Goal: Task Accomplishment & Management: Complete application form

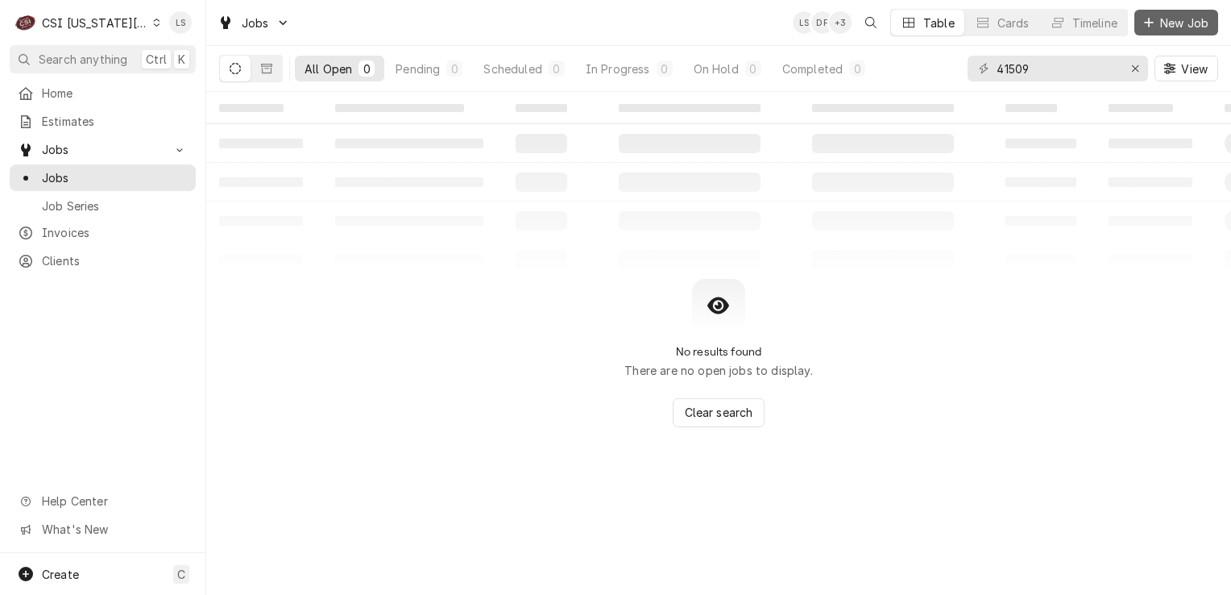
click at [1141, 24] on div "Dynamic Content Wrapper" at bounding box center [1149, 23] width 16 height 16
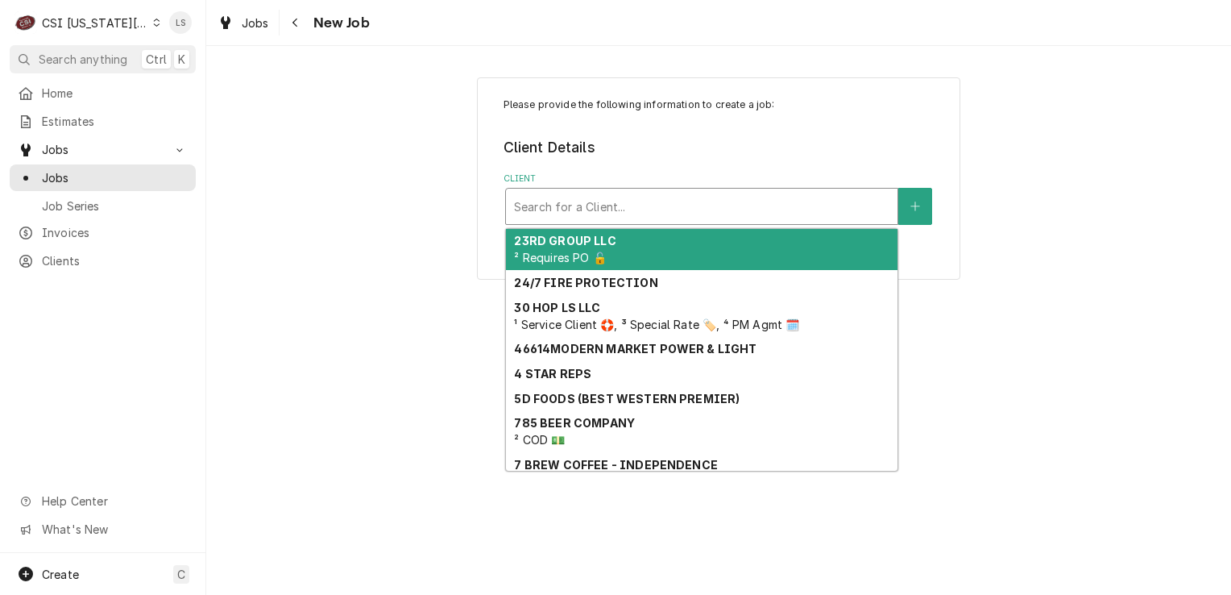
click at [580, 222] on div "Search for a Client..." at bounding box center [702, 206] width 392 height 35
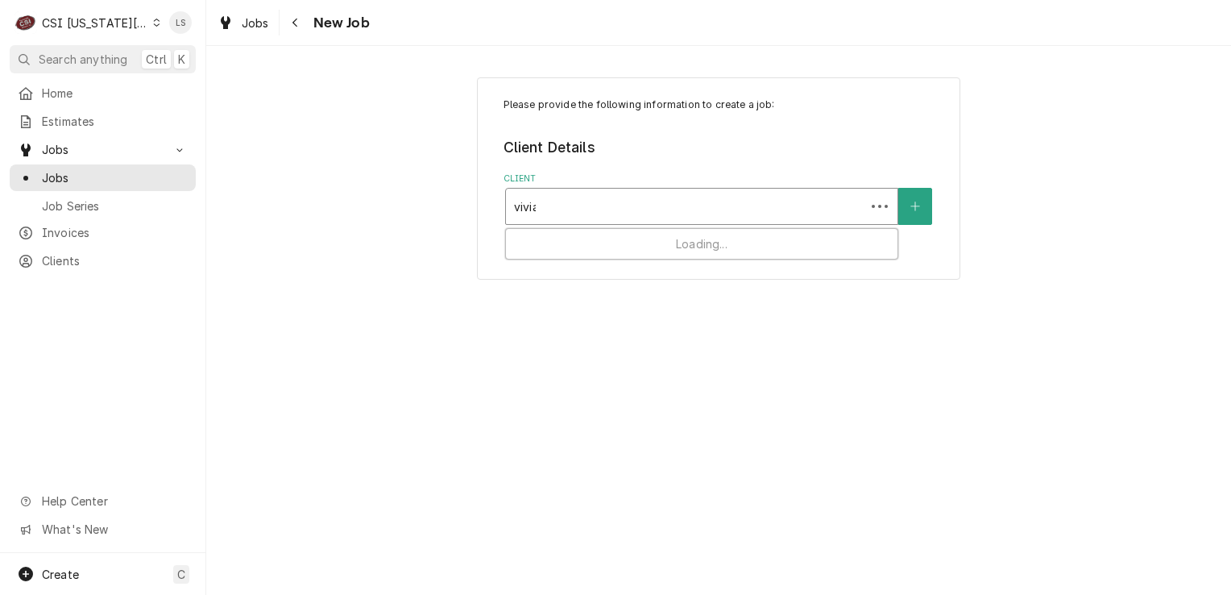
type input "vivian"
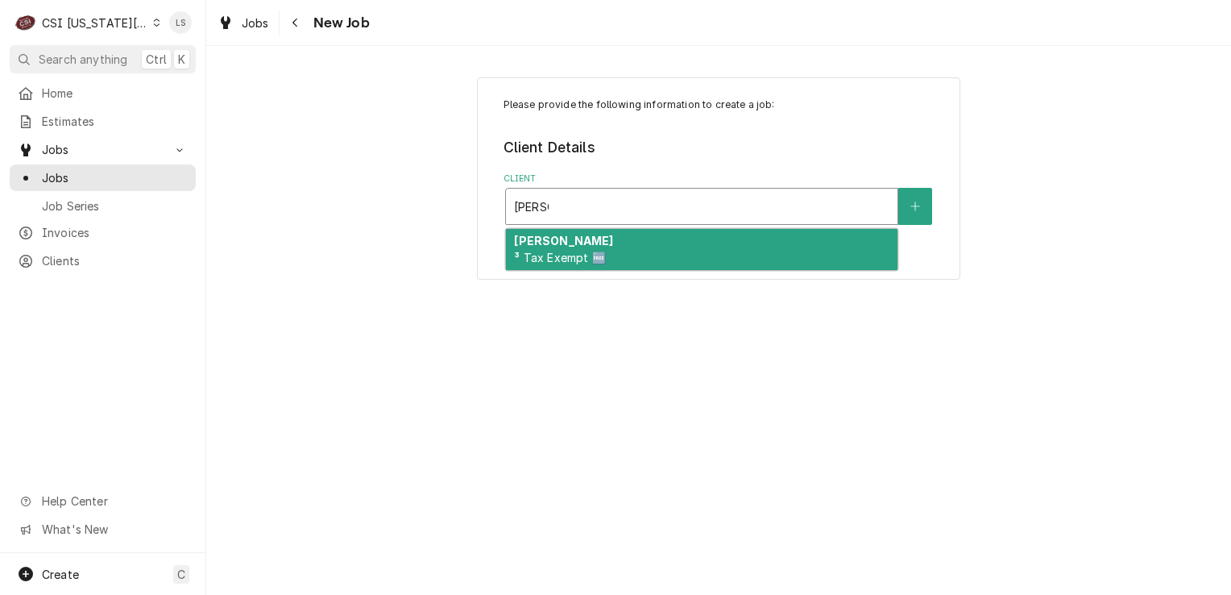
click at [578, 239] on div "VIVIAN ³ Tax Exempt 🆓" at bounding box center [702, 250] width 392 height 42
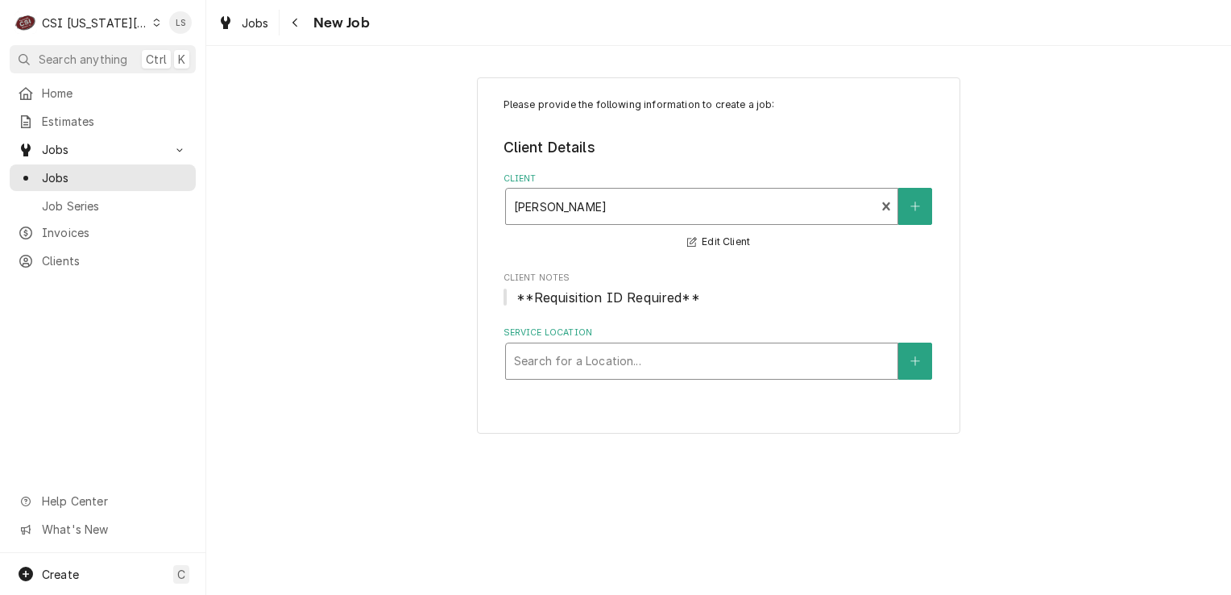
click at [641, 372] on div "Service Location" at bounding box center [702, 361] width 376 height 29
type input "8101"
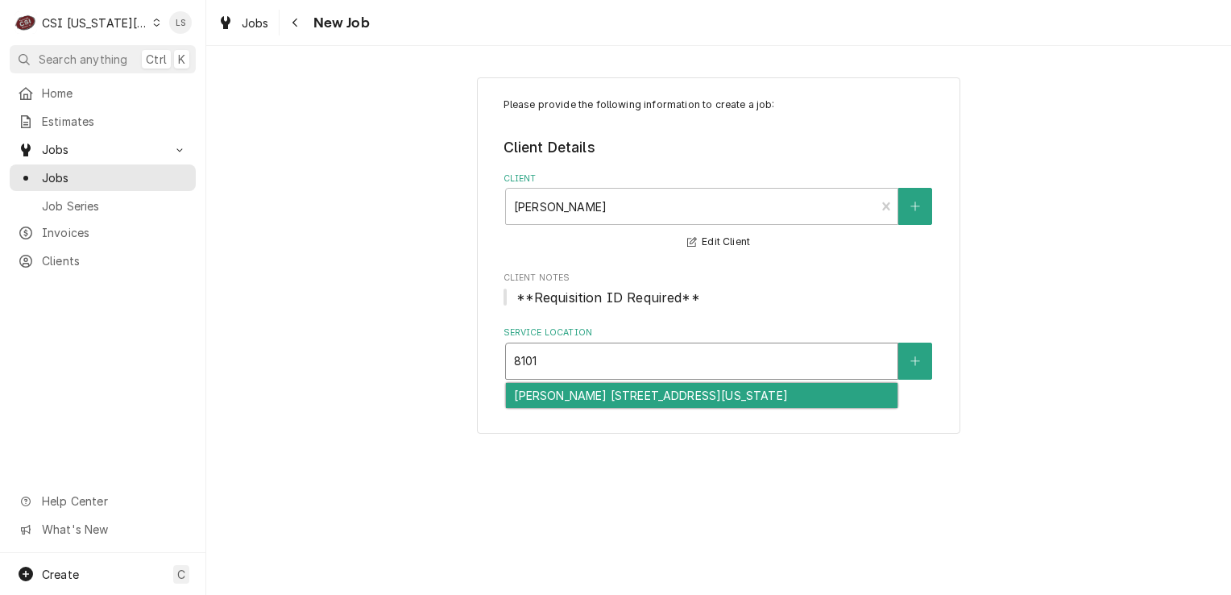
click at [648, 395] on div "Amc Barrywoods 24 / 8101 Roanridge Road, Kansas City, MO 64151" at bounding box center [702, 395] width 392 height 25
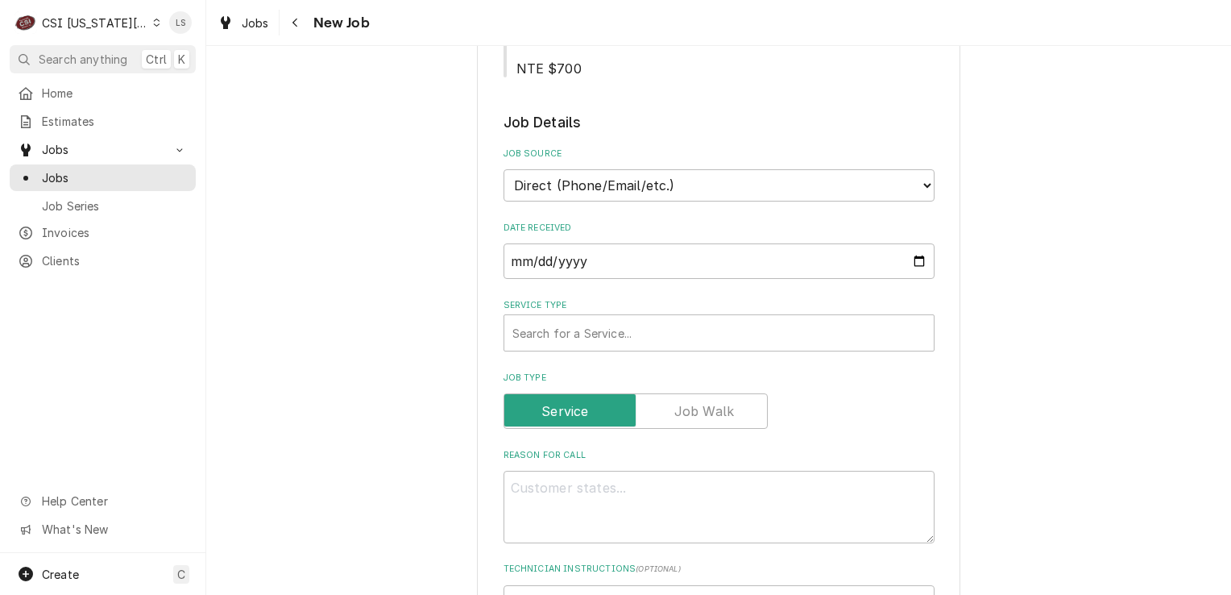
scroll to position [484, 0]
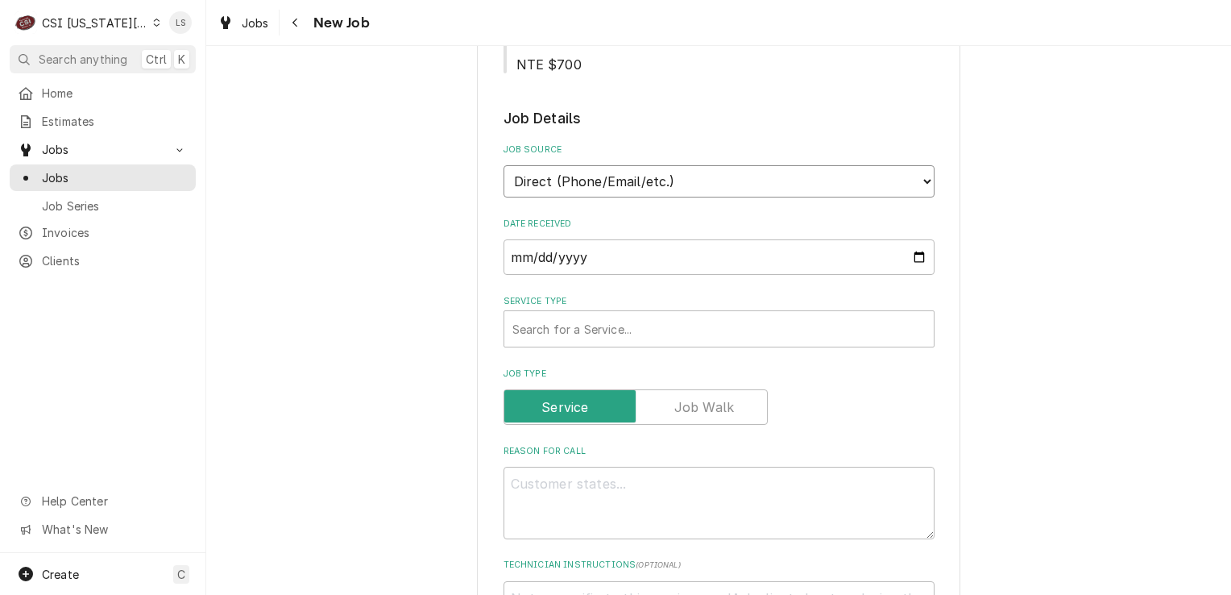
click at [551, 165] on select "Direct (Phone/Email/etc.) Service Channel Corrigo Ecotrak Other" at bounding box center [719, 181] width 431 height 32
select select "100"
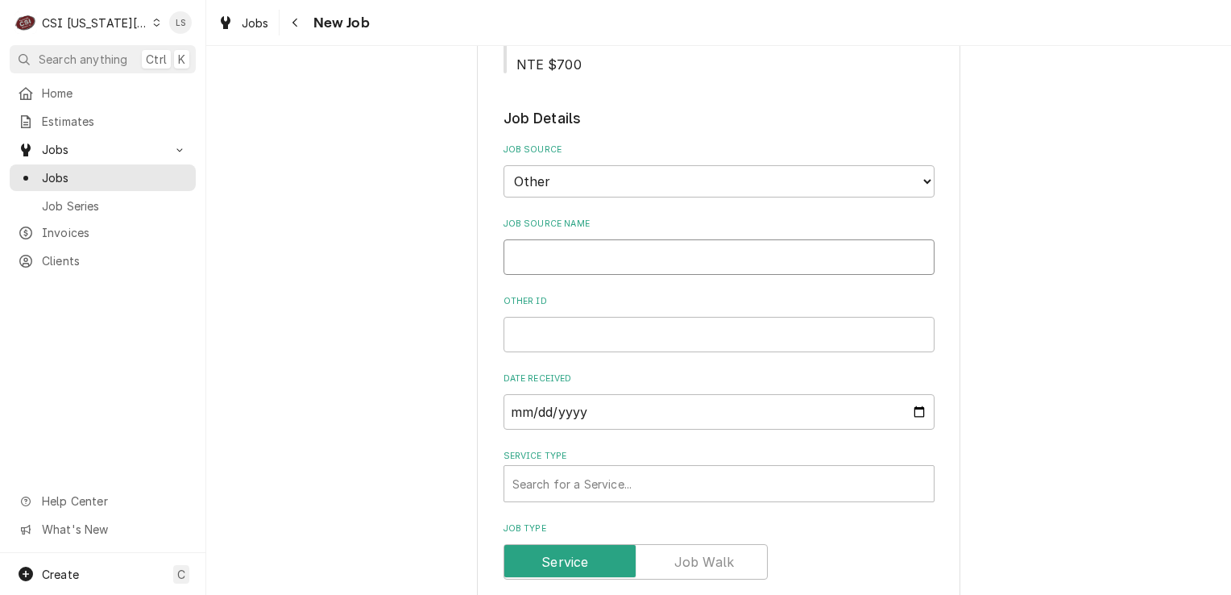
click at [533, 239] on input "Job Source Name" at bounding box center [719, 256] width 431 height 35
type textarea "x"
type input "V"
type textarea "x"
type input "Vi"
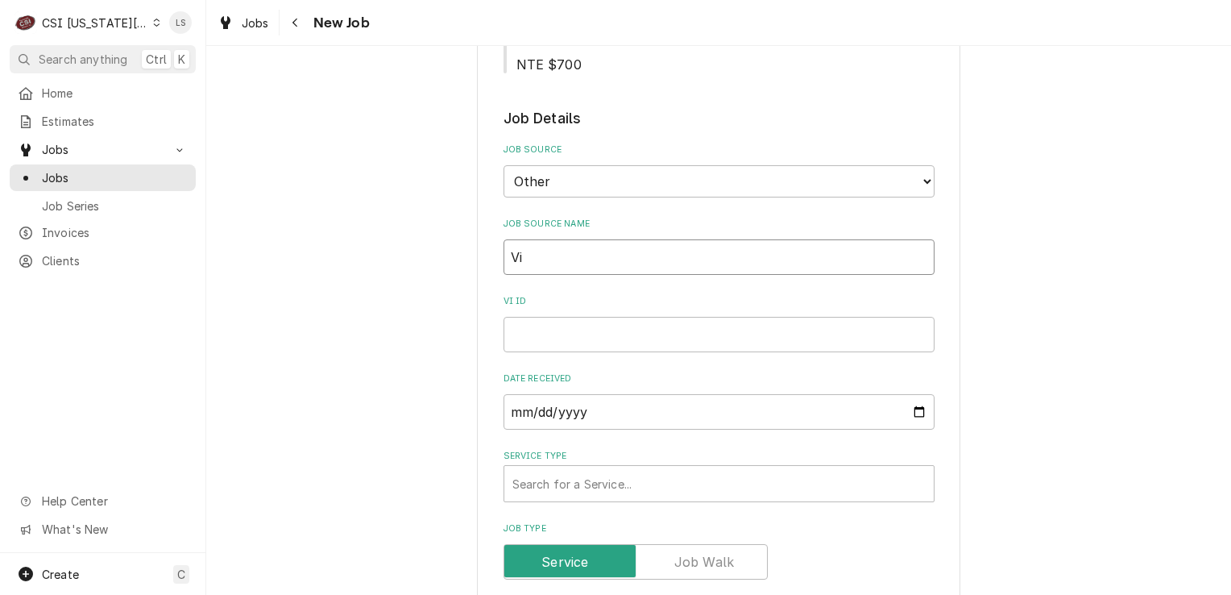
type textarea "x"
type input "Vivi"
type textarea "x"
type input "Vivia"
type textarea "x"
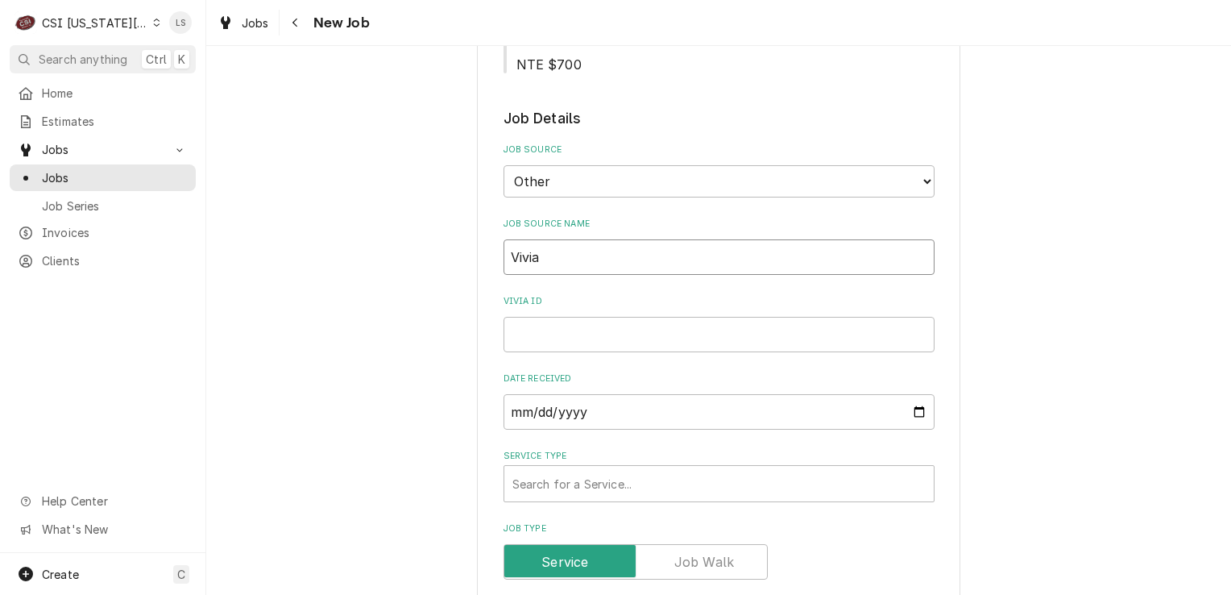
type input "Vivian"
type textarea "x"
type input "Vivian"
type textarea "x"
type input "Vivian O"
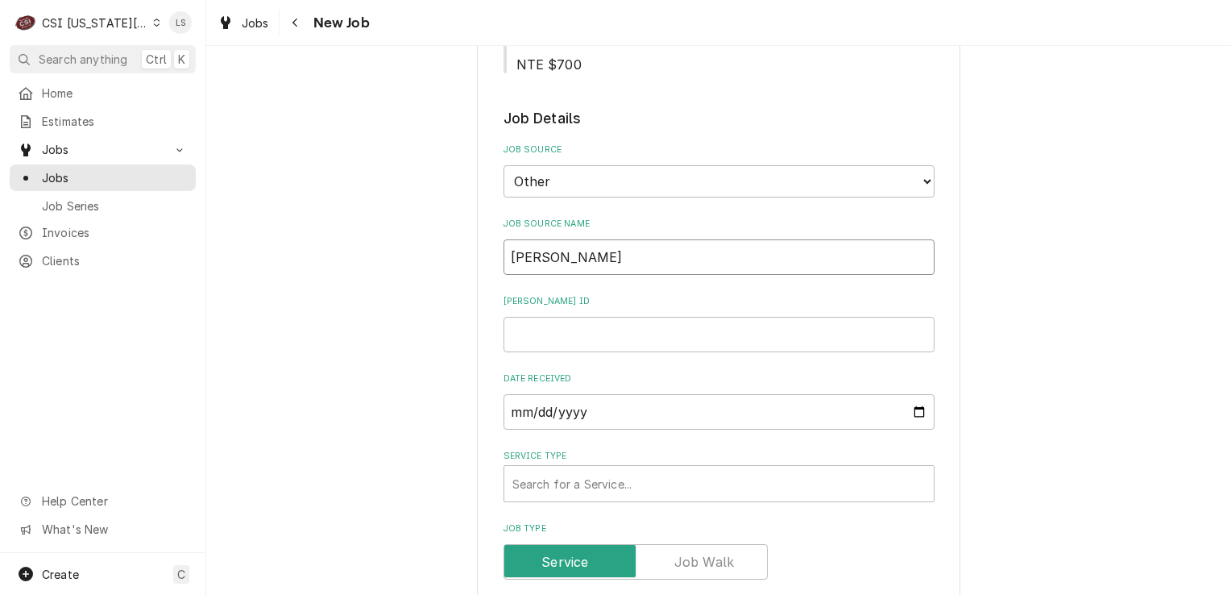
type textarea "x"
type input "Vivian"
type textarea "x"
type input "Vivian P"
type textarea "x"
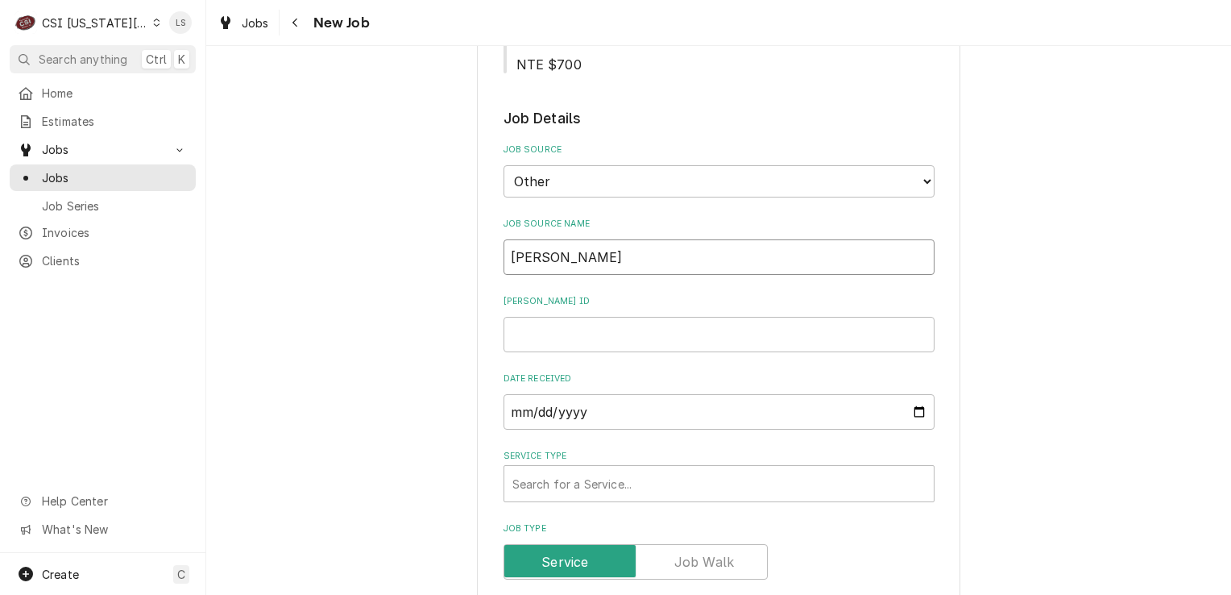
type input "Vivian PO"
type textarea "x"
type input "Vivian PO"
paste input "00044902"
type textarea "x"
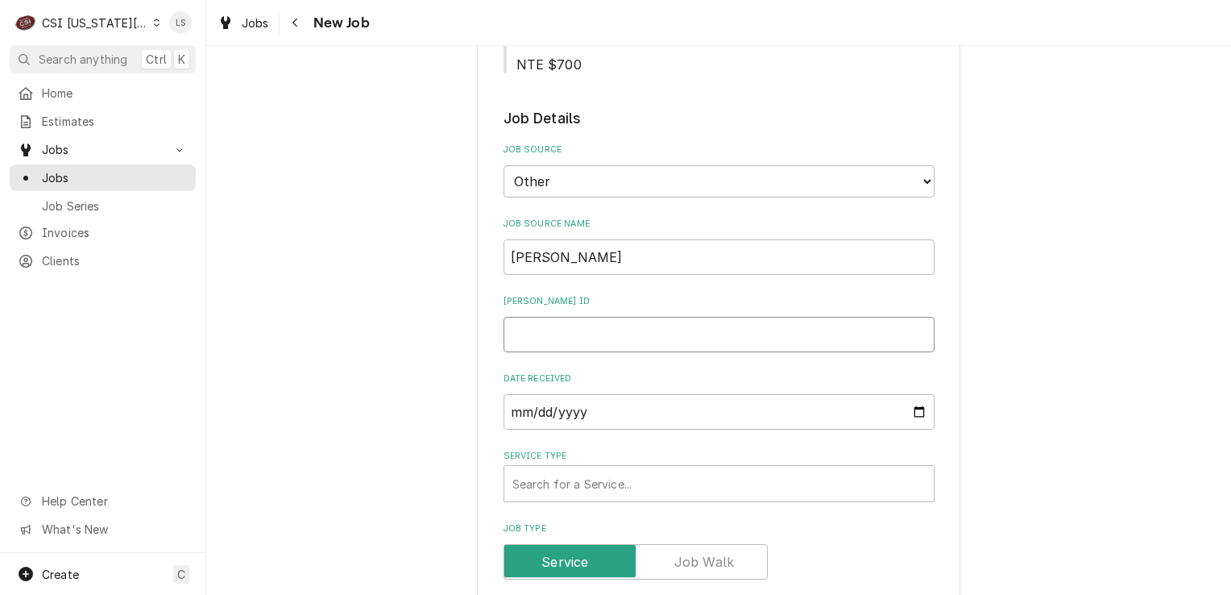
type input "00044902"
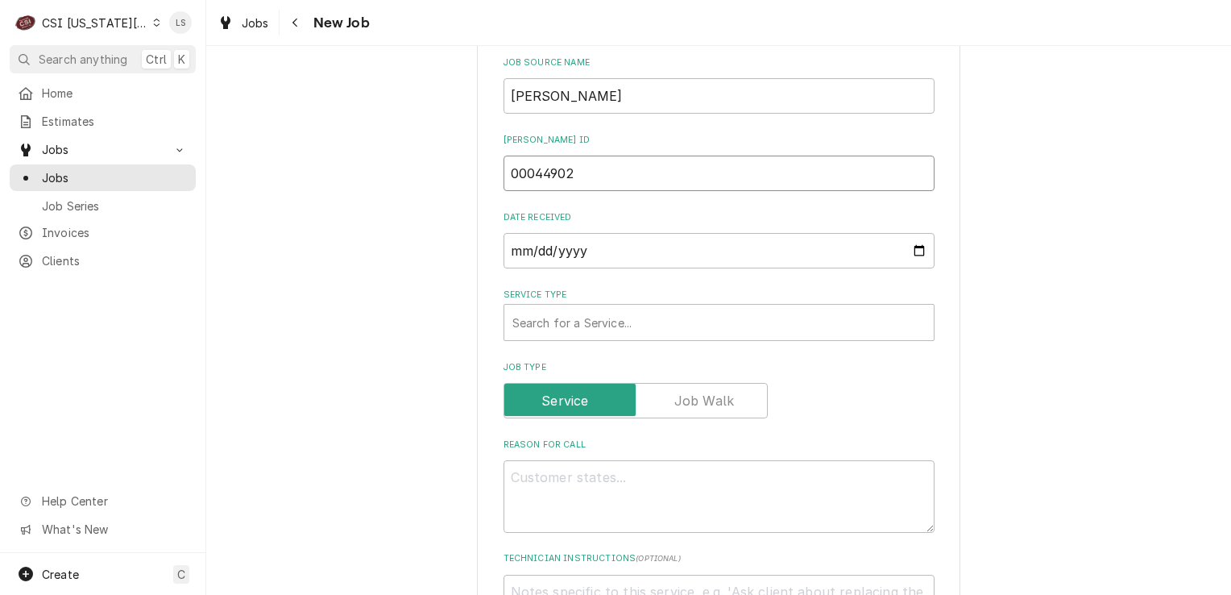
type textarea "x"
type input "00044902"
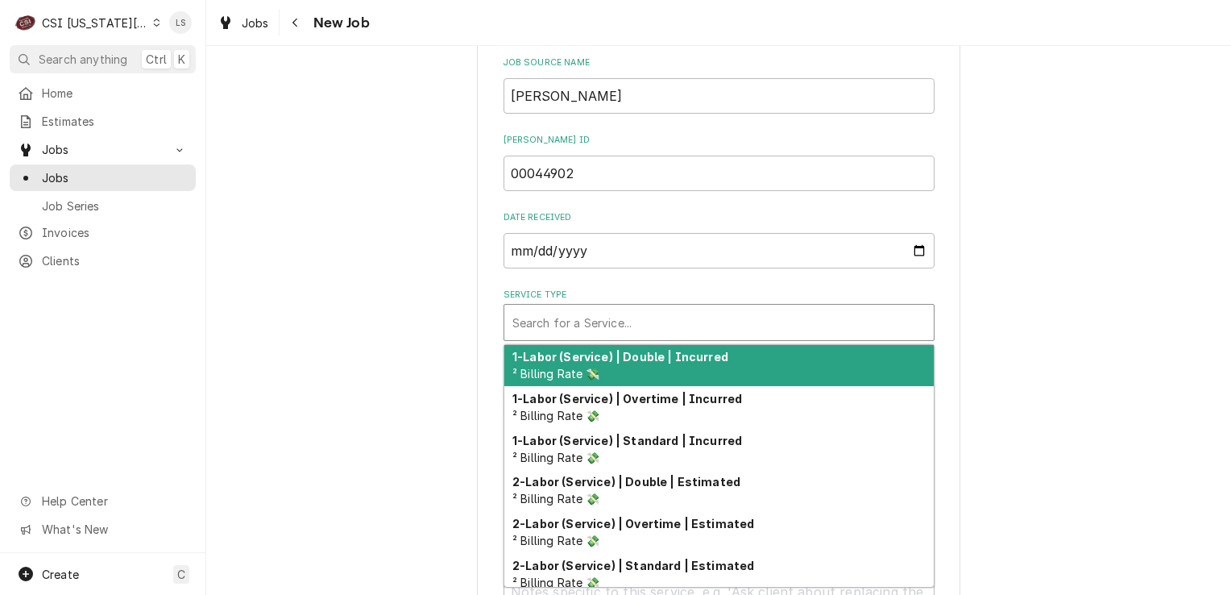
click at [567, 308] on div "Service Type" at bounding box center [719, 322] width 413 height 29
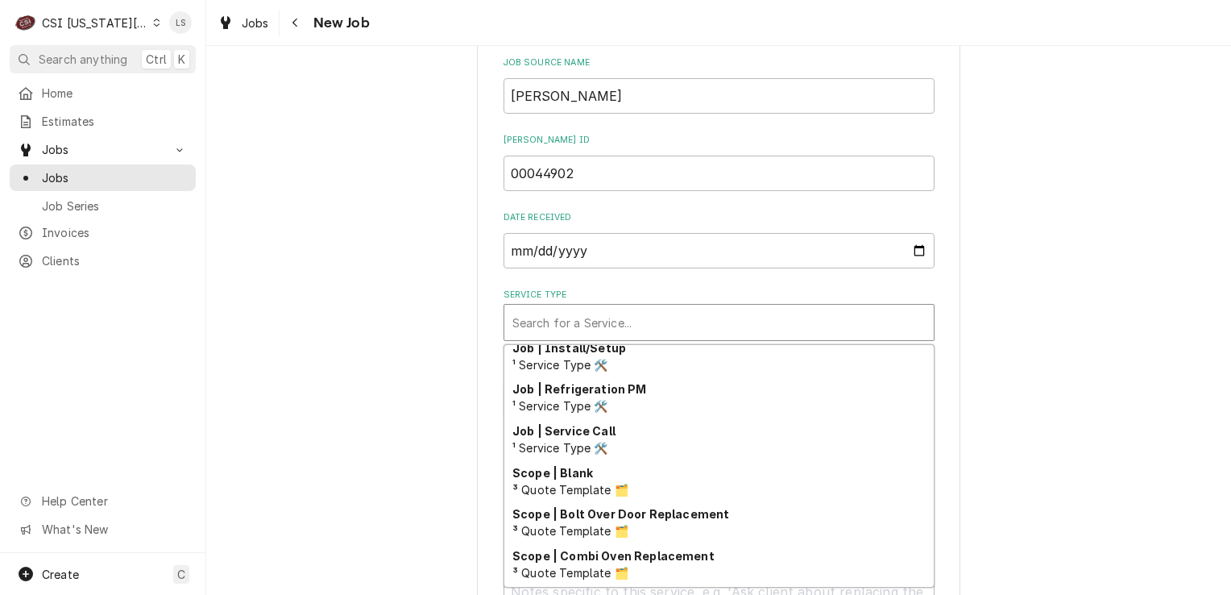
scroll to position [1005, 0]
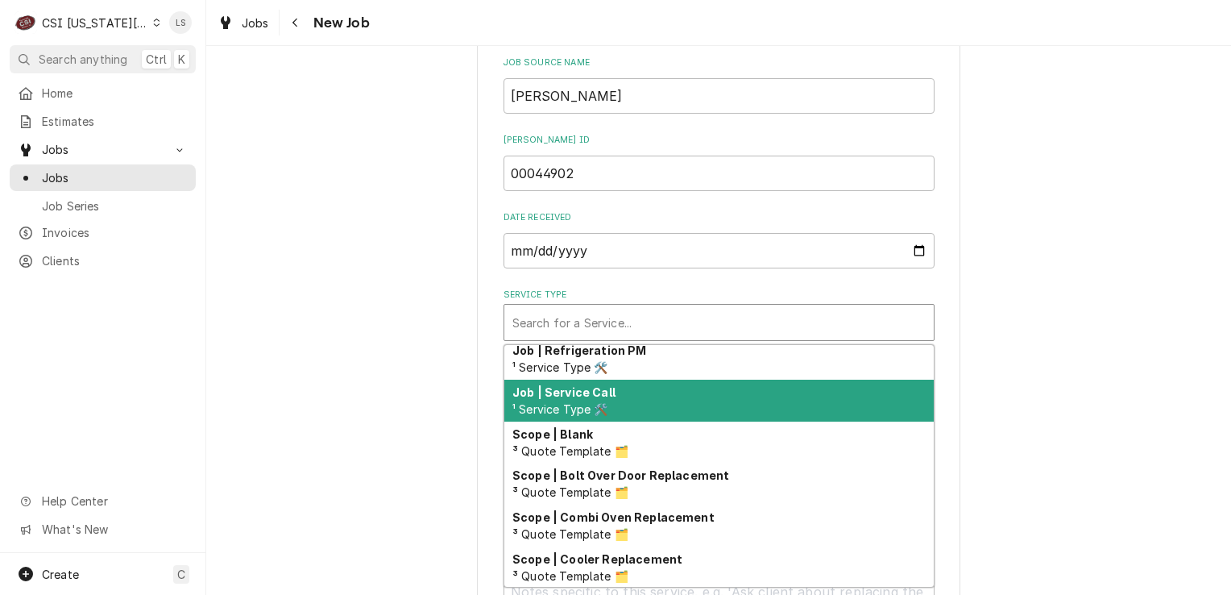
click at [603, 380] on div "Job | Service Call ¹ Service Type 🛠️" at bounding box center [719, 401] width 430 height 42
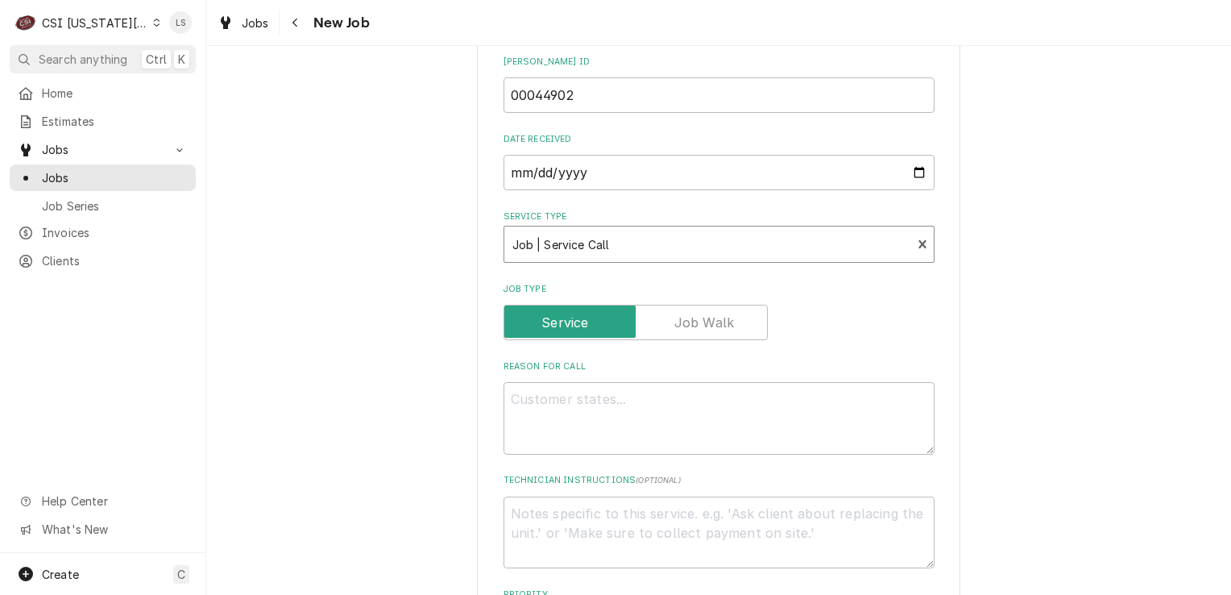
scroll to position [886, 0]
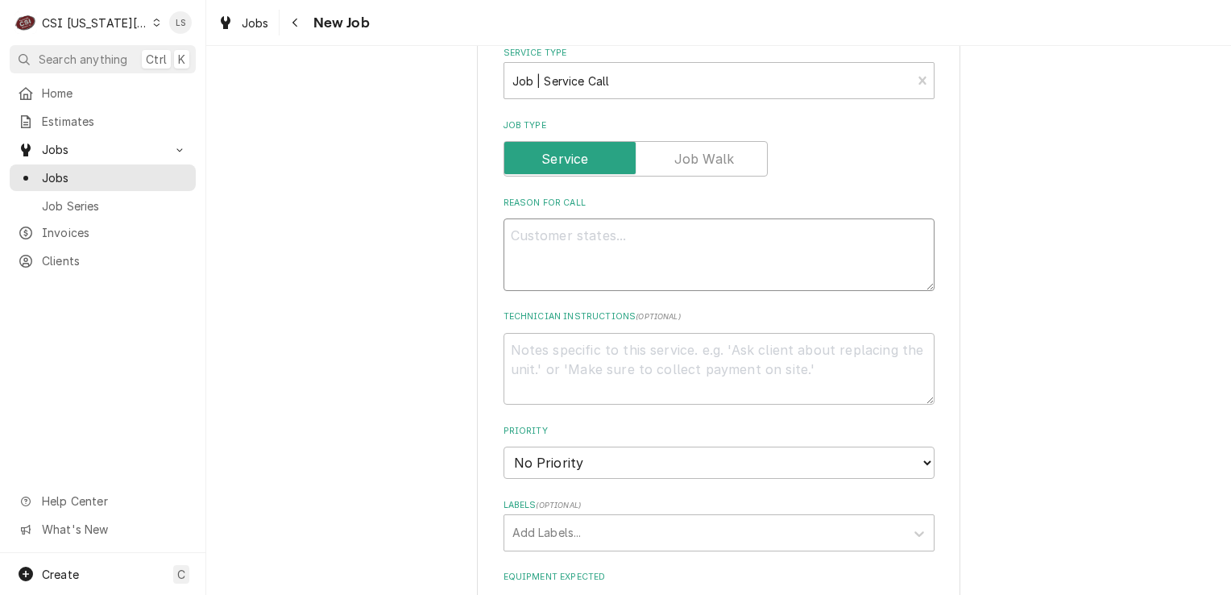
paste textarea "ICE MACHINE ISSUES ( ASSET TAG #130840 ) - SCOTSMAN ICE MACHINE ON THE MIDDLE F…"
type textarea "x"
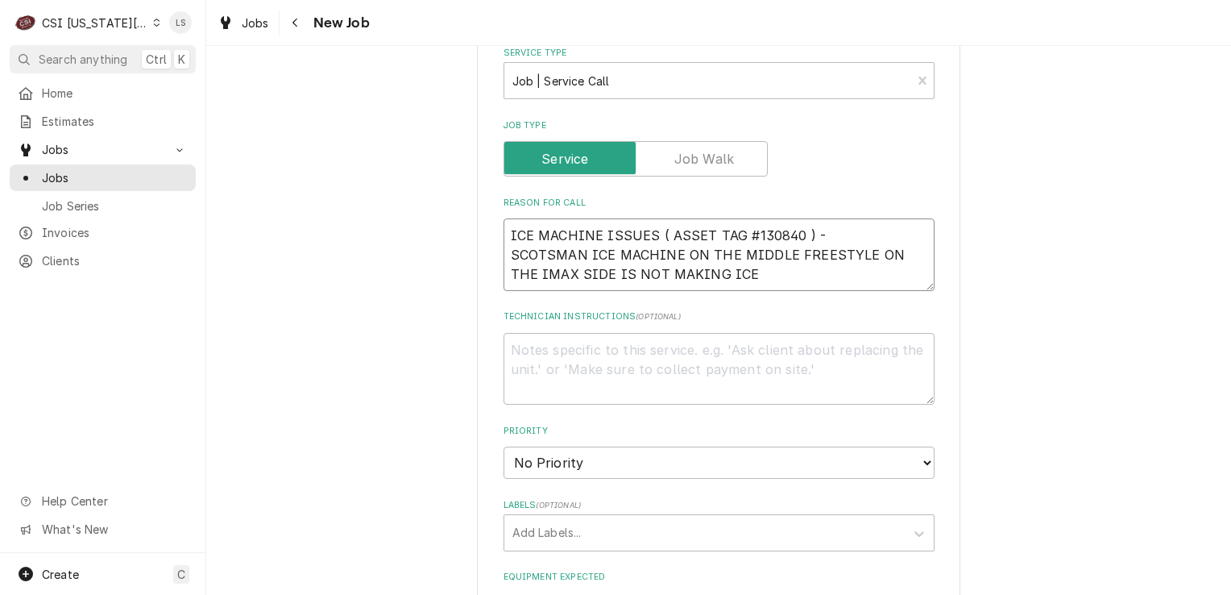
type textarea "ICE MACHINE ISSUES ( ASSET TAG #130840 ) - SCOTSMAN ICE MACHINE ON THE MIDDLE F…"
click at [571, 351] on textarea "Technician Instructions ( optional )" at bounding box center [719, 369] width 431 height 73
type textarea "x"
type textarea "N"
type textarea "x"
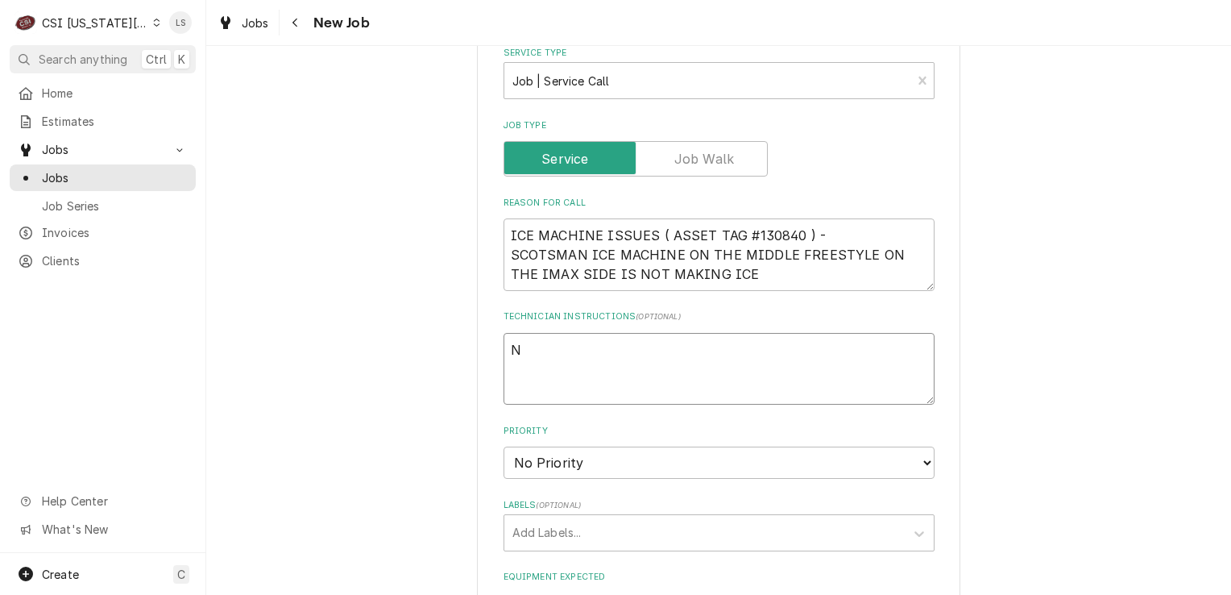
type textarea "NT"
type textarea "x"
type textarea "NTE"
type textarea "x"
type textarea "NTE"
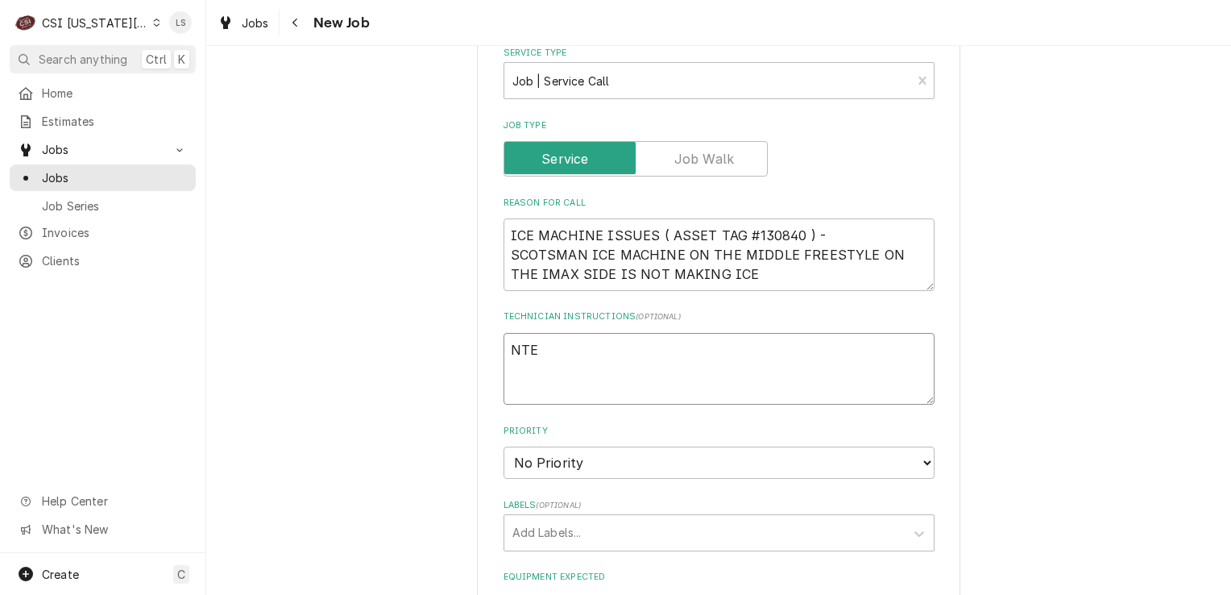
type textarea "x"
type textarea "NTE $"
type textarea "x"
type textarea "NTE $9"
type textarea "x"
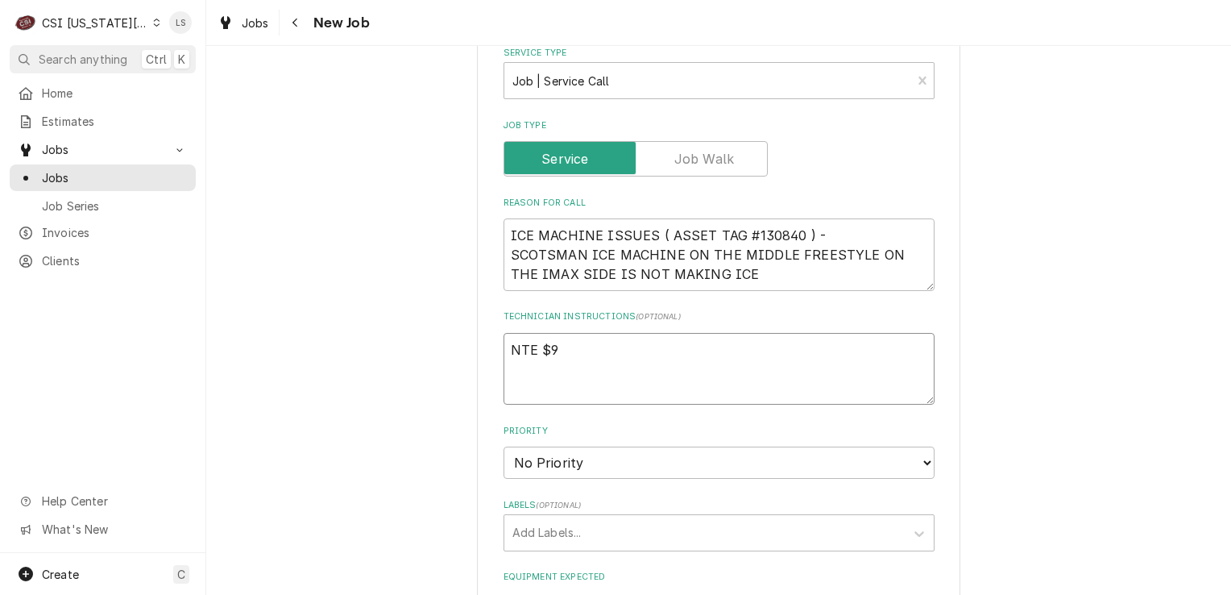
type textarea "NTE $90"
type textarea "x"
type textarea "NTE $900"
type textarea "x"
type textarea "NTE $900"
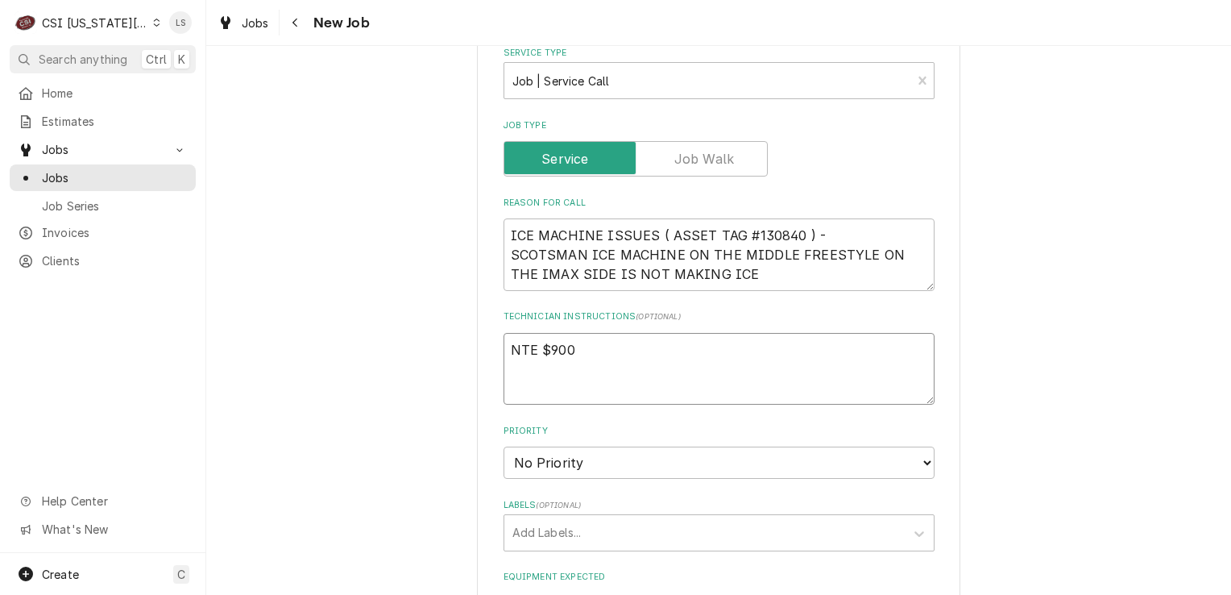
type textarea "x"
type textarea "NTE $900"
drag, startPoint x: 568, startPoint y: 423, endPoint x: 565, endPoint y: 434, distance: 11.7
click at [568, 446] on select "No Priority Urgent High Medium Low" at bounding box center [719, 462] width 431 height 32
select select "2"
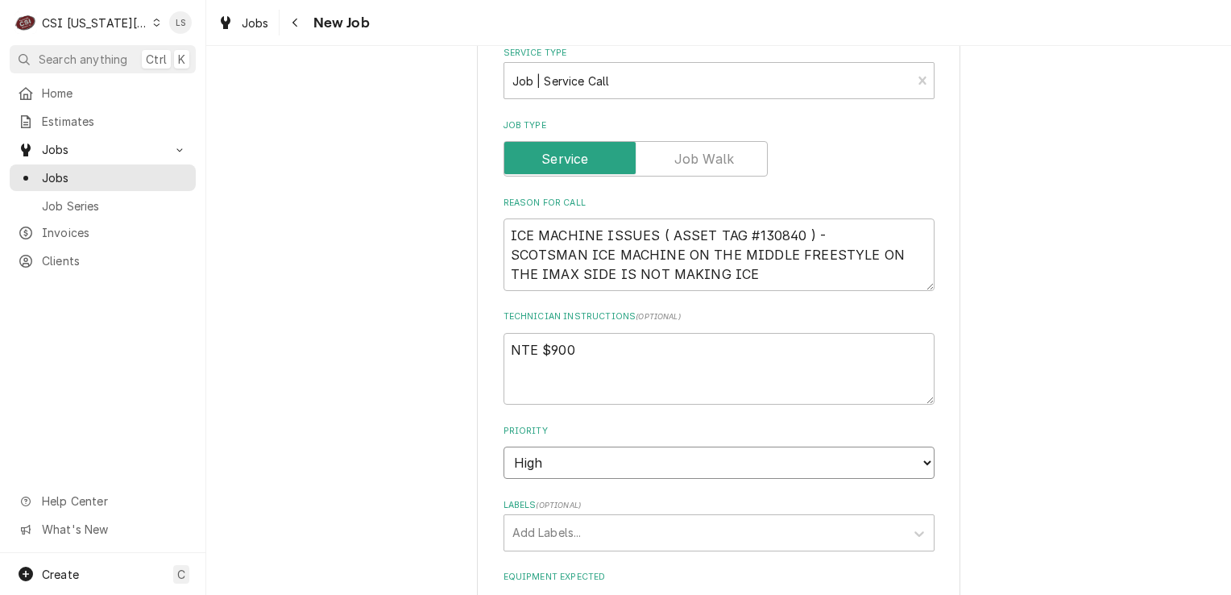
click at [504, 446] on select "No Priority Urgent High Medium Low" at bounding box center [719, 462] width 431 height 32
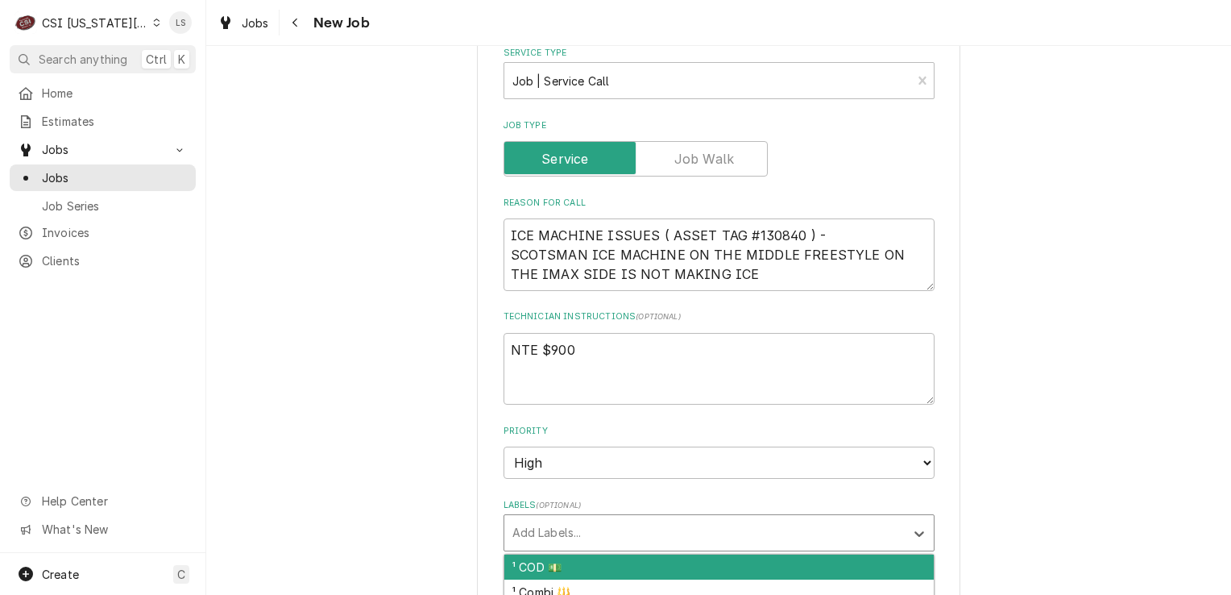
click at [533, 518] on div "Labels" at bounding box center [705, 532] width 384 height 29
type textarea "x"
type input "ice"
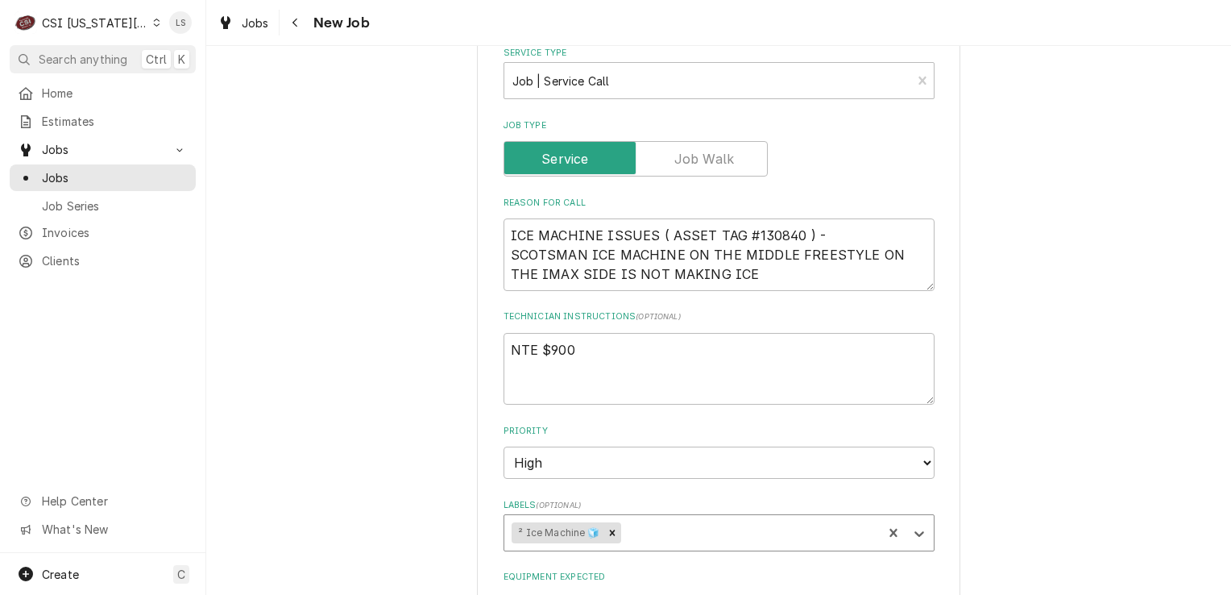
type textarea "x"
drag, startPoint x: 788, startPoint y: 200, endPoint x: 745, endPoint y: 193, distance: 44.1
click at [745, 218] on textarea "ICE MACHINE ISSUES ( ASSET TAG #130840 ) - SCOTSMAN ICE MACHINE ON THE MIDDLE F…" at bounding box center [719, 254] width 431 height 73
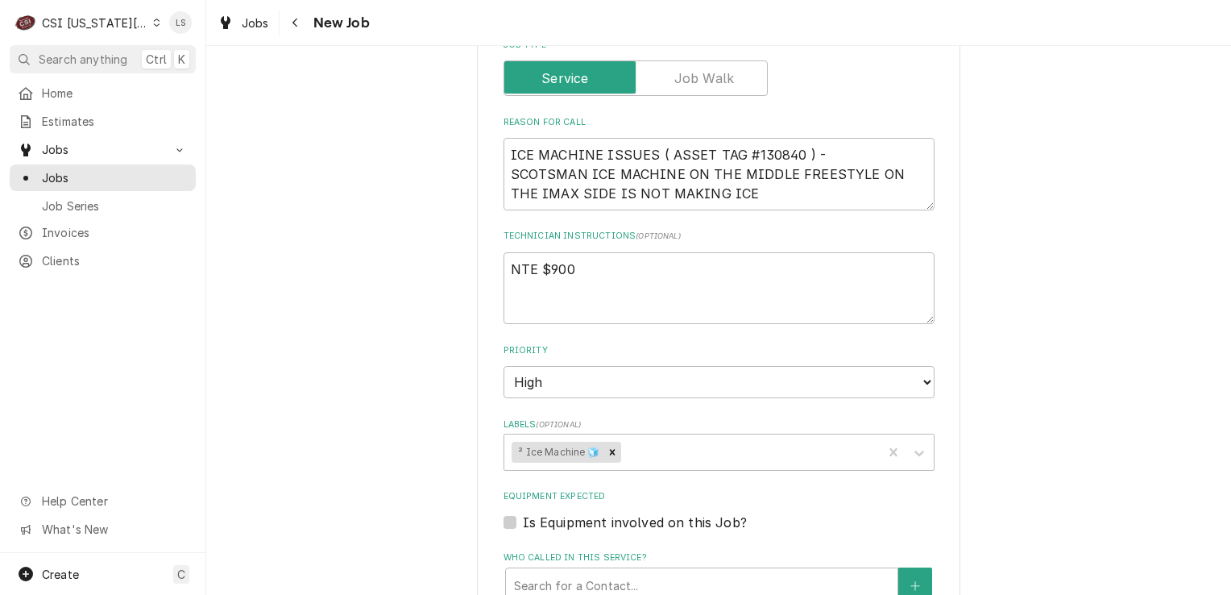
click at [523, 513] on label "Is Equipment involved on this Job?" at bounding box center [635, 522] width 224 height 19
click at [523, 513] on input "Equipment Expected" at bounding box center [738, 530] width 431 height 35
checkbox input "true"
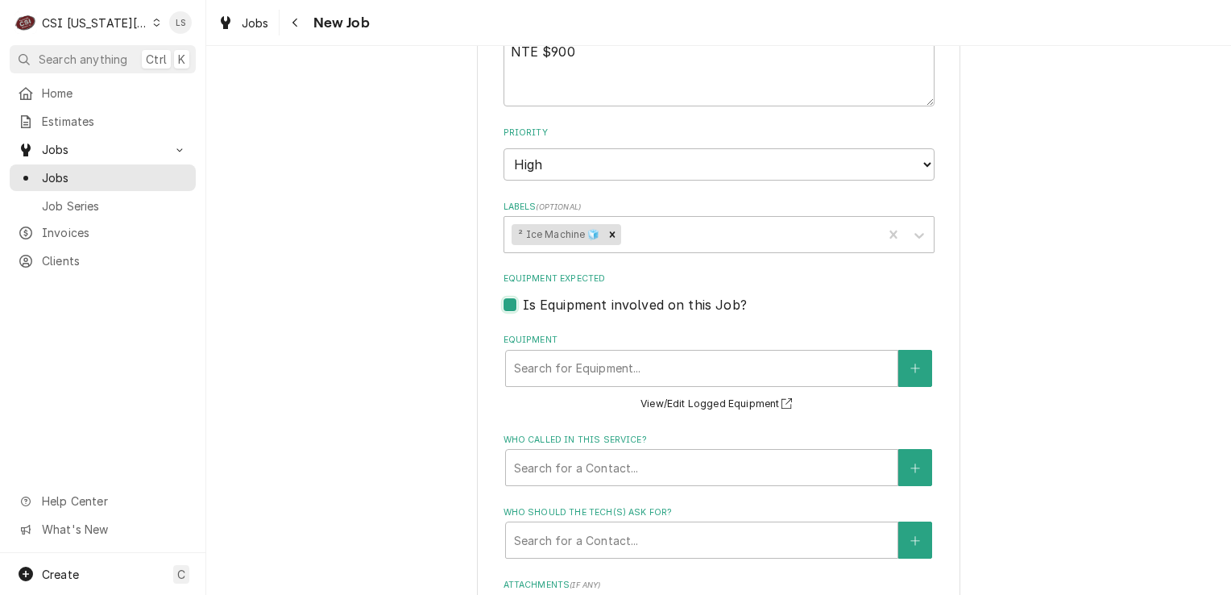
scroll to position [1209, 0]
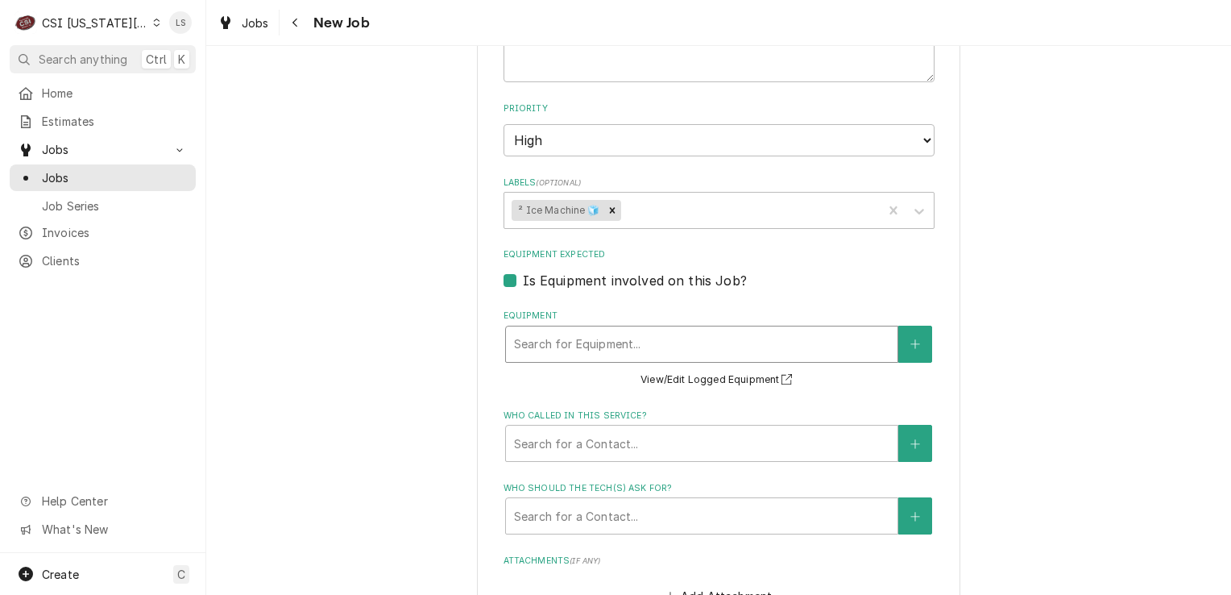
click at [561, 330] on div "Equipment" at bounding box center [702, 344] width 376 height 29
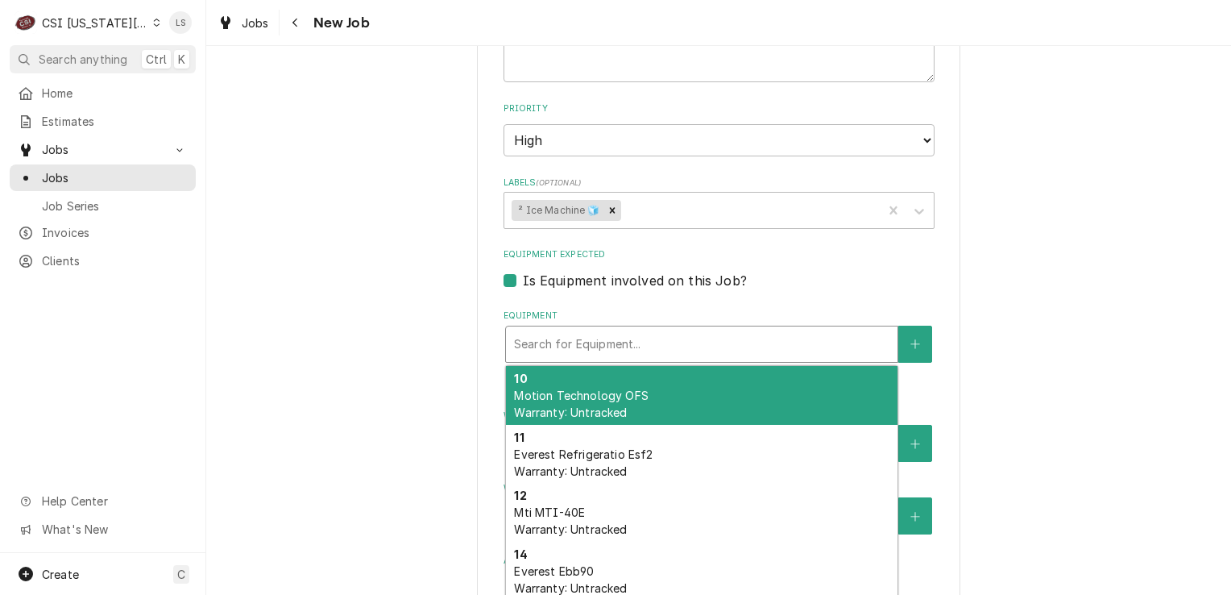
paste input "130840"
type textarea "x"
type input "130840"
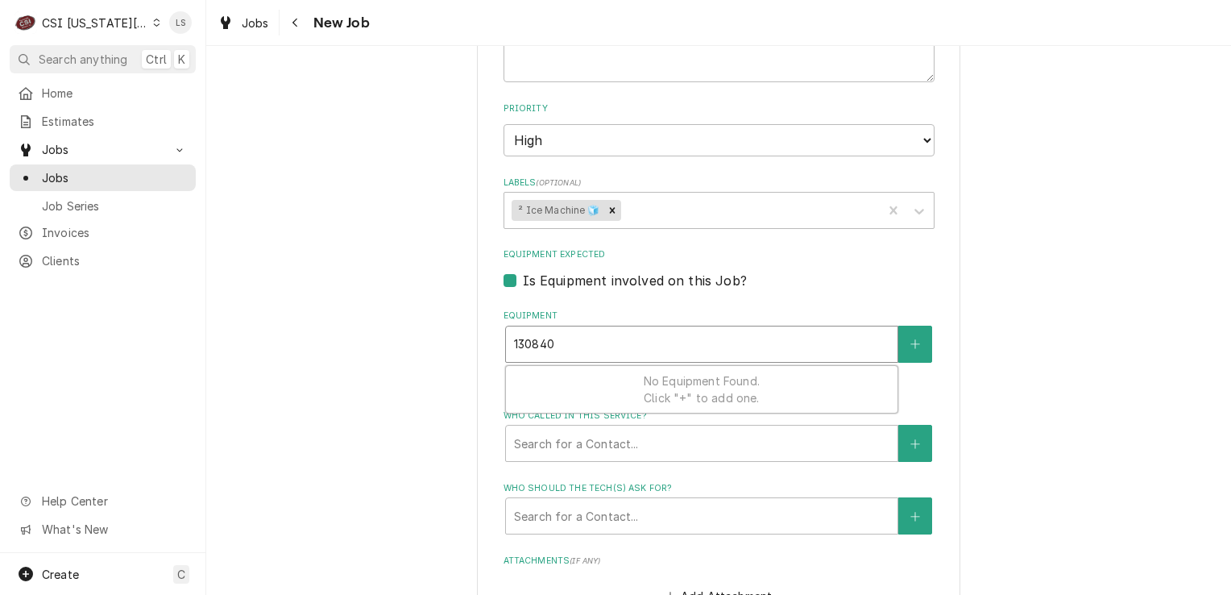
type textarea "x"
type input "13084"
type textarea "x"
type input "1308"
type textarea "x"
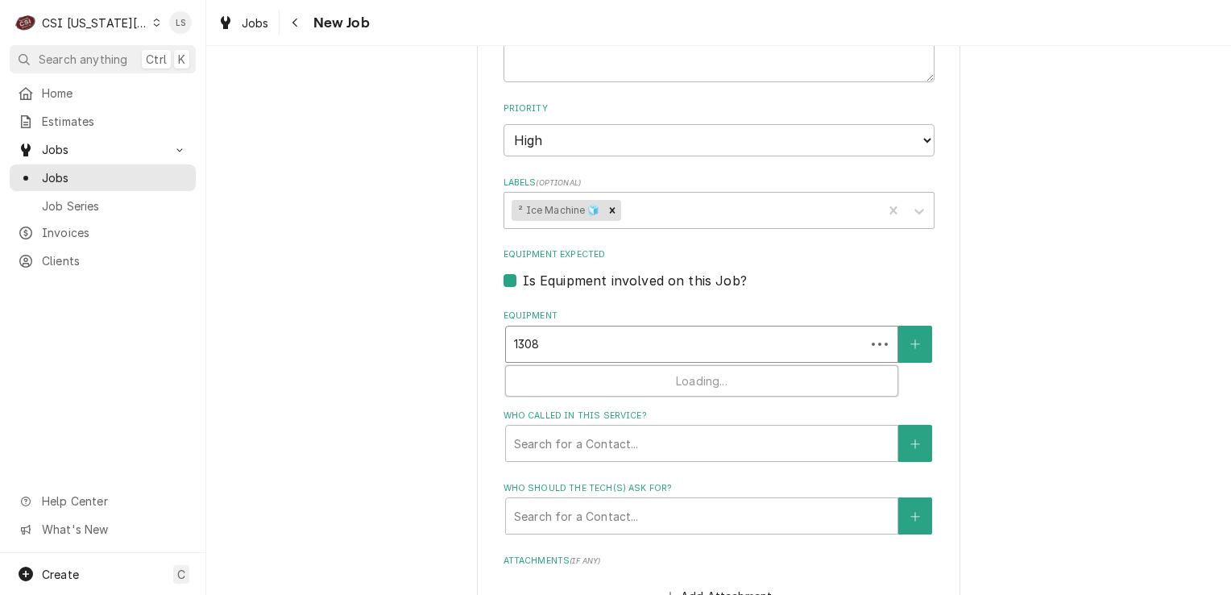
type input "130"
type textarea "x"
type input "13"
type textarea "x"
type input "1"
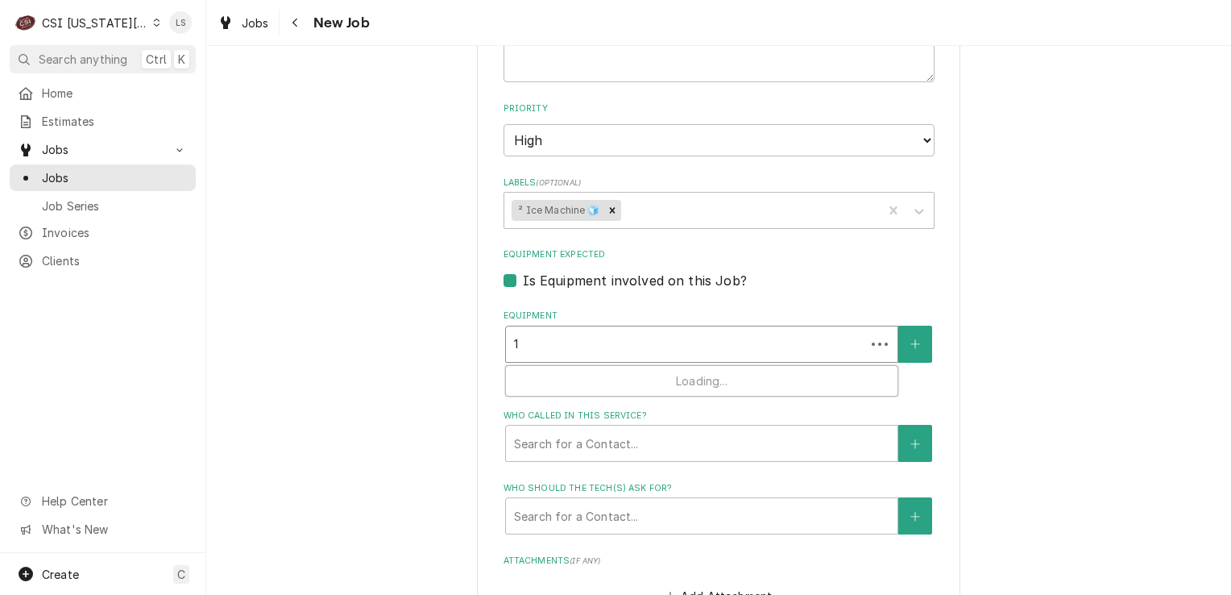
type textarea "x"
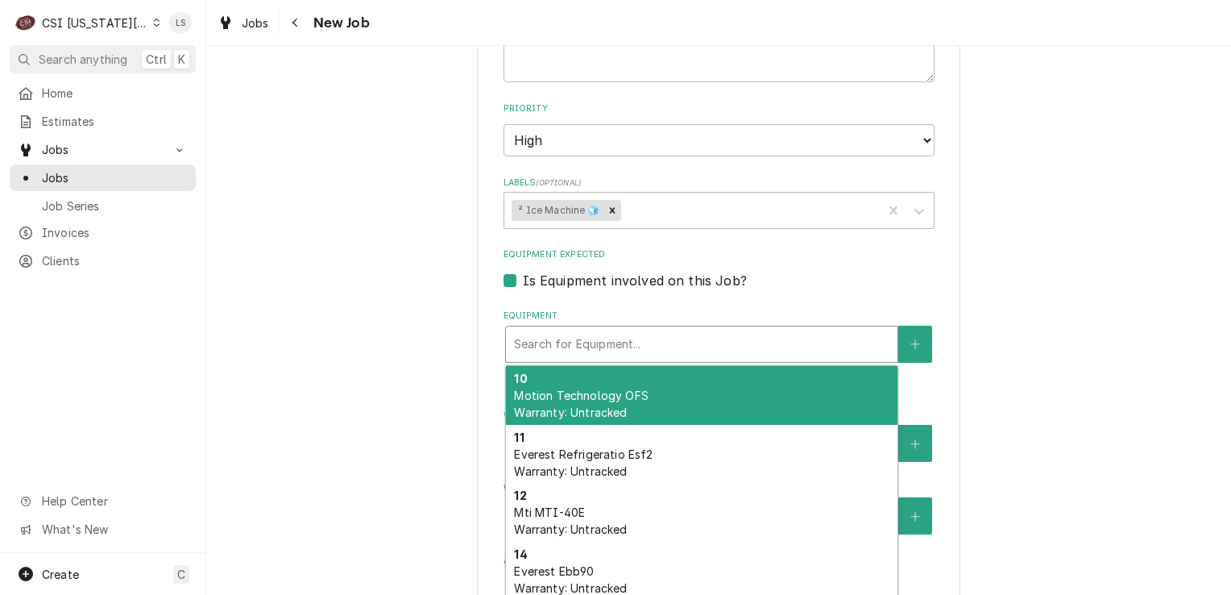
type textarea "x"
type input "s"
type textarea "x"
type input "sc"
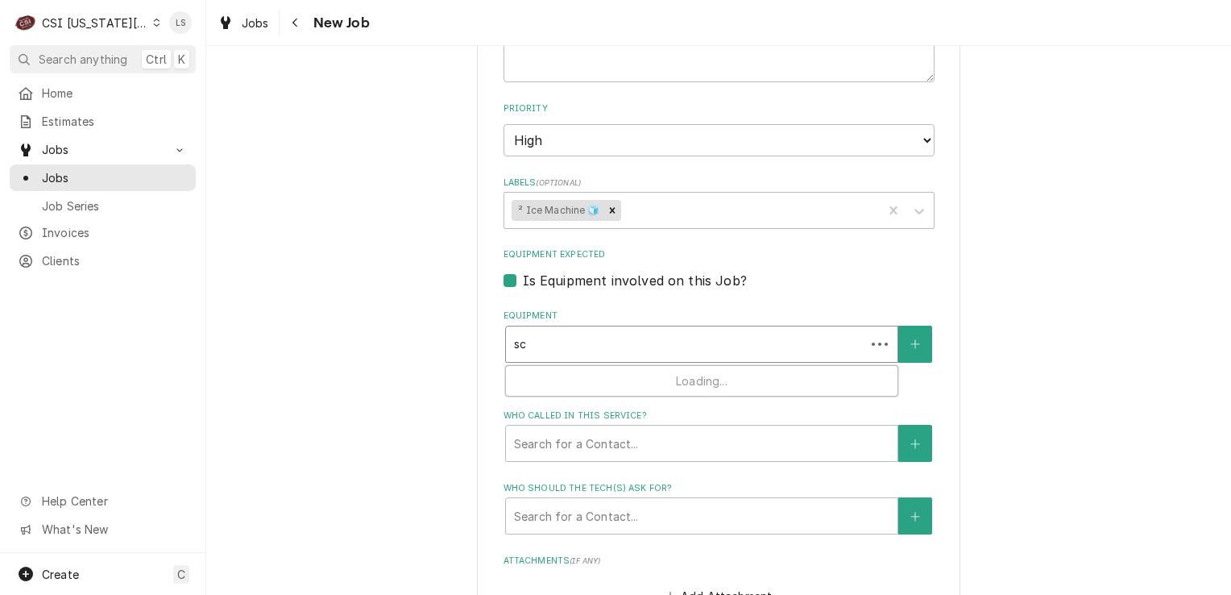
type textarea "x"
type input "sco"
type textarea "x"
type input "scot"
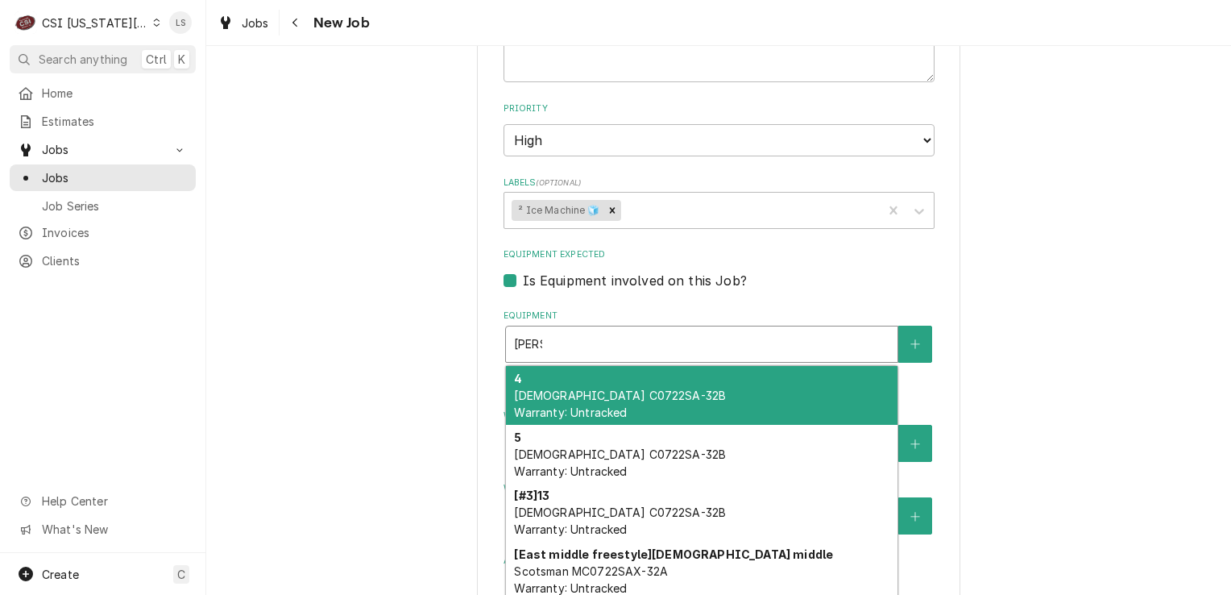
type textarea "x"
type input "scott"
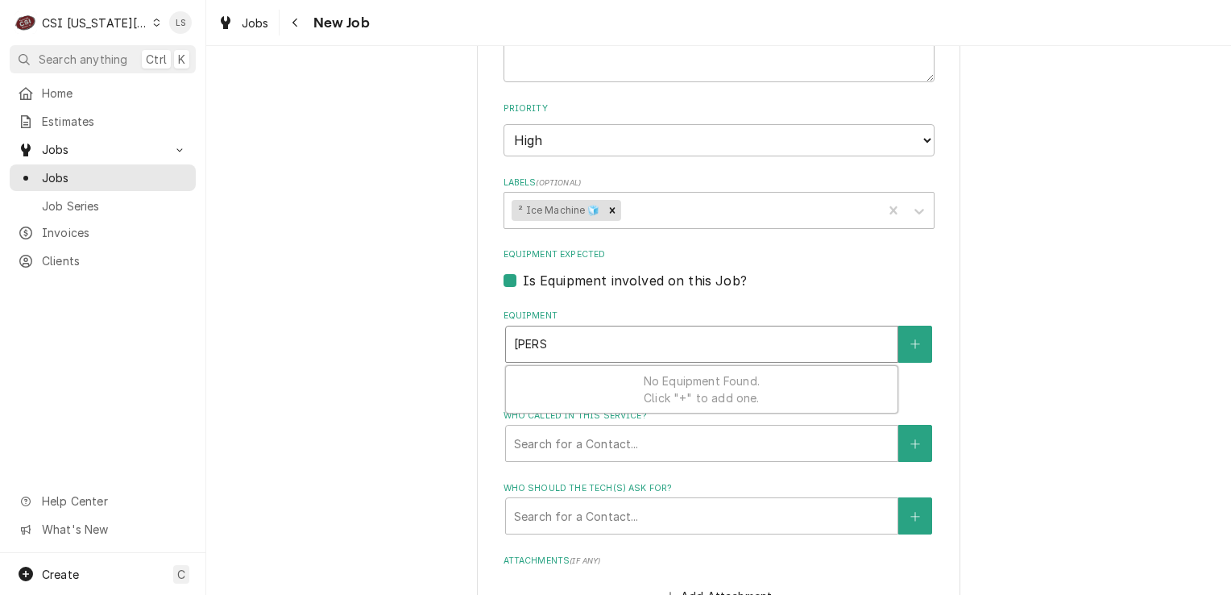
type textarea "x"
type input "scotts"
type textarea "x"
type input "scott"
type textarea "x"
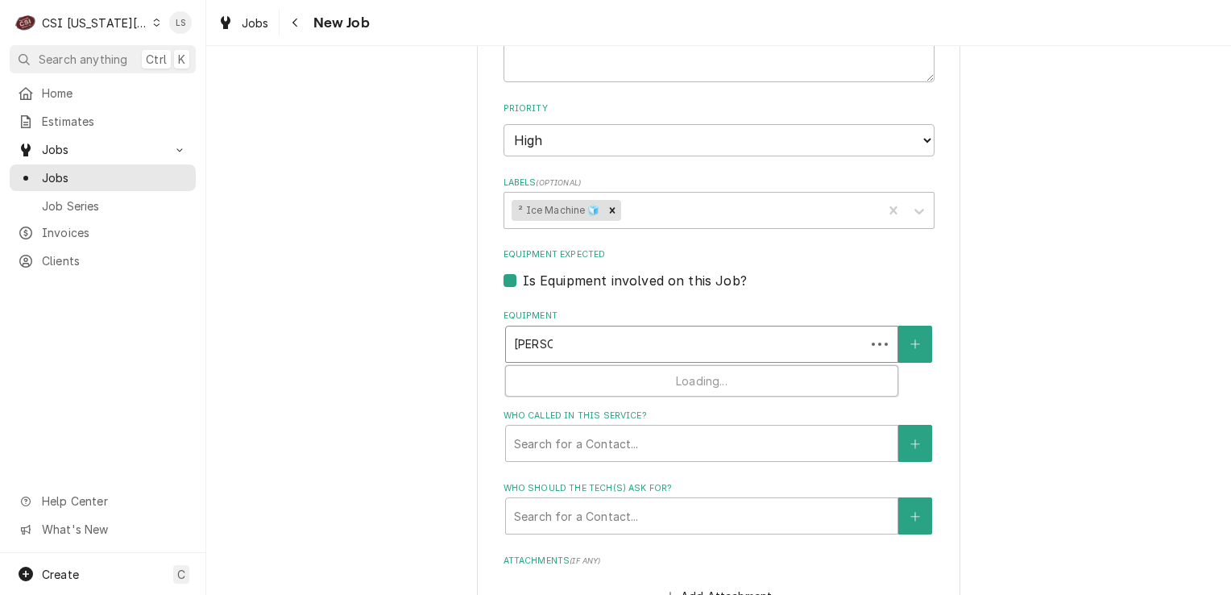
type input "scot"
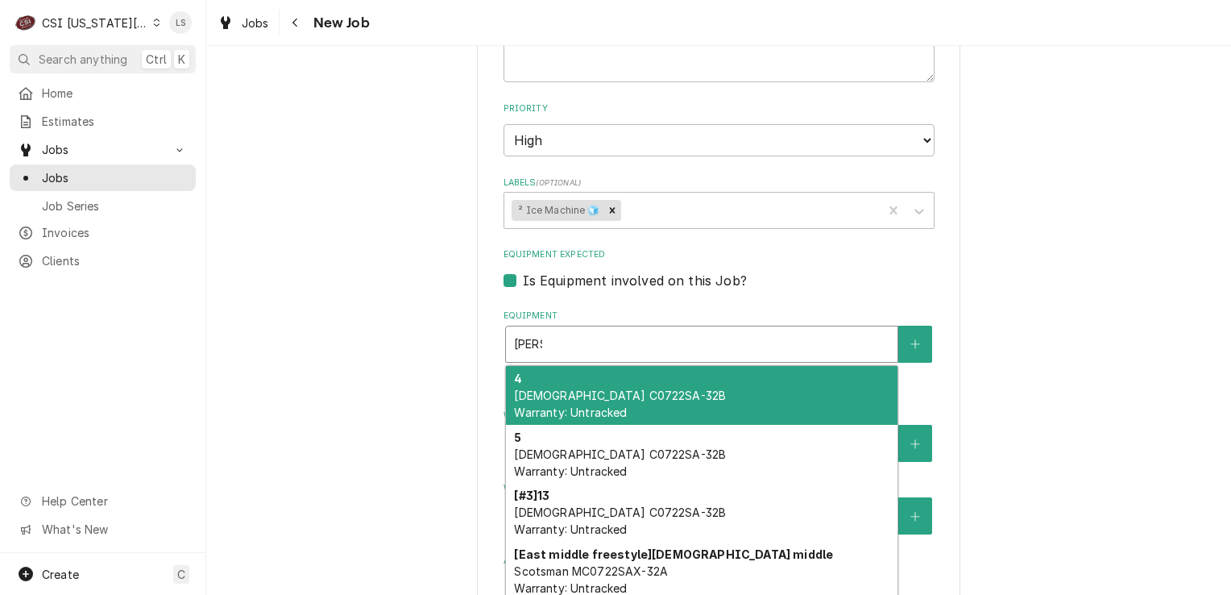
type textarea "x"
type input "scots"
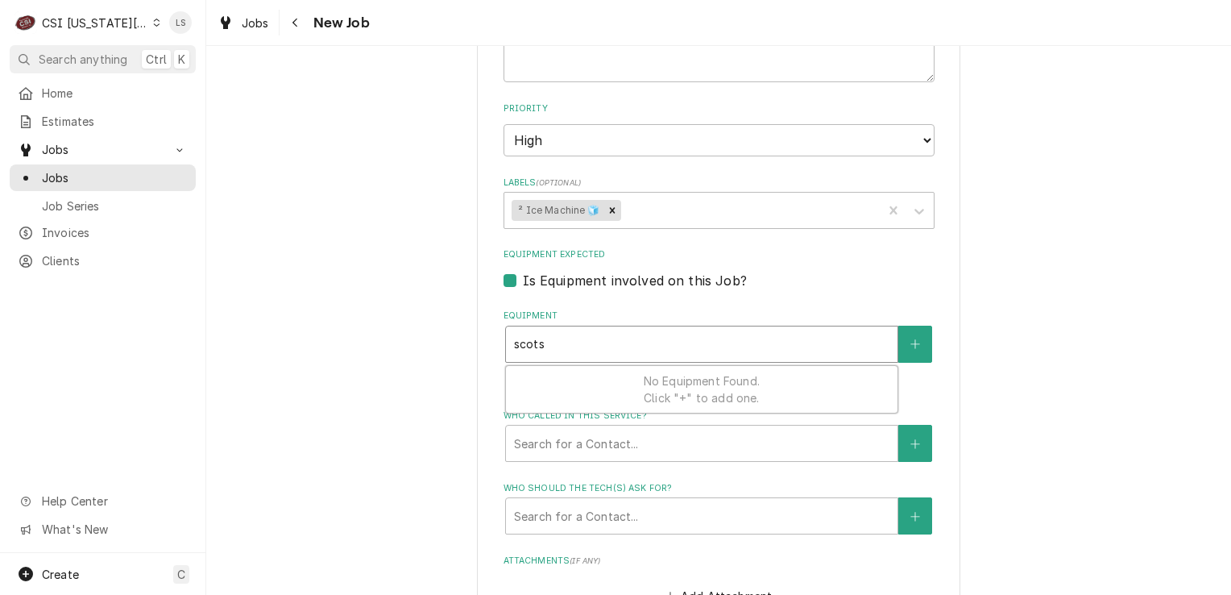
type textarea "x"
type input "scotsm"
type textarea "x"
type input "scotsman"
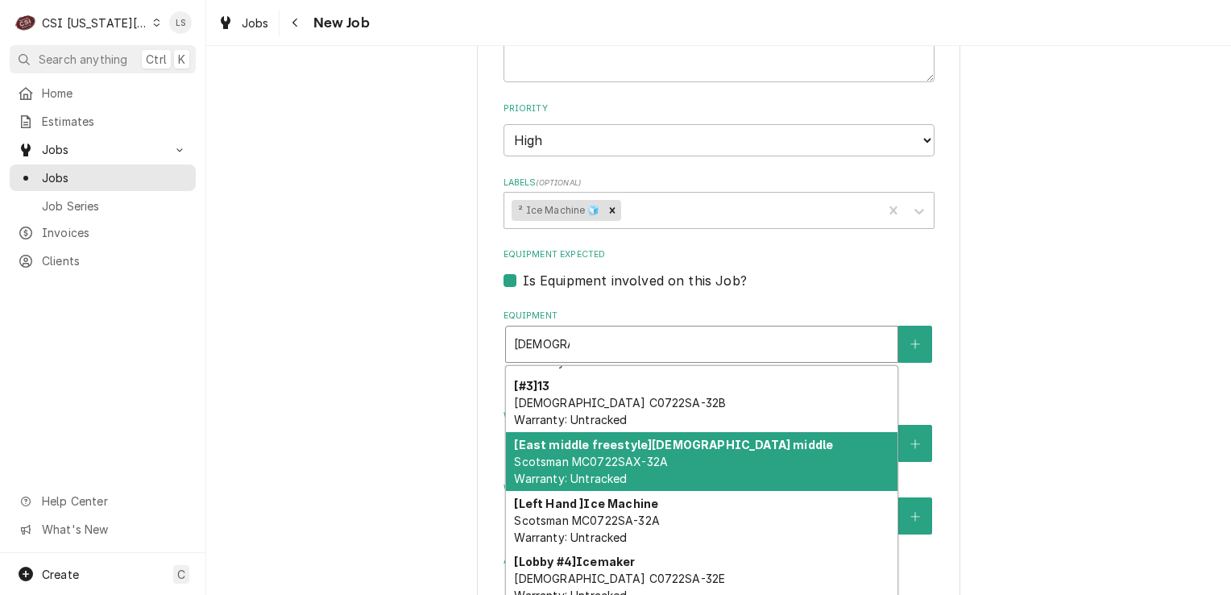
click at [759, 432] on div "[East middle freestyle] Scotsman middle Scotsman MC0722SAX-32A Warranty: Untrac…" at bounding box center [702, 461] width 392 height 59
type textarea "x"
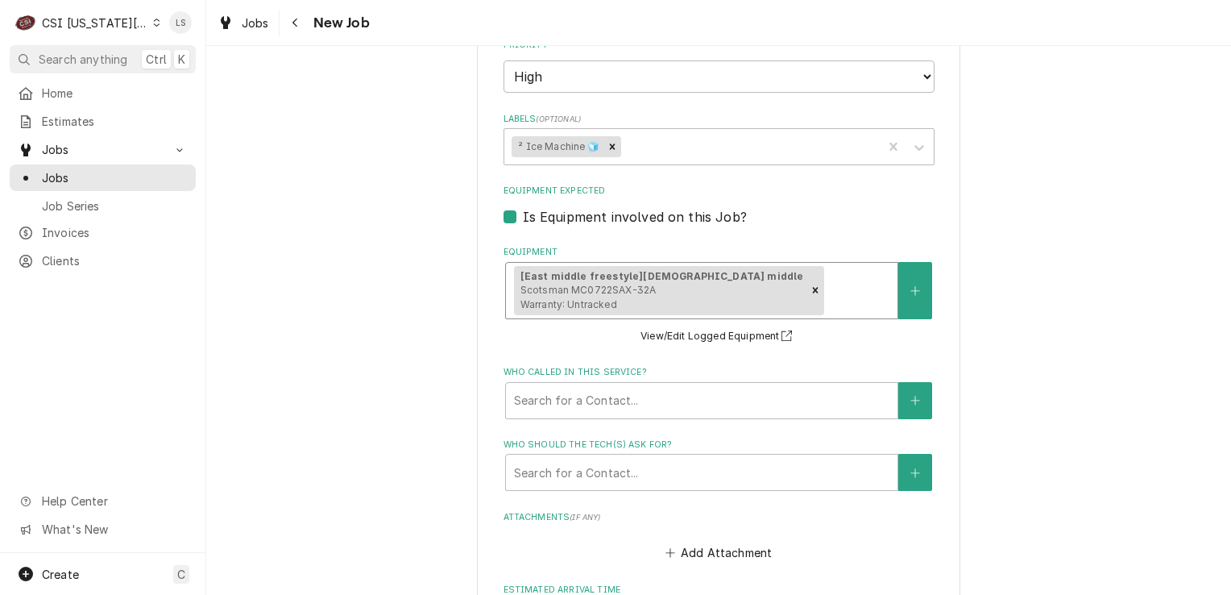
scroll to position [1370, 0]
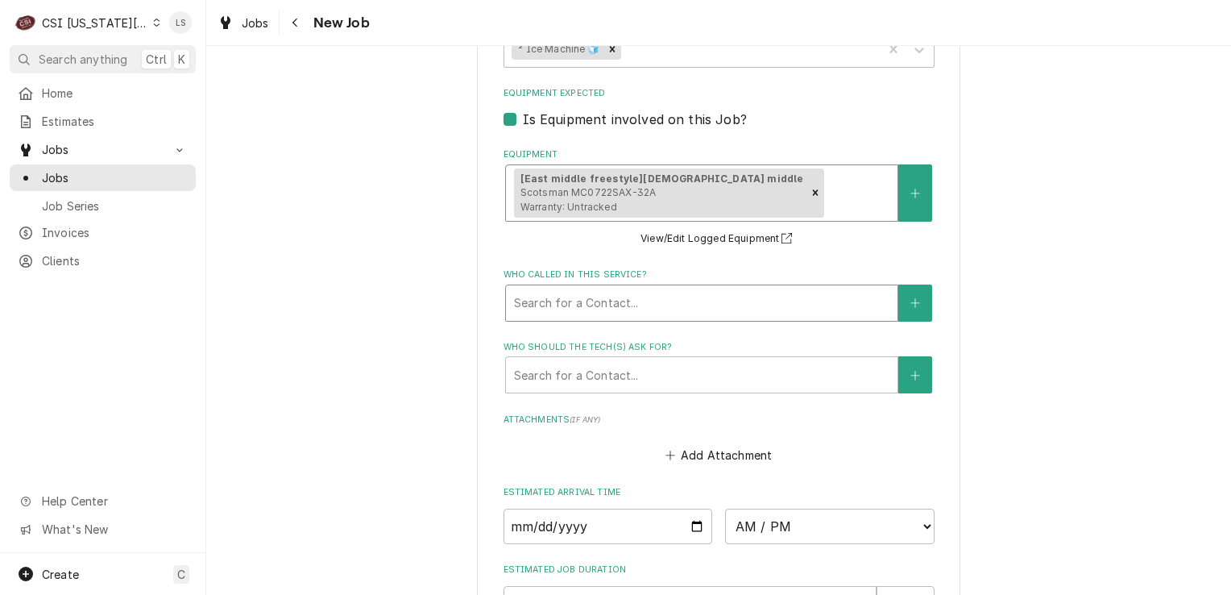
click at [853, 288] on div "Who called in this service?" at bounding box center [702, 302] width 376 height 29
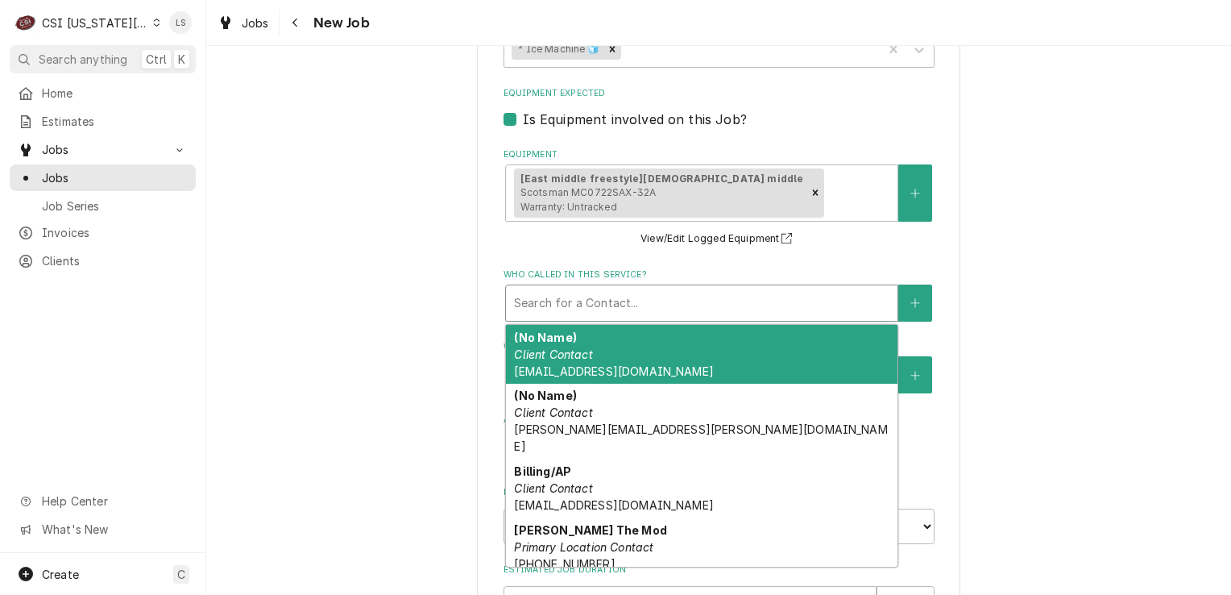
type textarea "x"
type input "k"
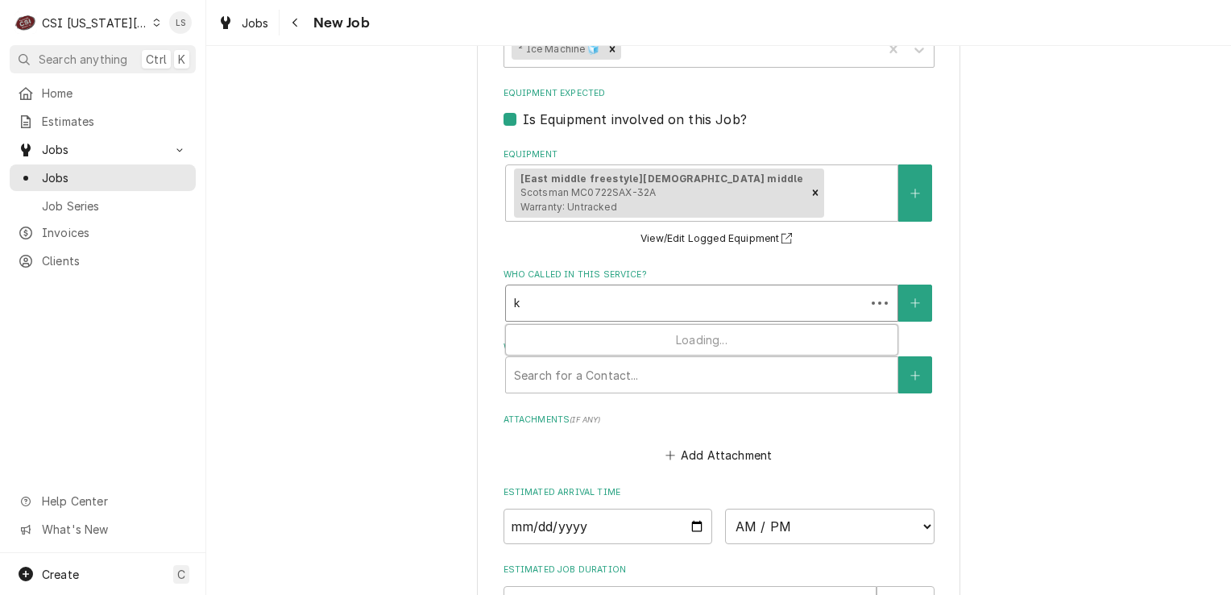
type textarea "x"
type input "ku"
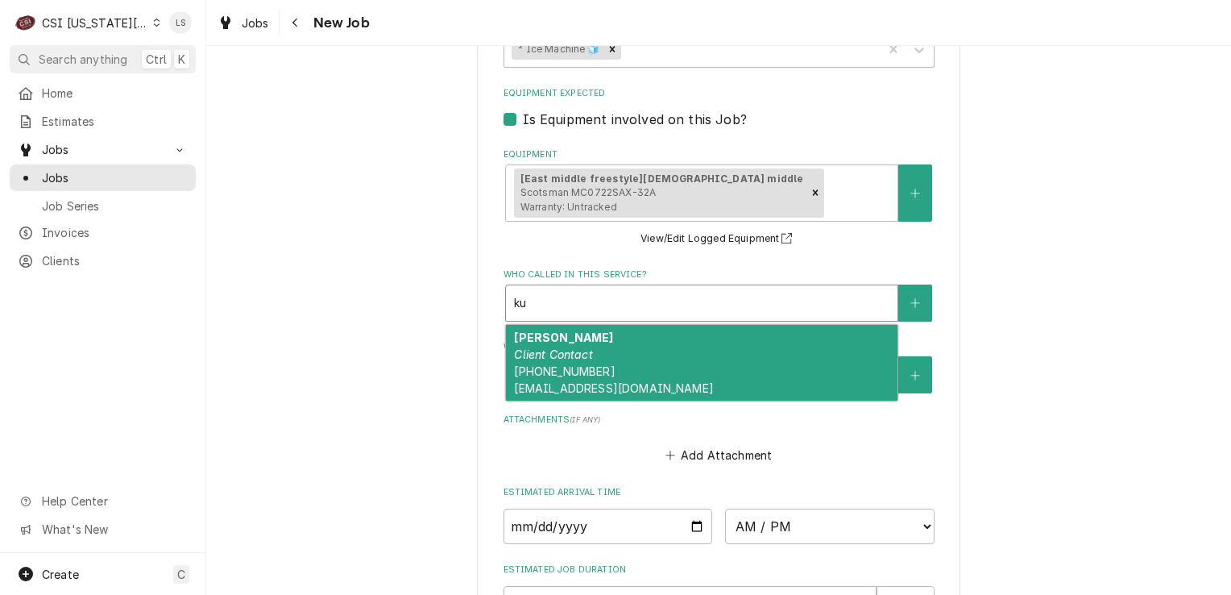
click at [667, 325] on div "Kurt Prost Client Contact (314) 983-8244 kprost@viviancompany.com" at bounding box center [702, 363] width 392 height 76
type textarea "x"
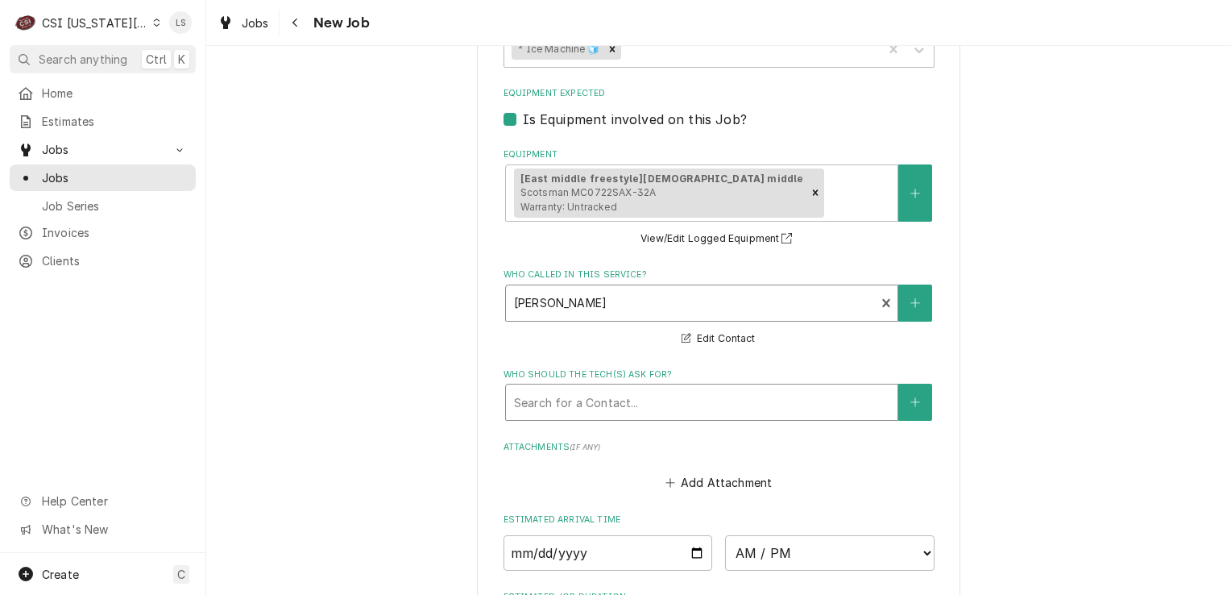
click at [608, 388] on div "Who should the tech(s) ask for?" at bounding box center [702, 402] width 376 height 29
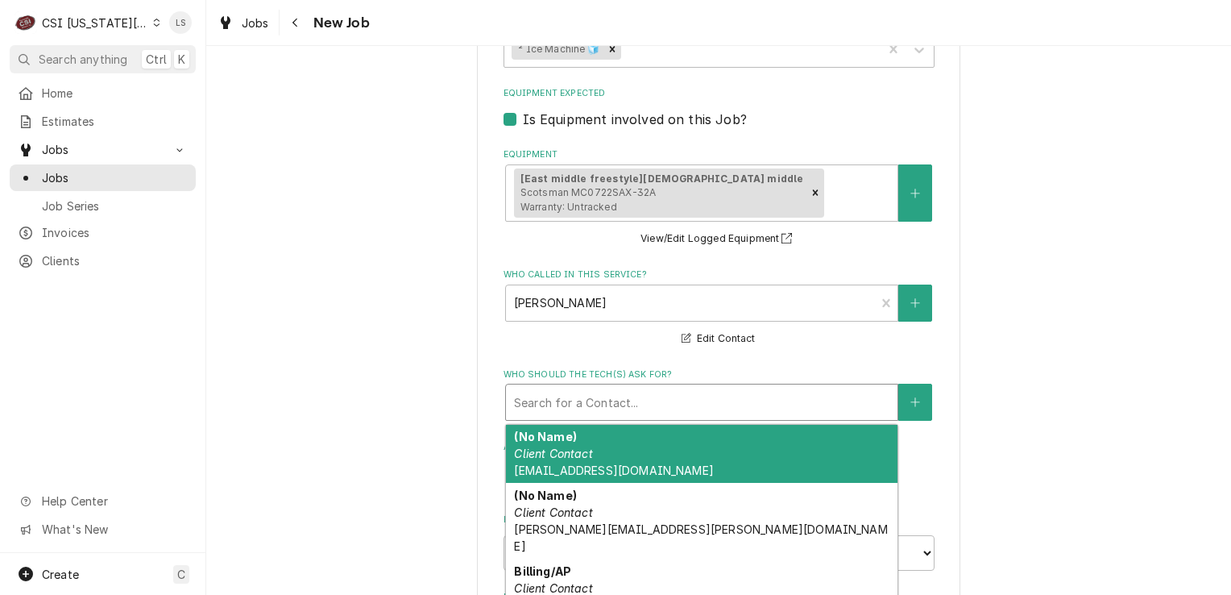
type textarea "x"
type input "b"
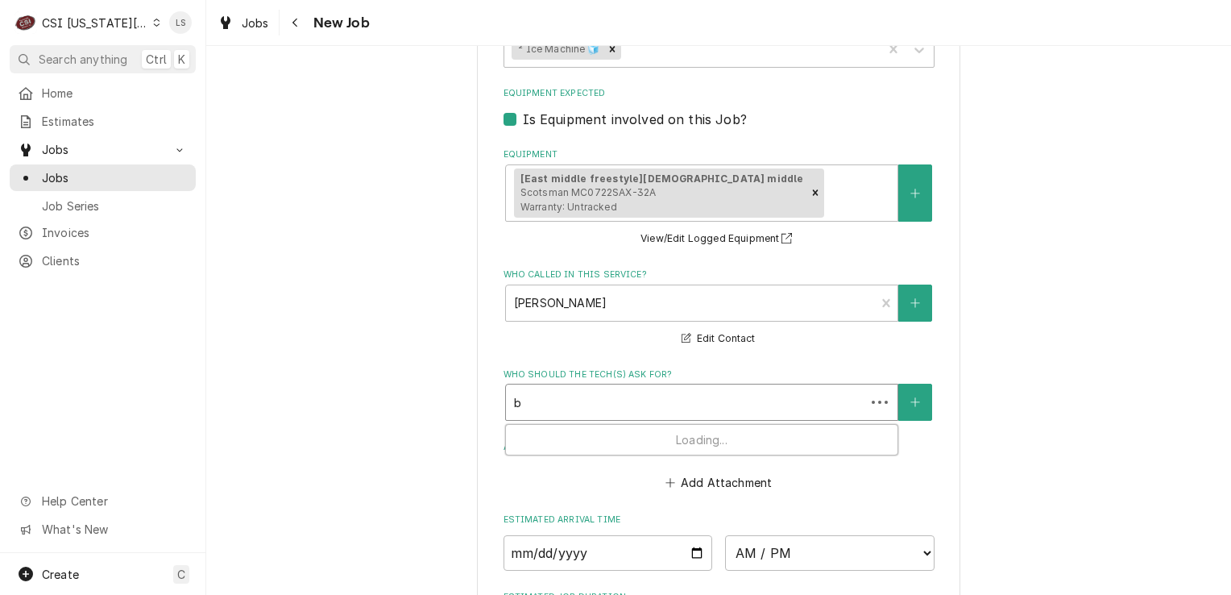
type textarea "x"
type input "br"
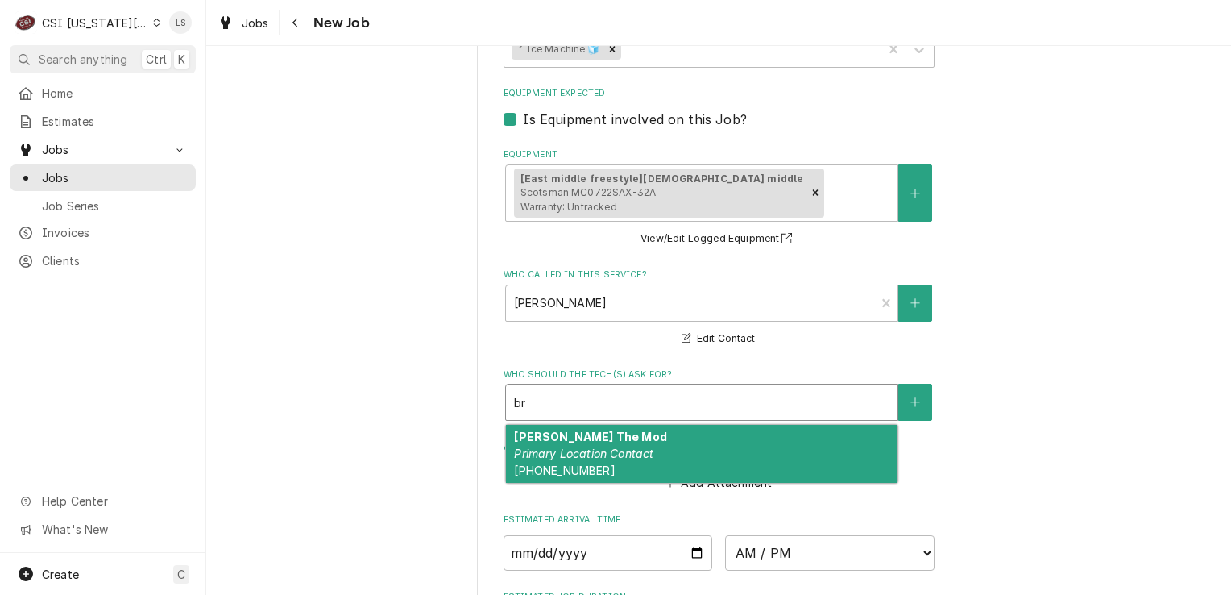
click at [619, 446] on em "Primary Location Contact" at bounding box center [583, 453] width 139 height 14
type textarea "x"
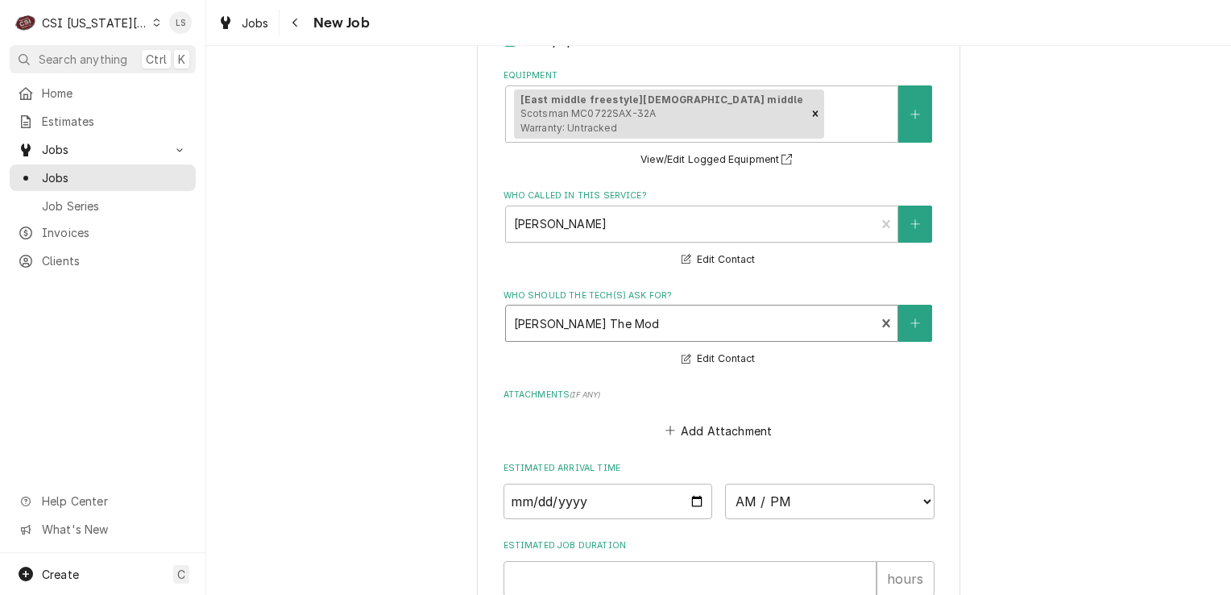
scroll to position [1531, 0]
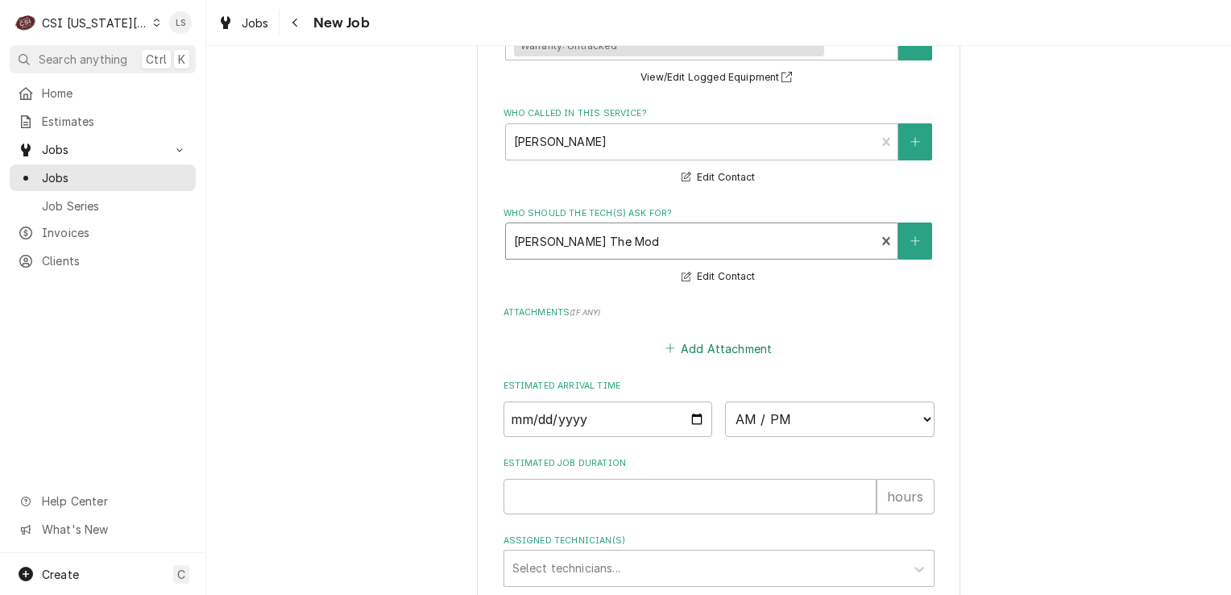
click at [680, 337] on button "Add Attachment" at bounding box center [718, 348] width 113 height 23
type textarea "x"
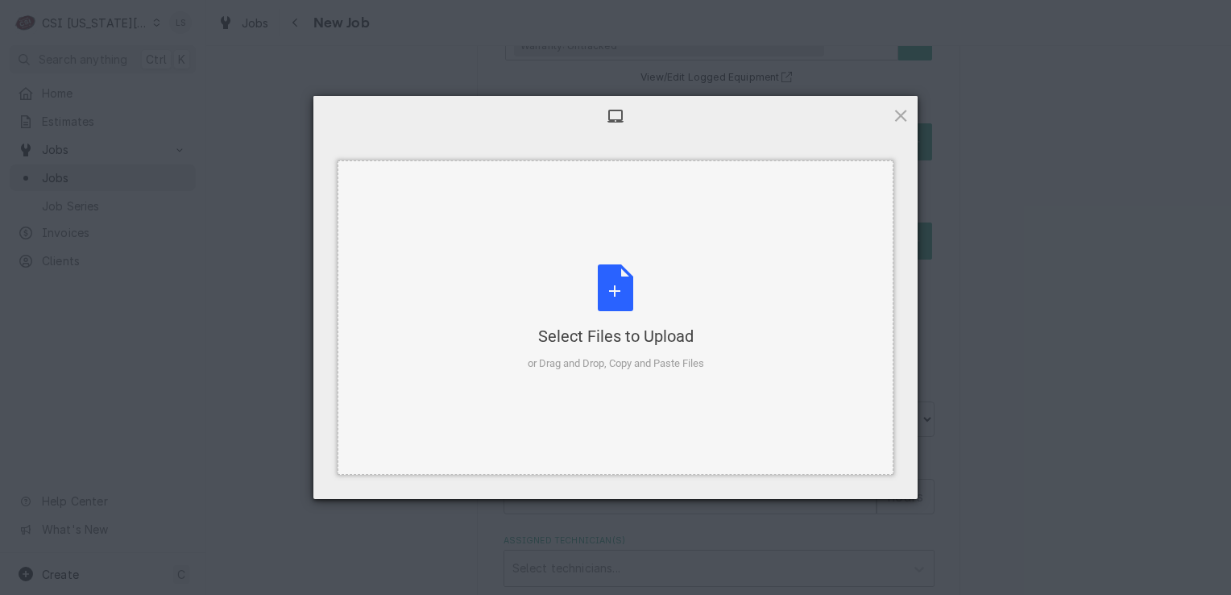
click at [612, 311] on div "Select Files to Upload or Drag and Drop, Copy and Paste Files" at bounding box center [616, 317] width 176 height 107
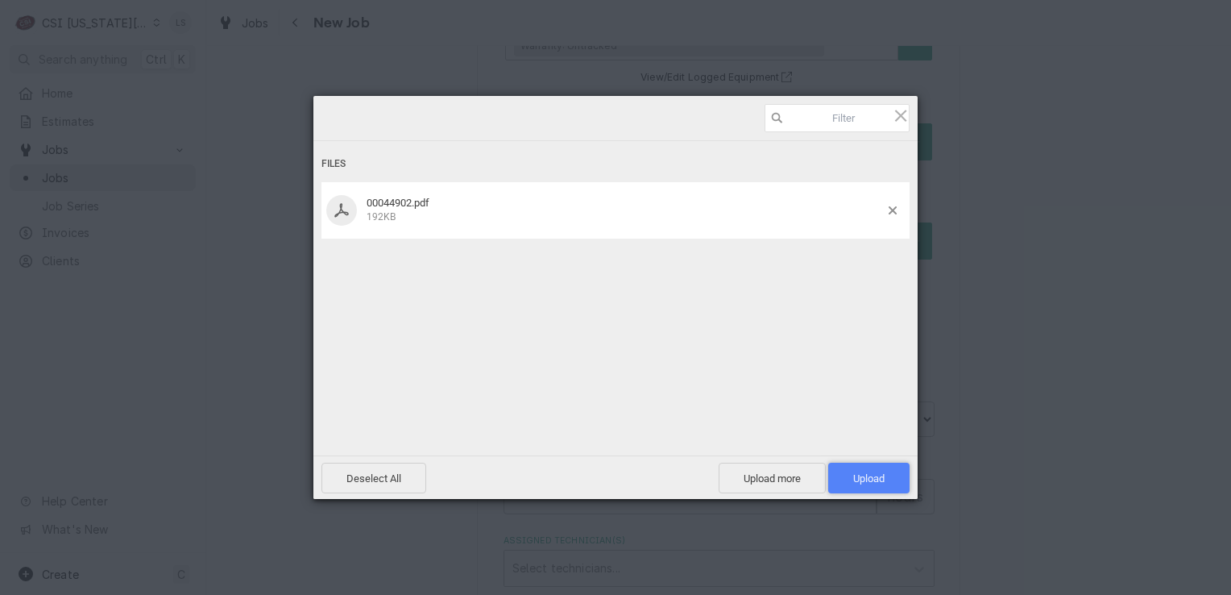
click at [856, 472] on span "Upload 1" at bounding box center [868, 478] width 31 height 12
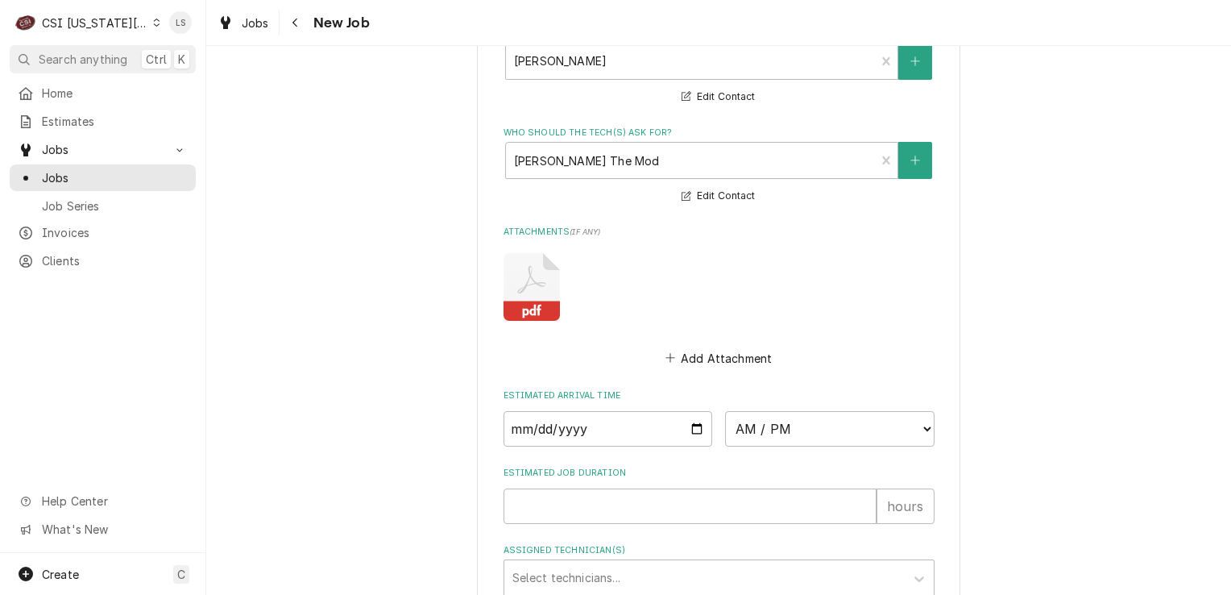
scroll to position [1949, 0]
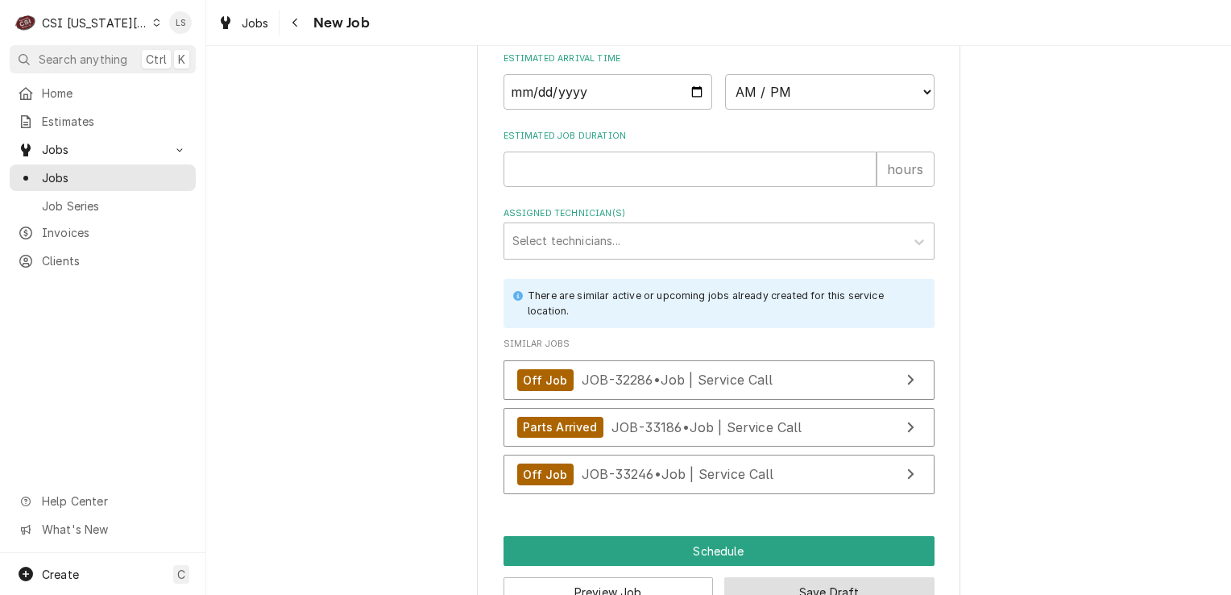
click at [800, 577] on button "Save Draft" at bounding box center [829, 592] width 210 height 30
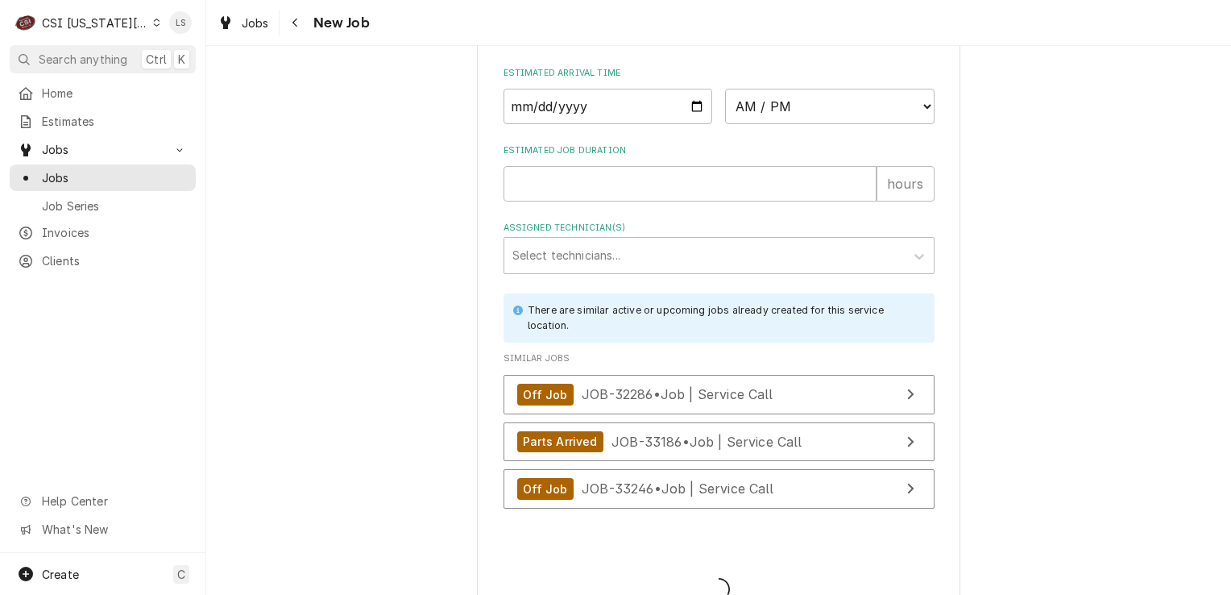
type textarea "x"
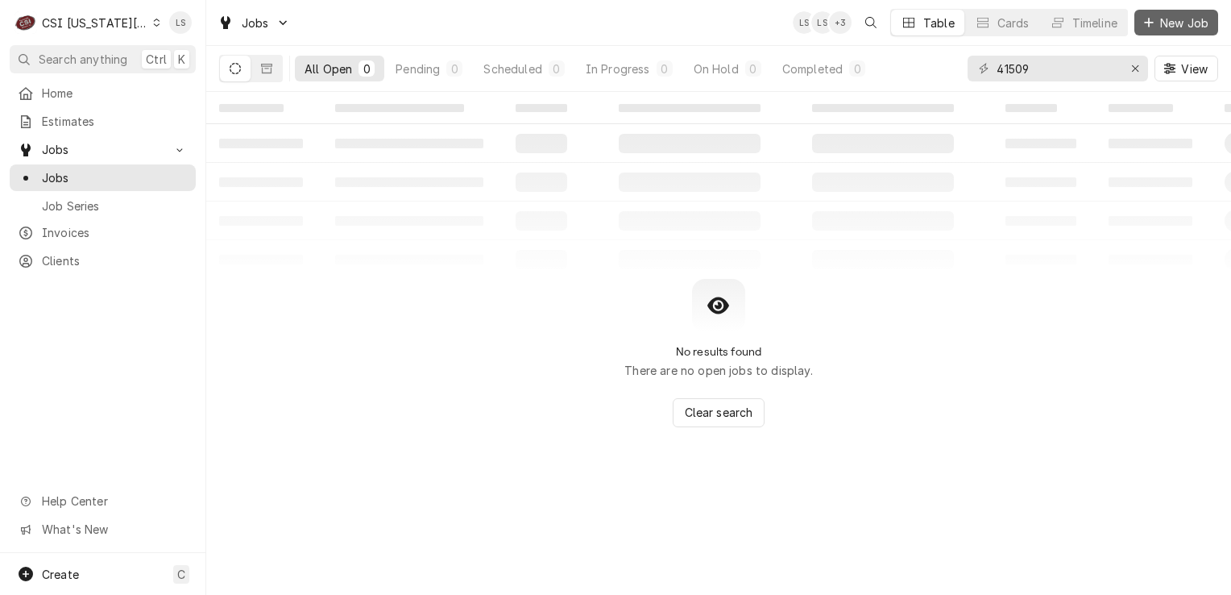
drag, startPoint x: 1148, startPoint y: 22, endPoint x: 1138, endPoint y: 31, distance: 13.1
click at [1148, 22] on icon "Dynamic Content Wrapper" at bounding box center [1148, 22] width 9 height 9
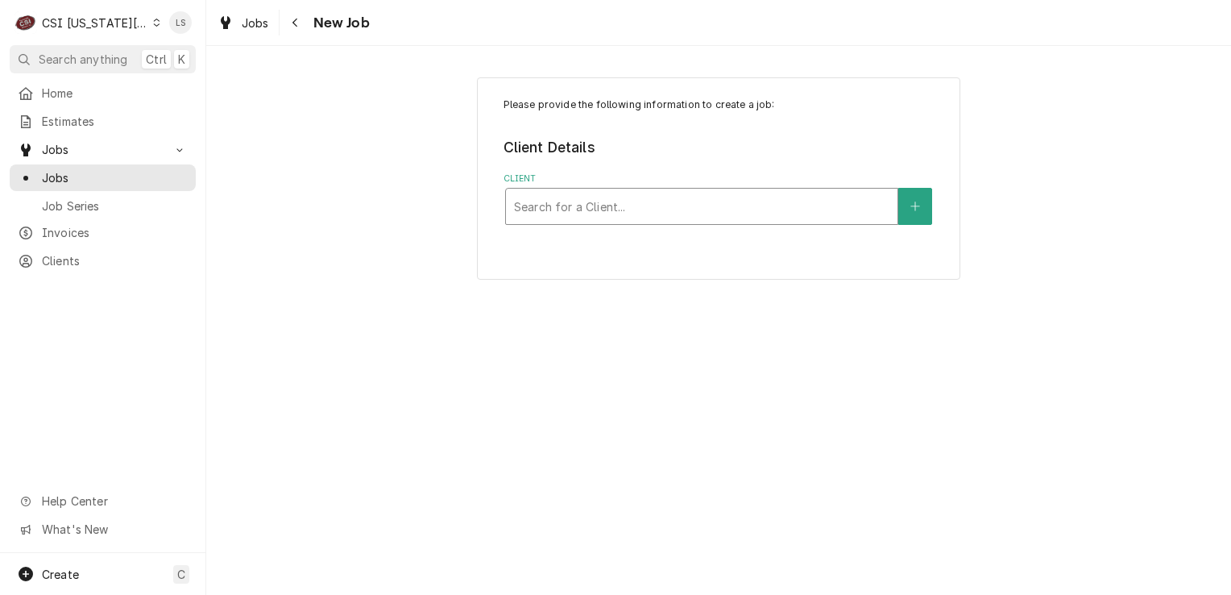
click at [786, 207] on div "Client" at bounding box center [702, 206] width 376 height 29
type input "hickman mills"
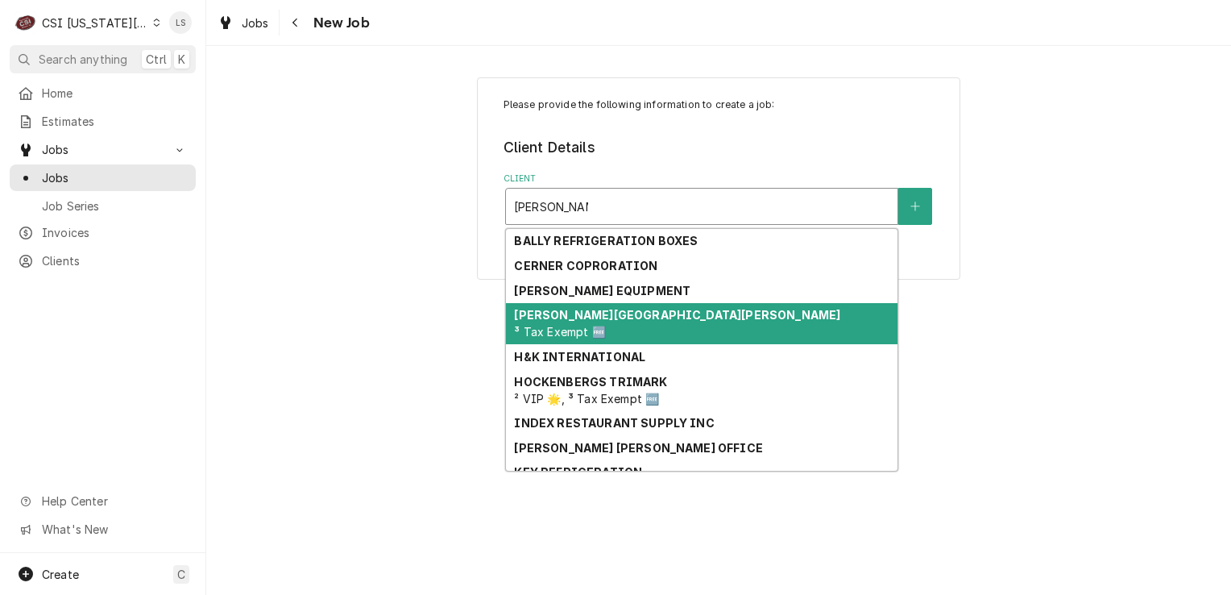
click at [667, 317] on strong "[PERSON_NAME][GEOGRAPHIC_DATA][PERSON_NAME]" at bounding box center [677, 315] width 326 height 14
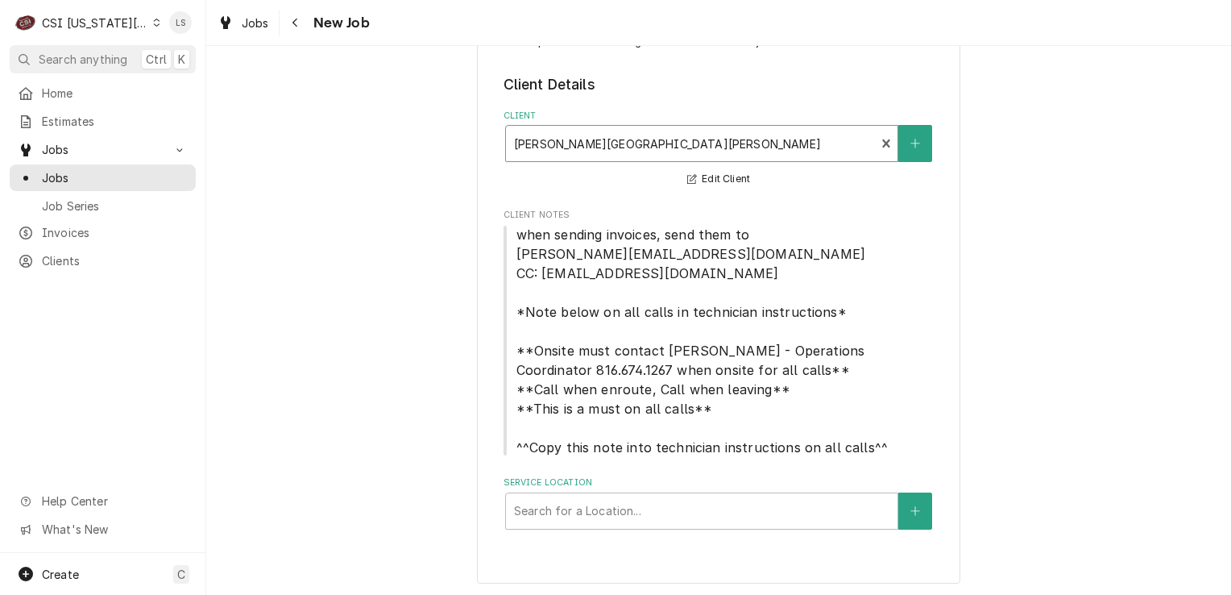
scroll to position [64, 0]
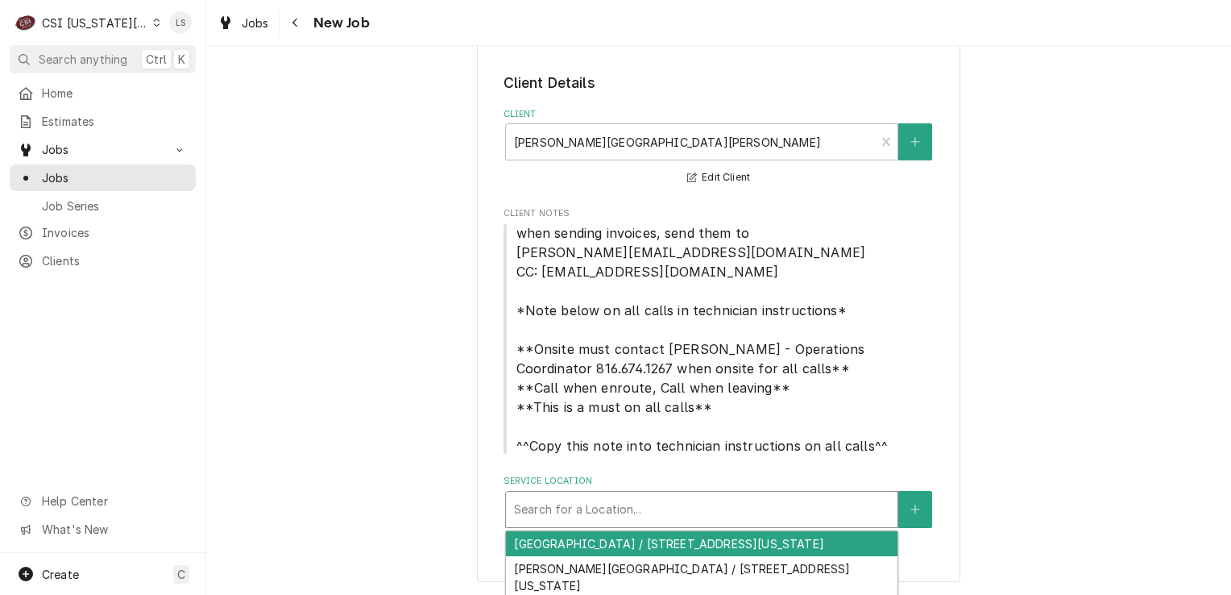
click at [600, 521] on div "Service Location" at bounding box center [702, 509] width 376 height 29
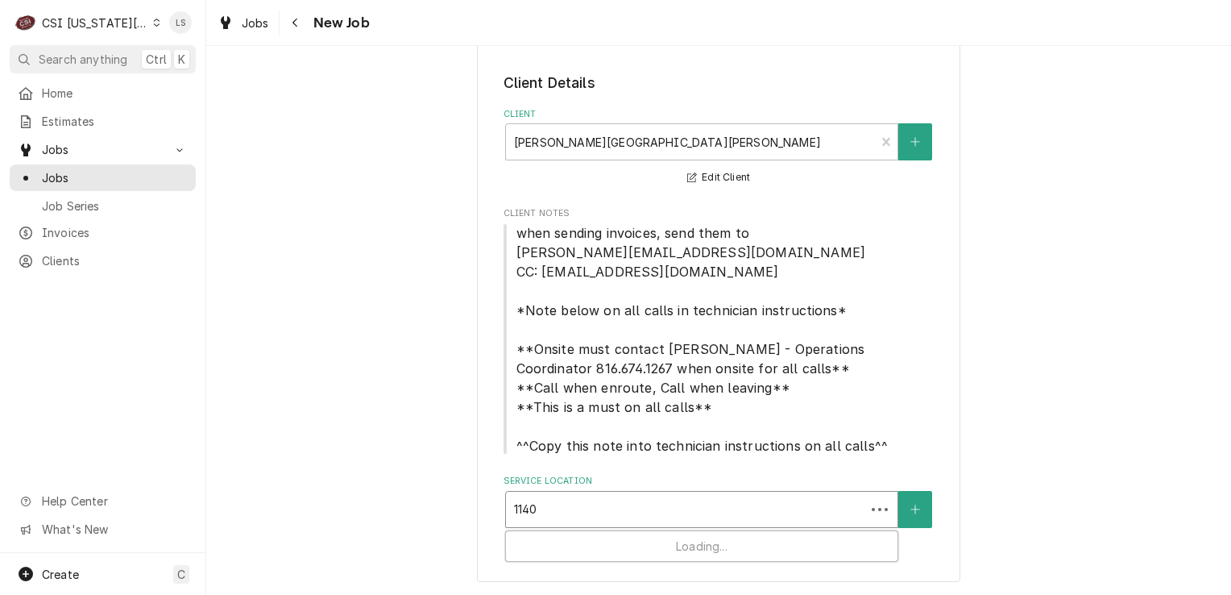
type input "11400"
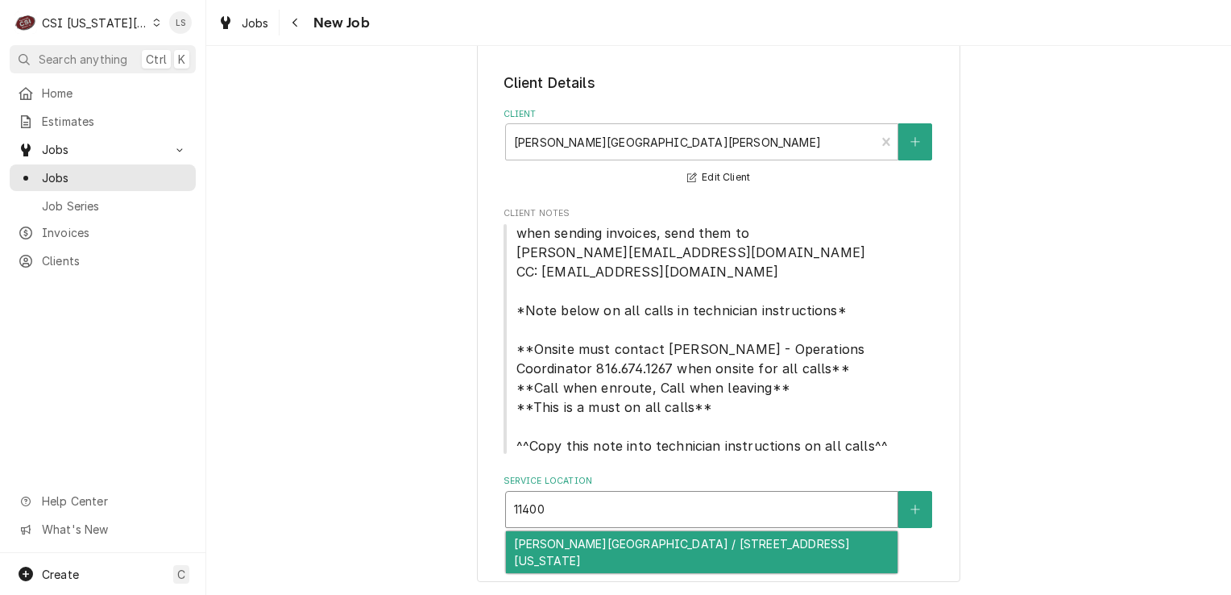
click at [616, 553] on div "Warford Elementary / 11400 Cleveland Ave, Kansas City, MO 64137" at bounding box center [702, 552] width 392 height 42
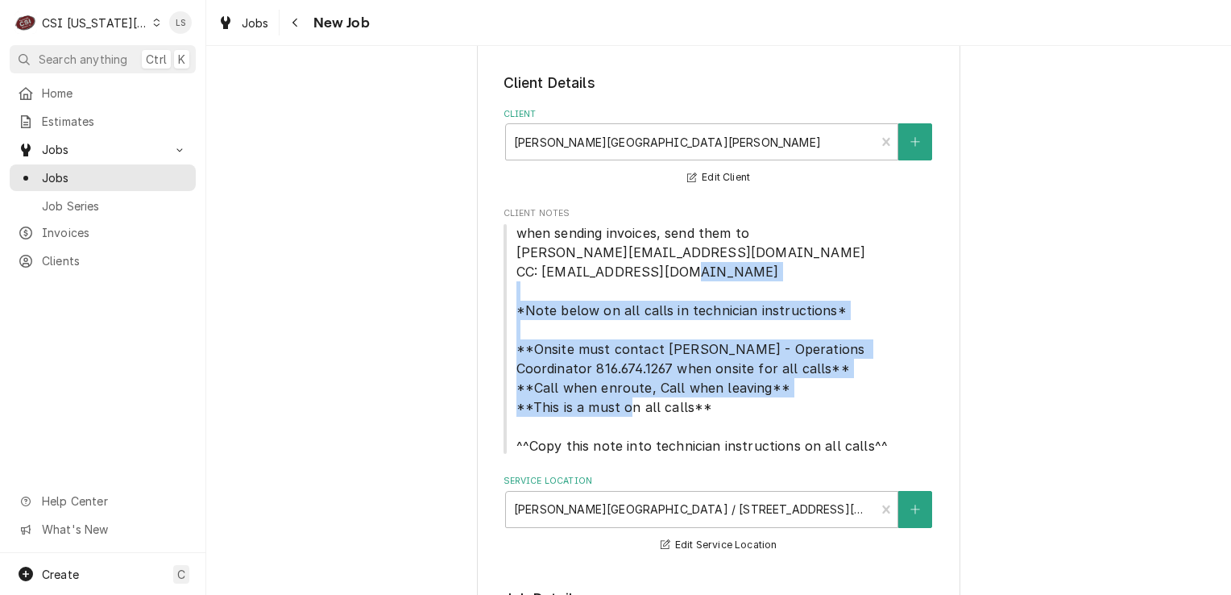
drag, startPoint x: 513, startPoint y: 311, endPoint x: 734, endPoint y: 401, distance: 238.5
click at [734, 401] on span "when sending invoices, send them to michaelgl@hickmanmills.org CC: accountspaya…" at bounding box center [719, 339] width 431 height 232
copy span "*Note below on all calls in technician instructions* **Onsite must contact Kim …"
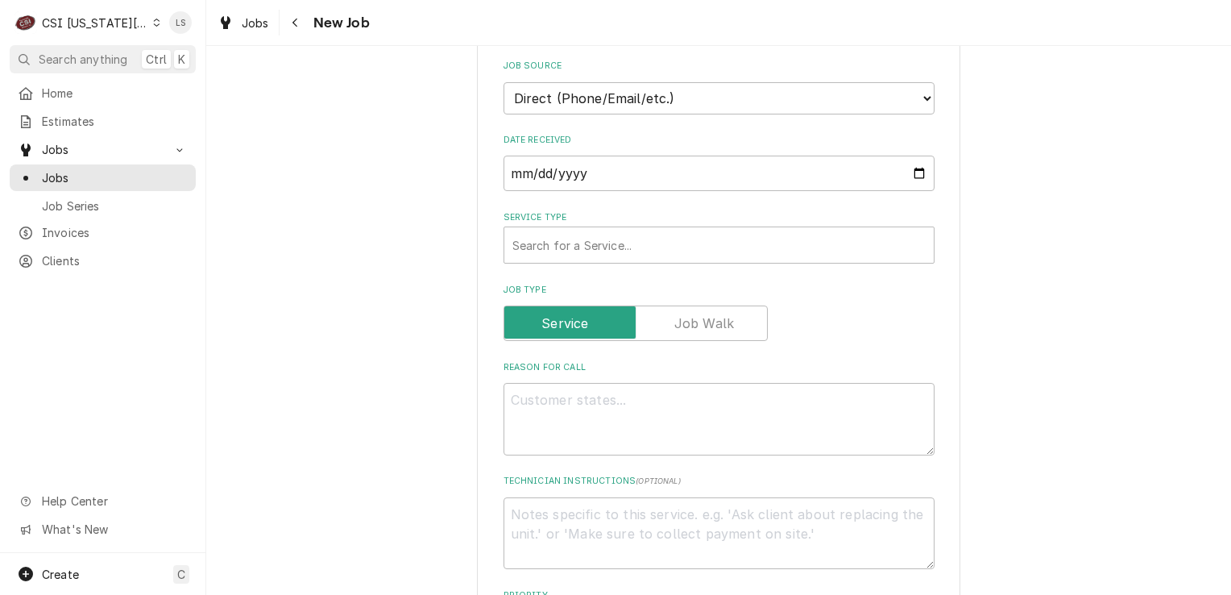
scroll to position [790, 0]
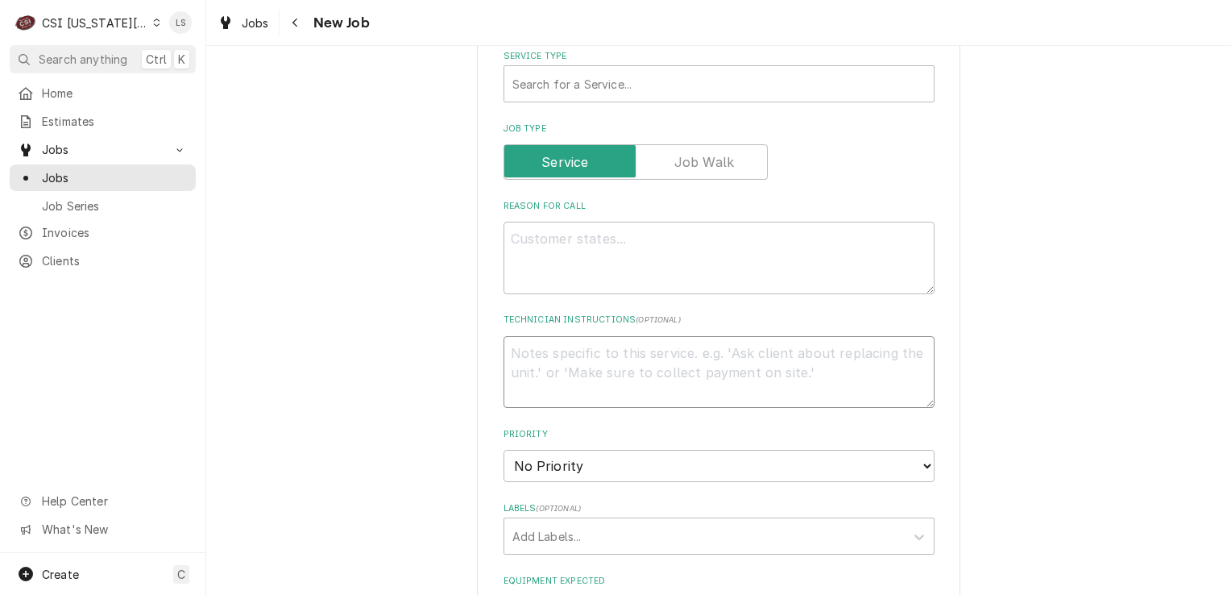
click at [600, 403] on textarea "Technician Instructions ( optional )" at bounding box center [719, 372] width 431 height 73
paste textarea "*Note below on all calls in technician instructions* **Onsite must contact Kim …"
type textarea "x"
type textarea "*Note below on all calls in technician instructions* **Onsite must contact Kim …"
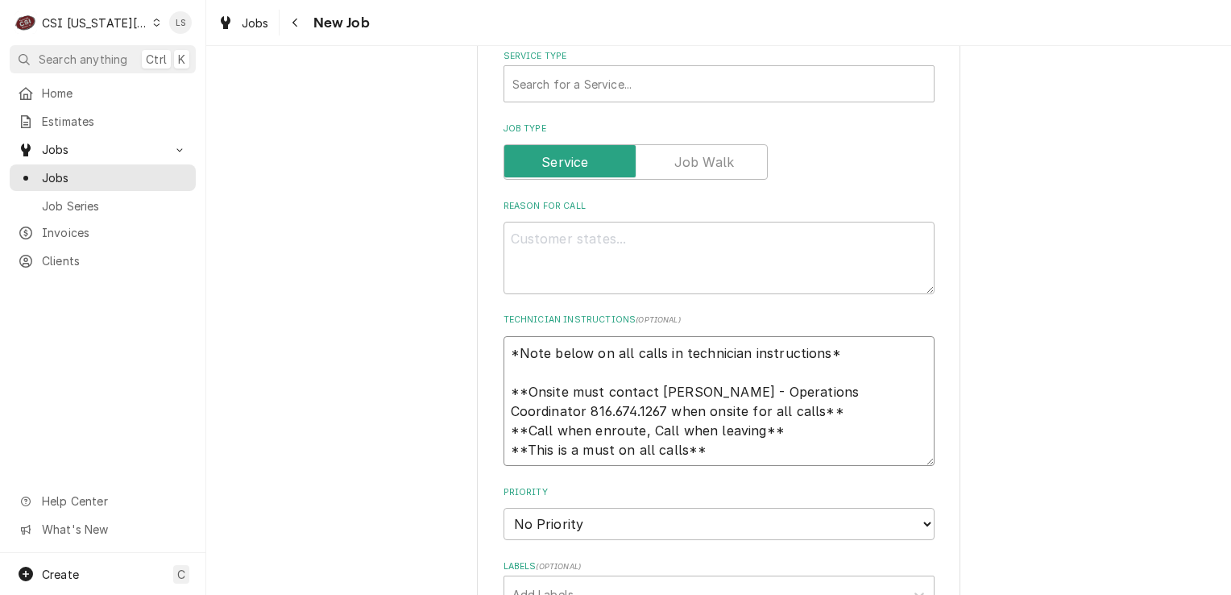
type textarea "x"
type textarea "*Note below on all calls in technician instructions* **Onsite must contact Kim …"
click at [583, 236] on textarea "Reason For Call" at bounding box center [719, 258] width 431 height 73
type textarea "x"
type textarea "G"
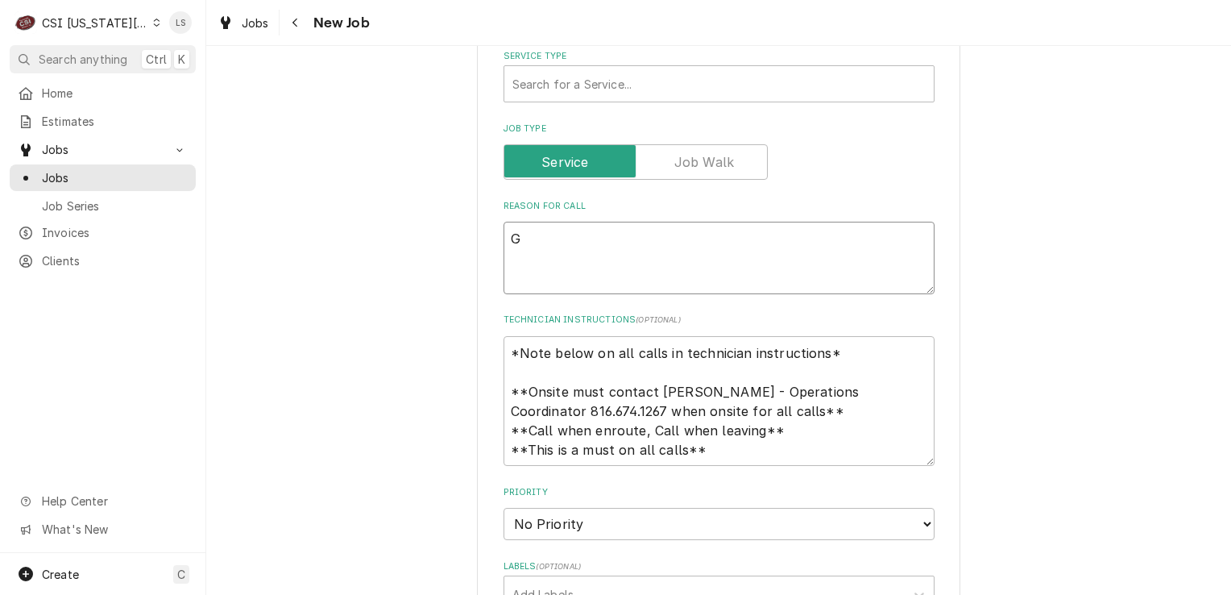
type textarea "x"
type textarea "Ga"
type textarea "x"
type textarea "Gar"
type textarea "x"
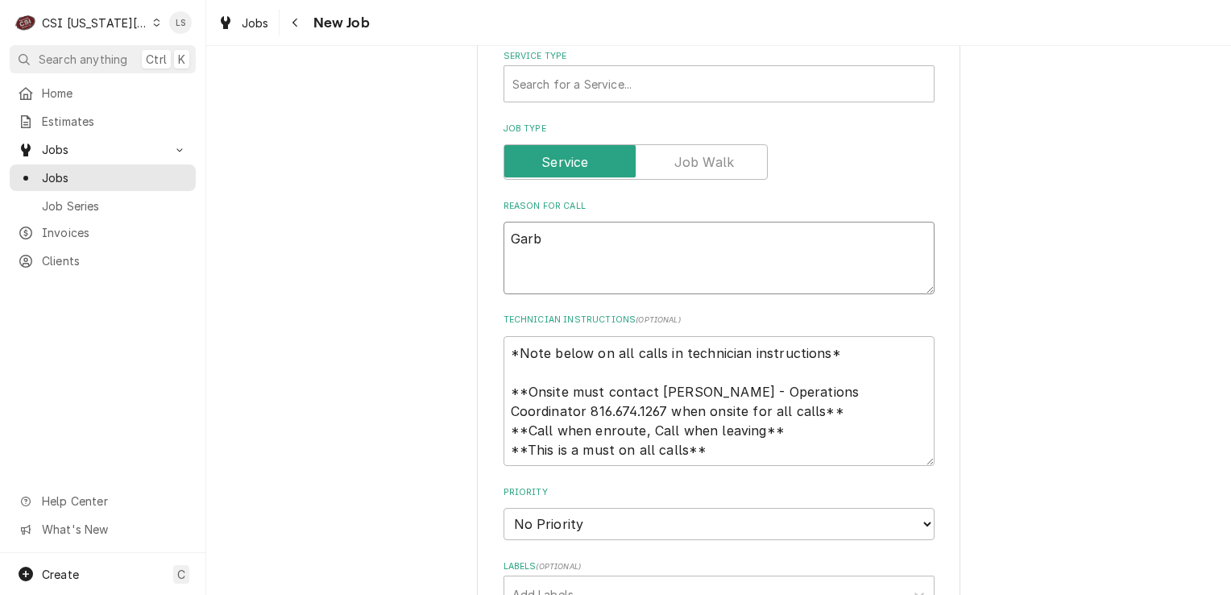
type textarea "Garba"
type textarea "x"
type textarea "Garbage"
type textarea "x"
type textarea "Garbage"
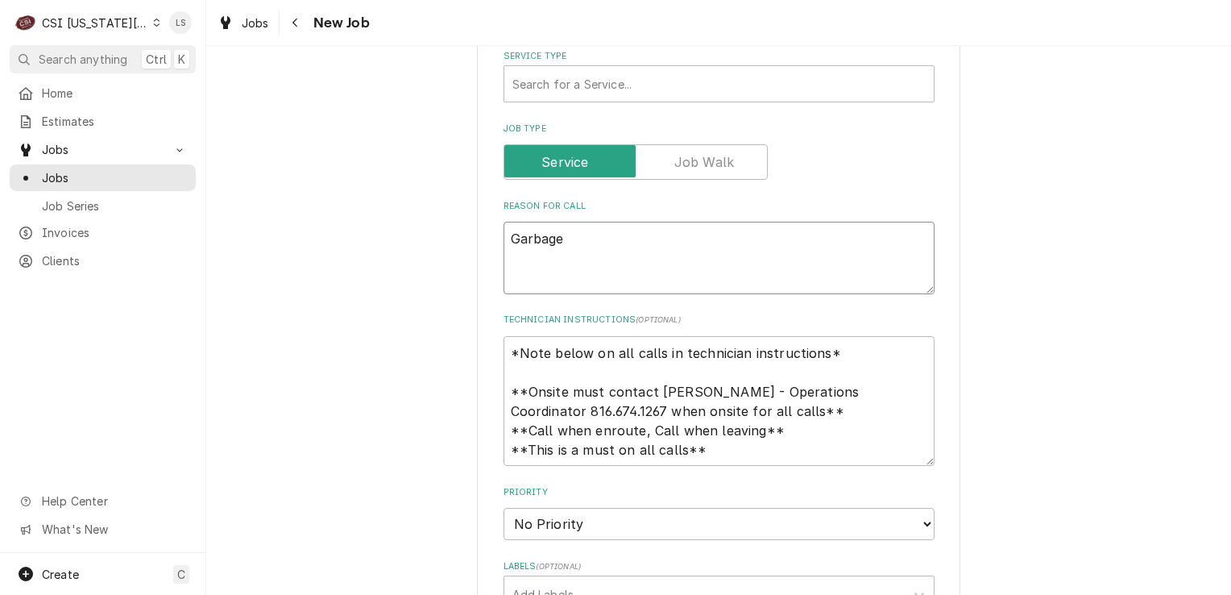
type textarea "x"
type textarea "Garbage D"
type textarea "x"
type textarea "Garbage Di"
type textarea "x"
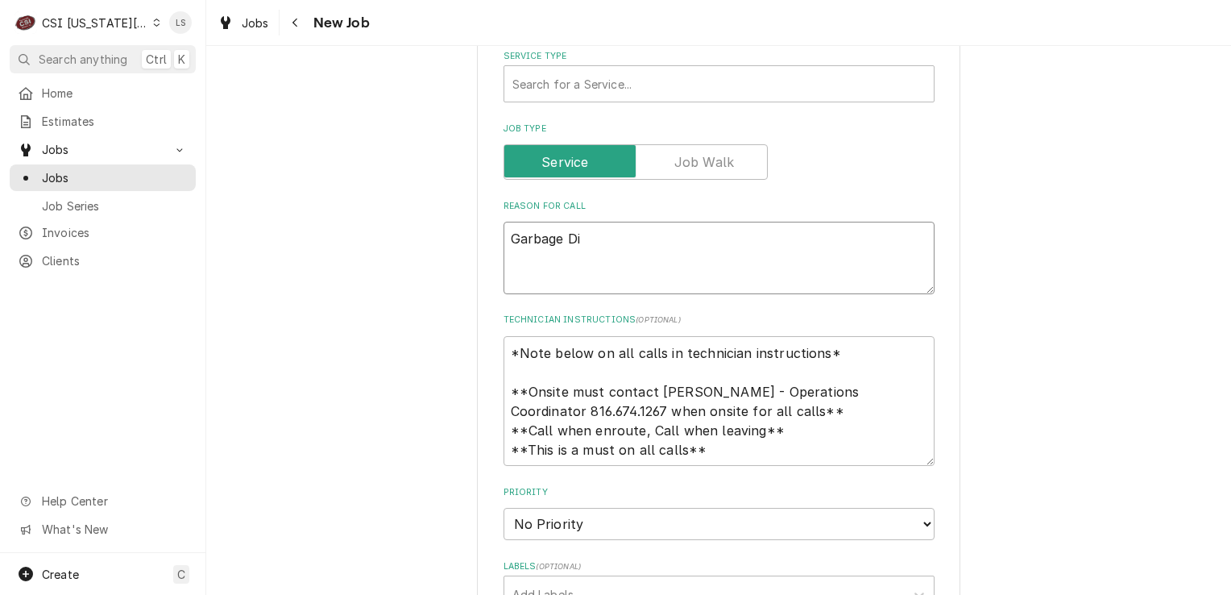
type textarea "Garbage Dis"
type textarea "x"
type textarea "Garbage Disp"
type textarea "x"
type textarea "Garbage Dispo"
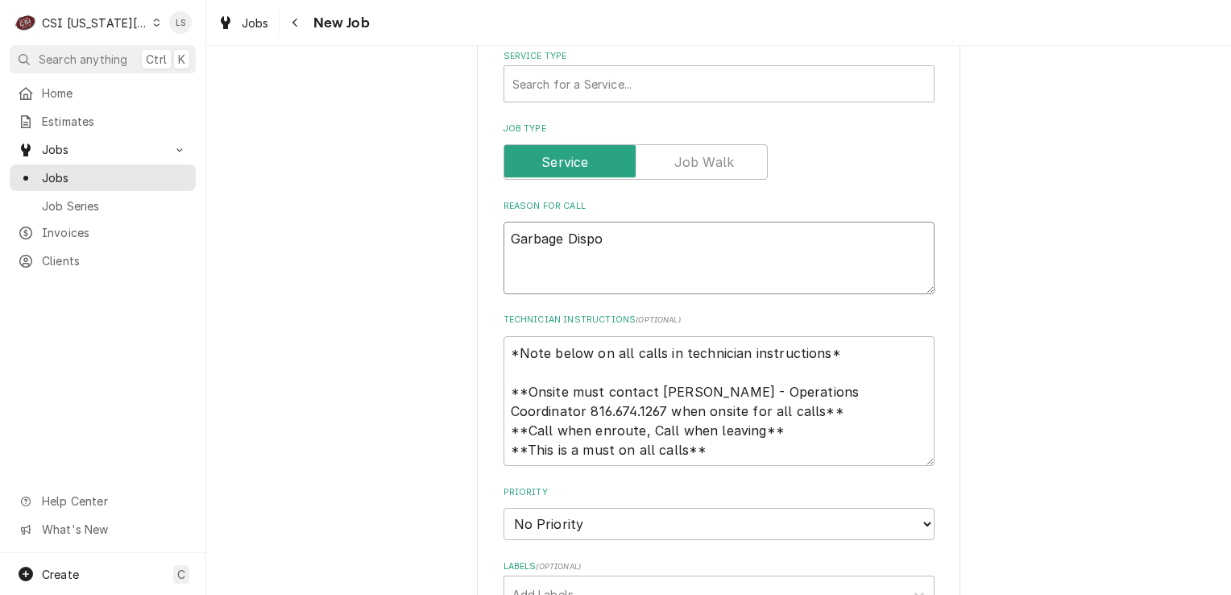
type textarea "x"
type textarea "Garbage Dispot"
type textarea "x"
type textarea "Garbage Dispota"
type textarea "x"
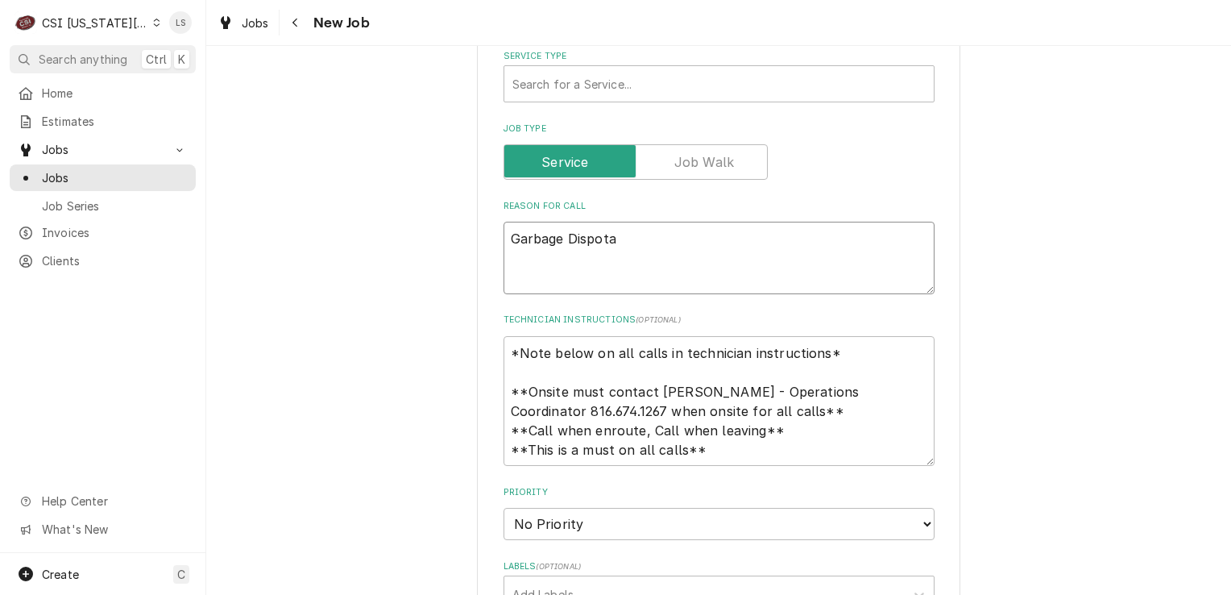
type textarea "Garbage Dispotal"
type textarea "x"
type textarea "Garbage Dispotal"
type textarea "x"
type textarea "Garbage Disposal"
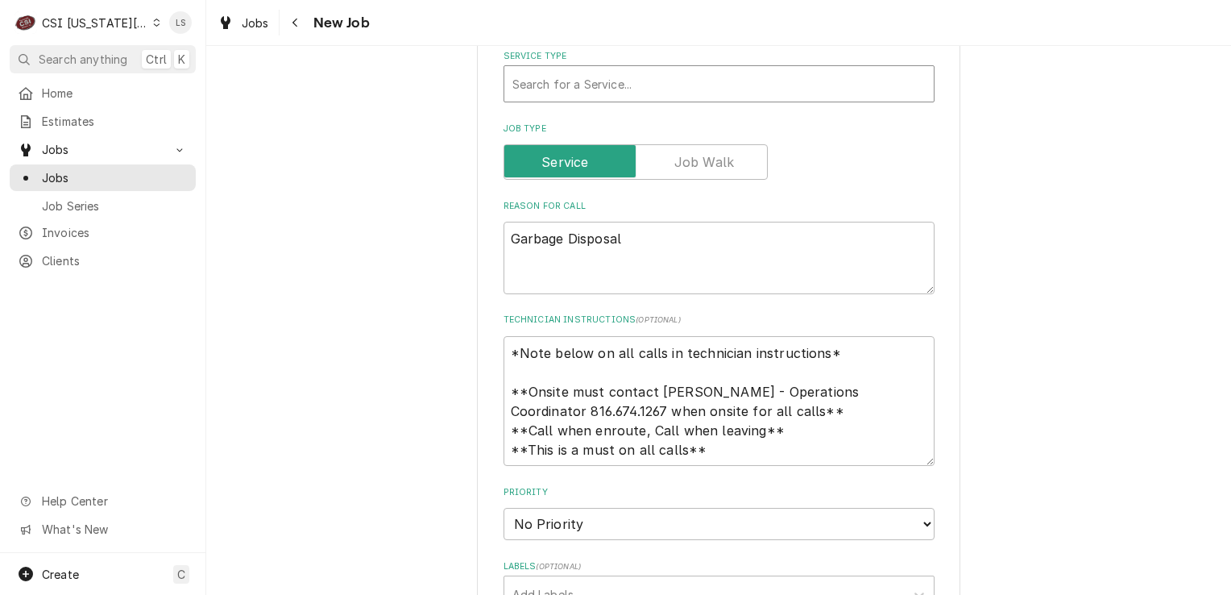
click at [600, 76] on div "Service Type" at bounding box center [719, 83] width 413 height 29
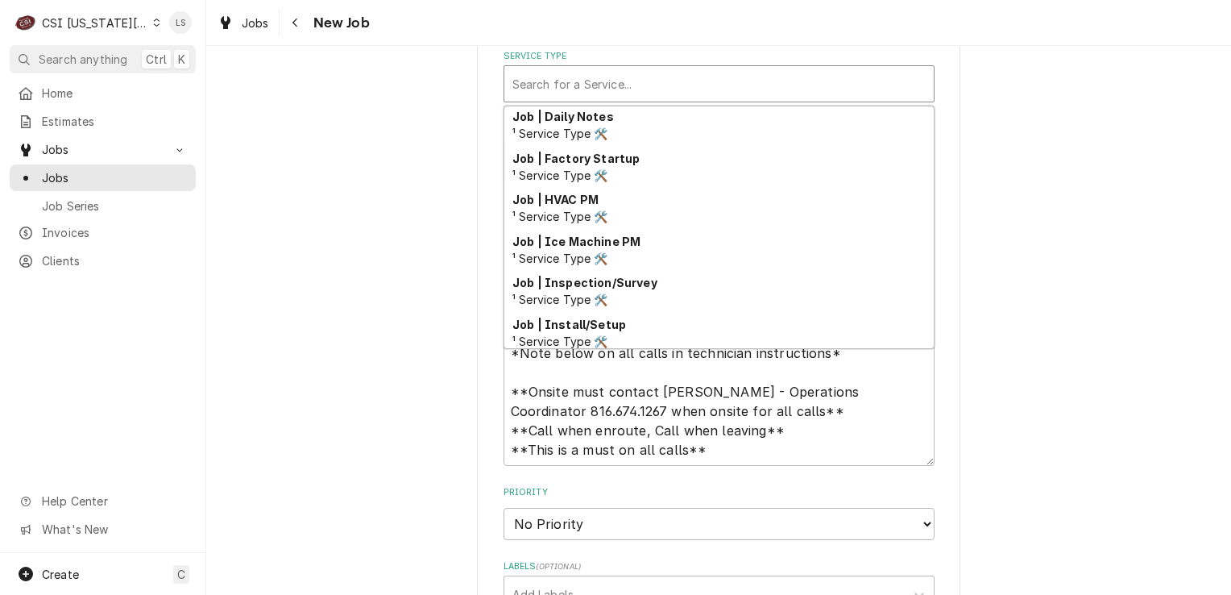
scroll to position [832, 0]
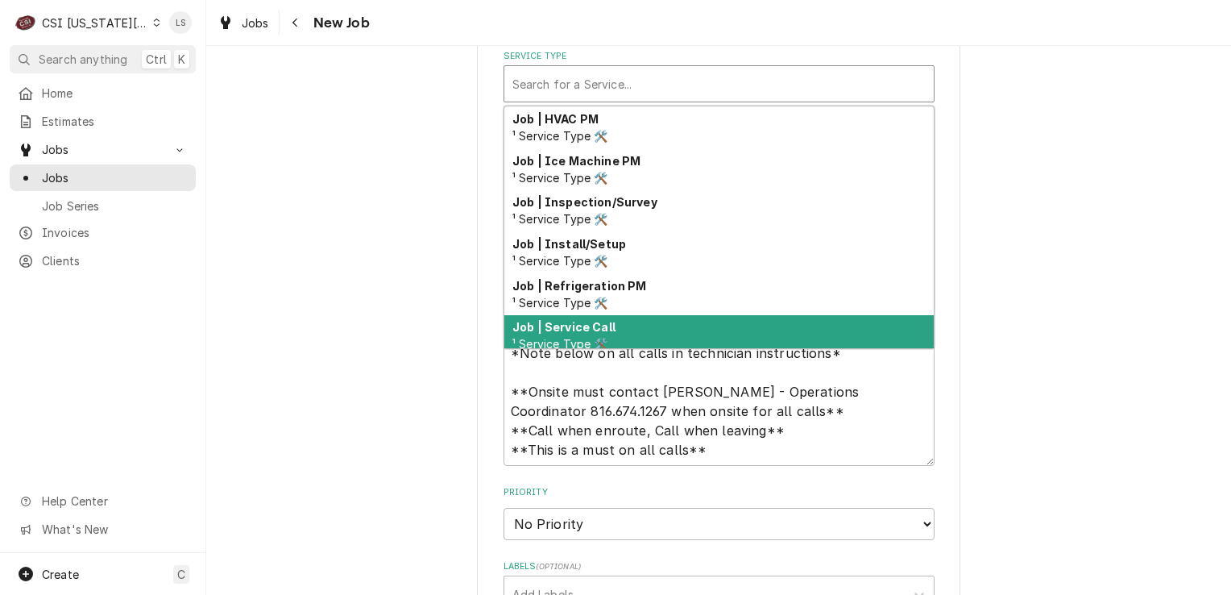
click at [597, 320] on strong "Job | Service Call" at bounding box center [564, 327] width 103 height 14
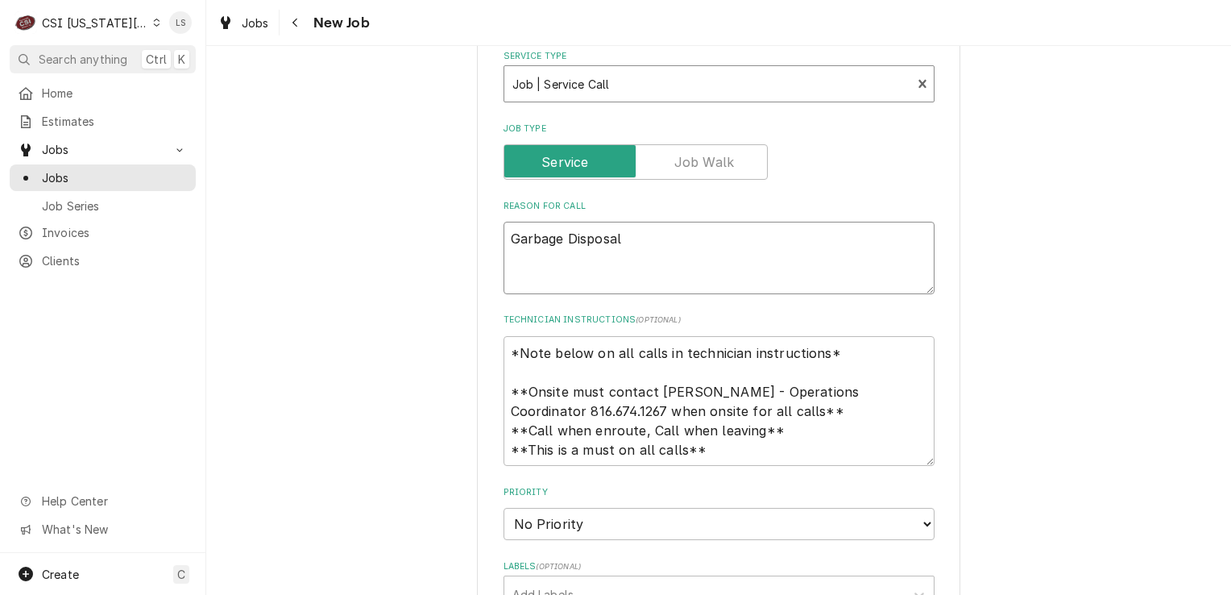
click at [622, 236] on textarea "Garbage Disposal" at bounding box center [719, 258] width 431 height 73
type textarea "x"
type textarea "Garbage Disposal -"
type textarea "x"
type textarea "Garbage Disposal -"
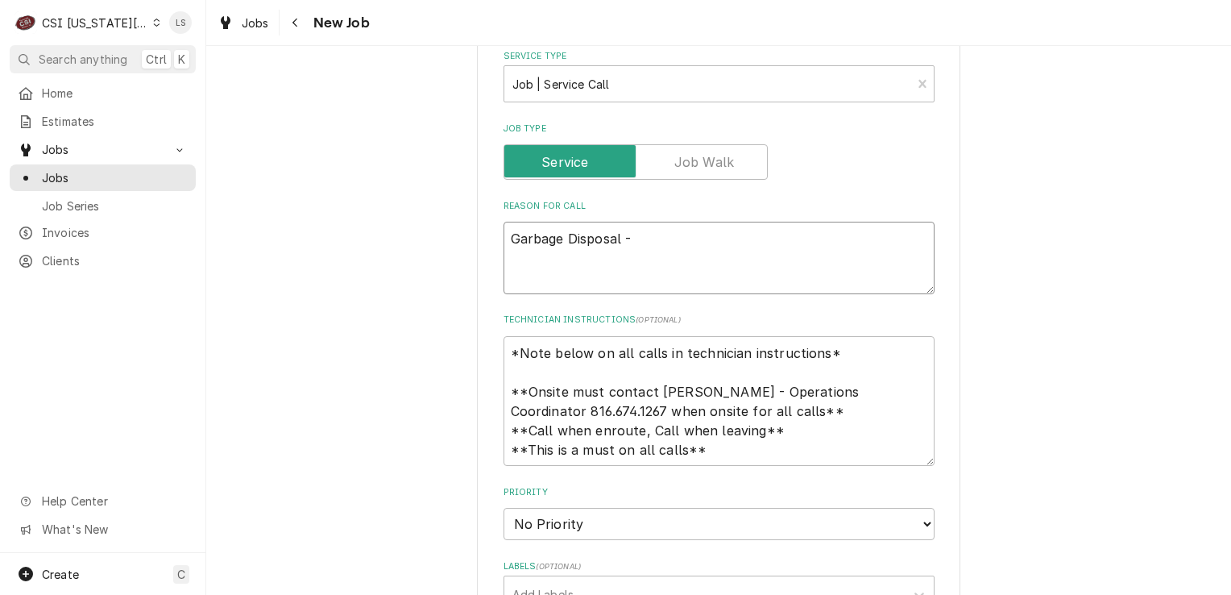
type textarea "x"
type textarea "Garbage Disposal - so"
type textarea "x"
type textarea "Garbage Disposal - some"
type textarea "x"
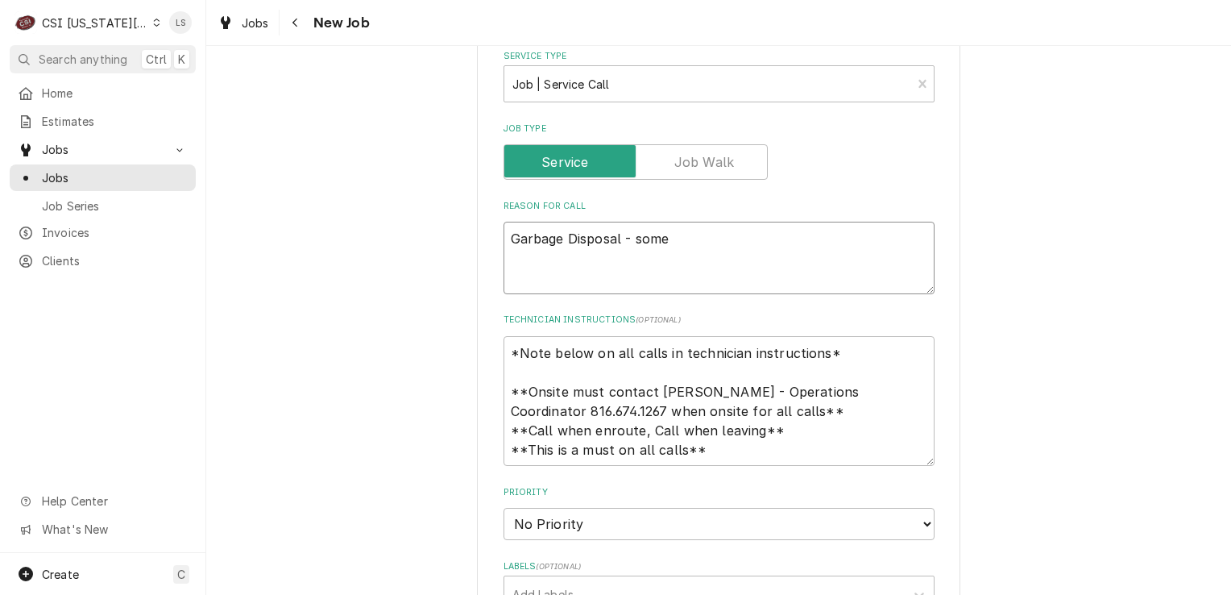
type textarea "Garbage Disposal - someo"
type textarea "x"
type textarea "Garbage Disposal - someon"
type textarea "x"
type textarea "Garbage Disposal - someone"
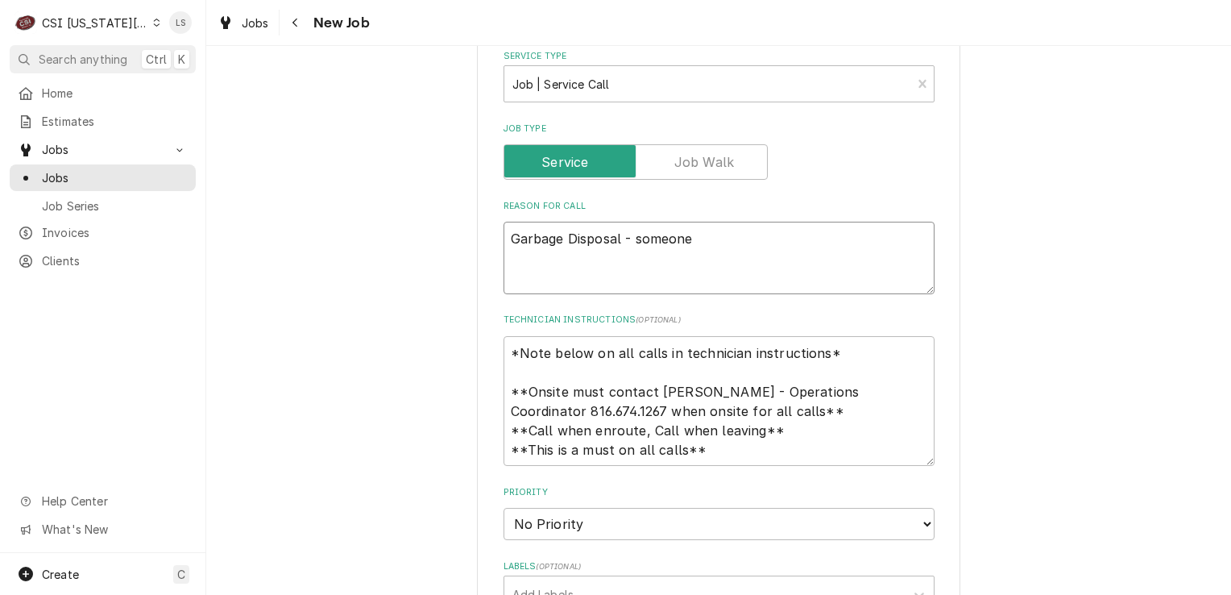
type textarea "x"
type textarea "Garbage Disposal - someone"
type textarea "x"
type textarea "Garbage Disposal - someone g"
type textarea "x"
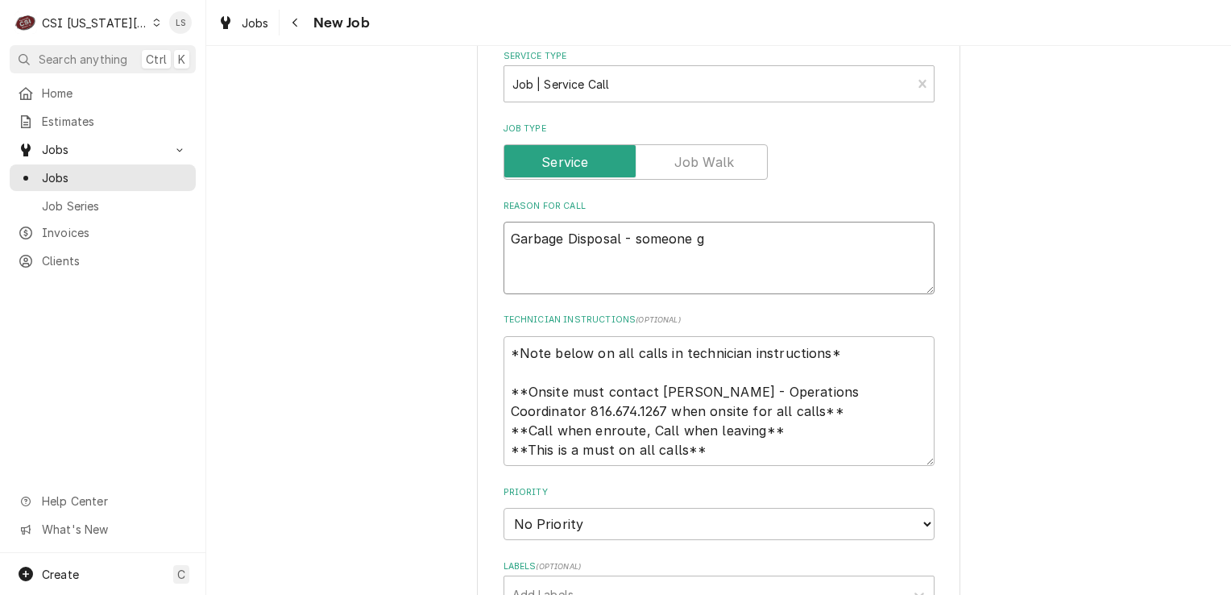
type textarea "Garbage Disposal - someone go"
type textarea "x"
type textarea "Garbage Disposal - someone got"
type textarea "x"
type textarea "Garbage Disposal - someone got"
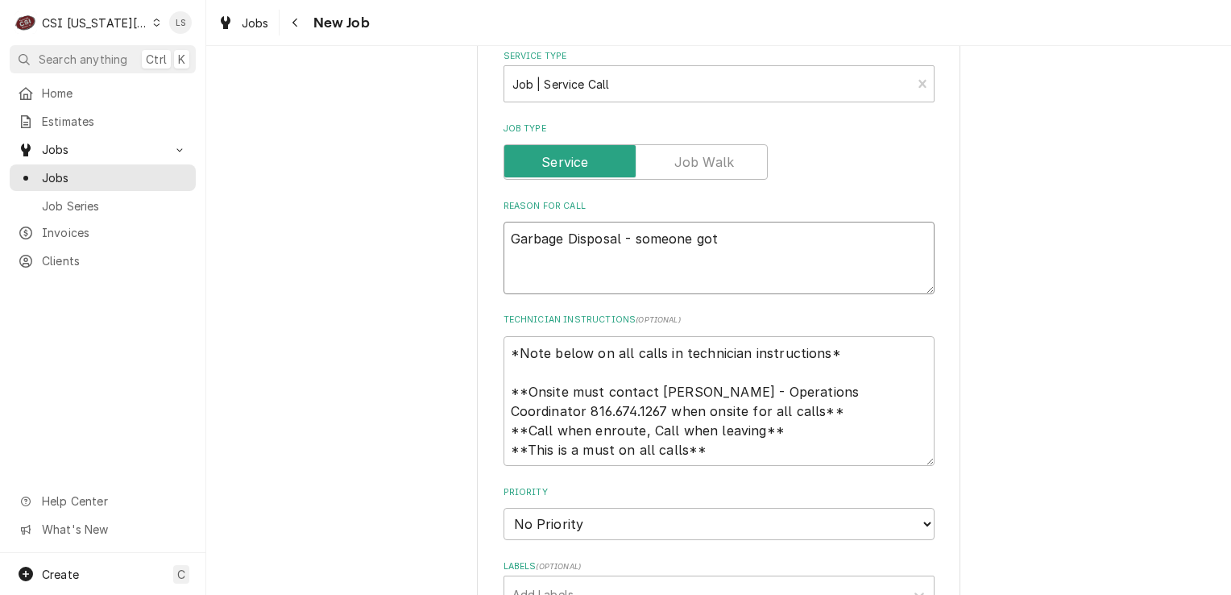
type textarea "x"
type textarea "Garbage Disposal - someone got a"
type textarea "x"
type textarea "Garbage Disposal - someone got a"
type textarea "x"
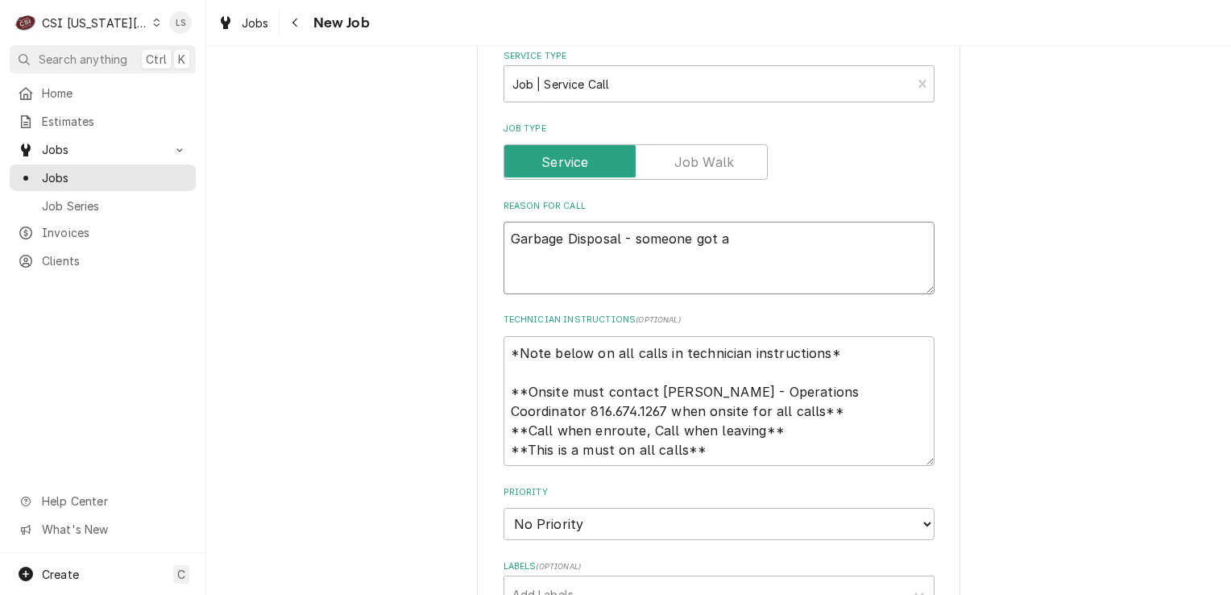
type textarea "Garbage Disposal - someone got a r"
type textarea "x"
type textarea "Garbage Disposal - someone got a ra"
type textarea "x"
type textarea "Garbage Disposal - someone got a rag"
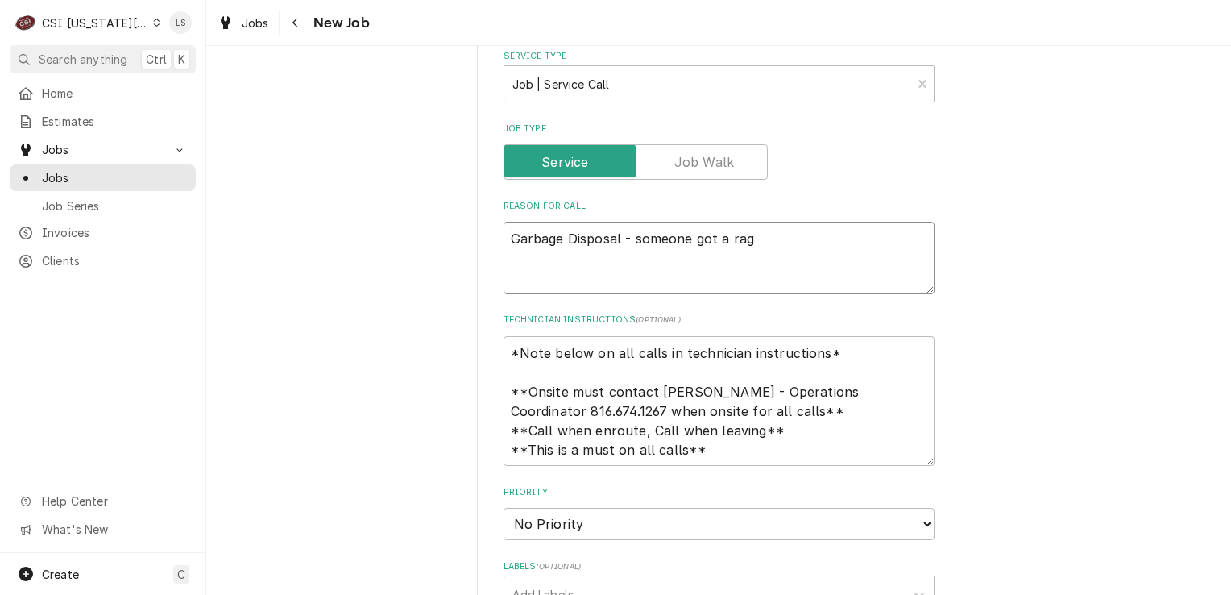
type textarea "x"
type textarea "Garbage Disposal - someone got a rag"
type textarea "x"
type textarea "Garbage Disposal - someone got a rag i"
type textarea "x"
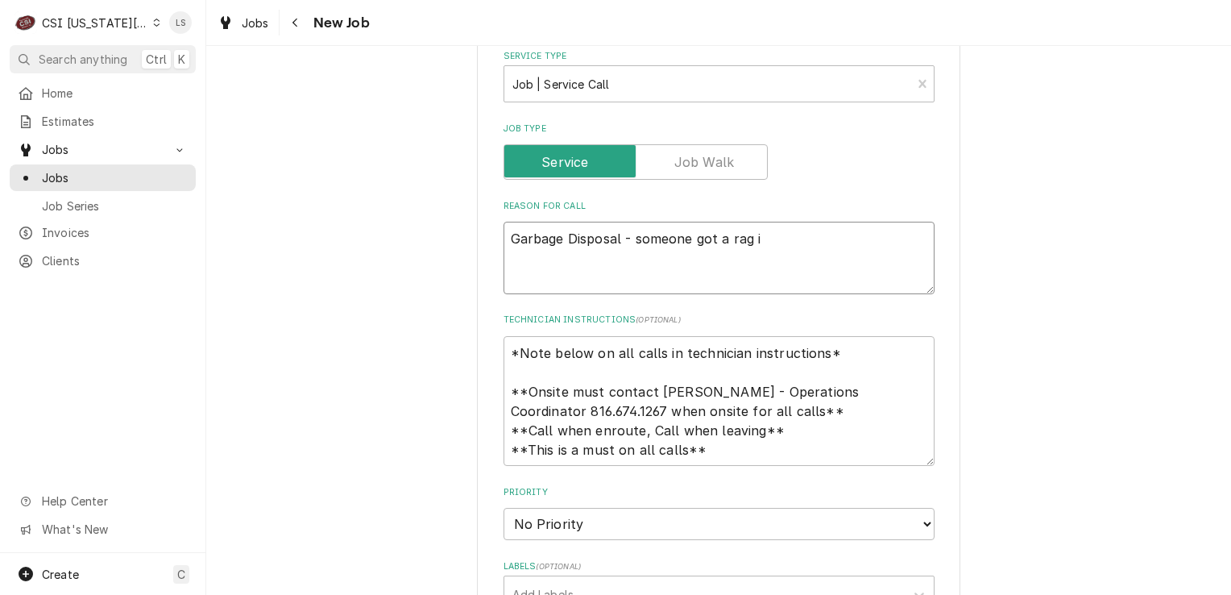
type textarea "Garbage Disposal - someone got a rag in"
type textarea "x"
type textarea "Garbage Disposal - someone got a rag int"
type textarea "x"
type textarea "Garbage Disposal - someone got a rag into"
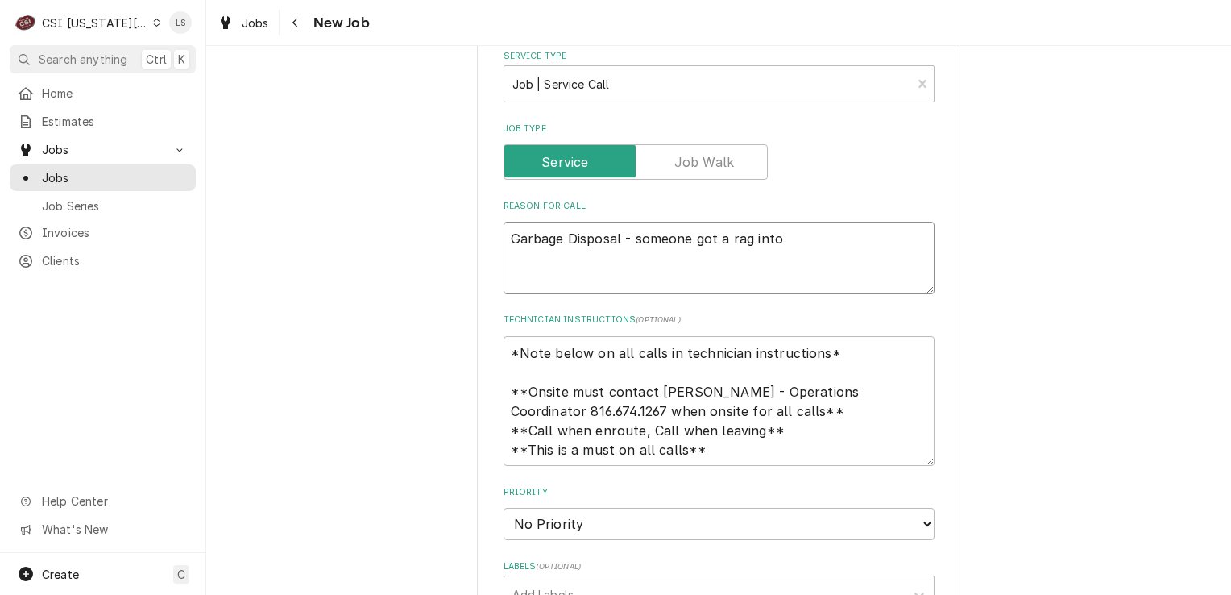
type textarea "x"
type textarea "Garbage Disposal - someone got a rag into"
type textarea "x"
type textarea "Garbage Disposal - someone got a rag into t"
type textarea "x"
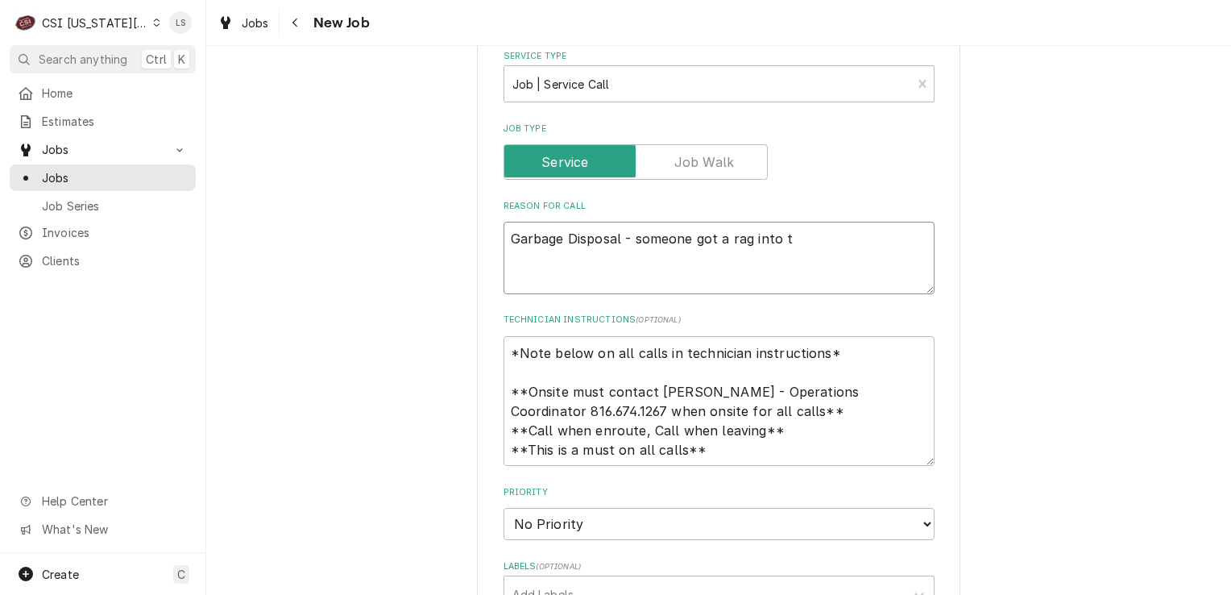
type textarea "Garbage Disposal - someone got a rag into th"
type textarea "x"
type textarea "Garbage Disposal - someone got a rag into the"
type textarea "x"
type textarea "Garbage Disposal - someone got a rag into the"
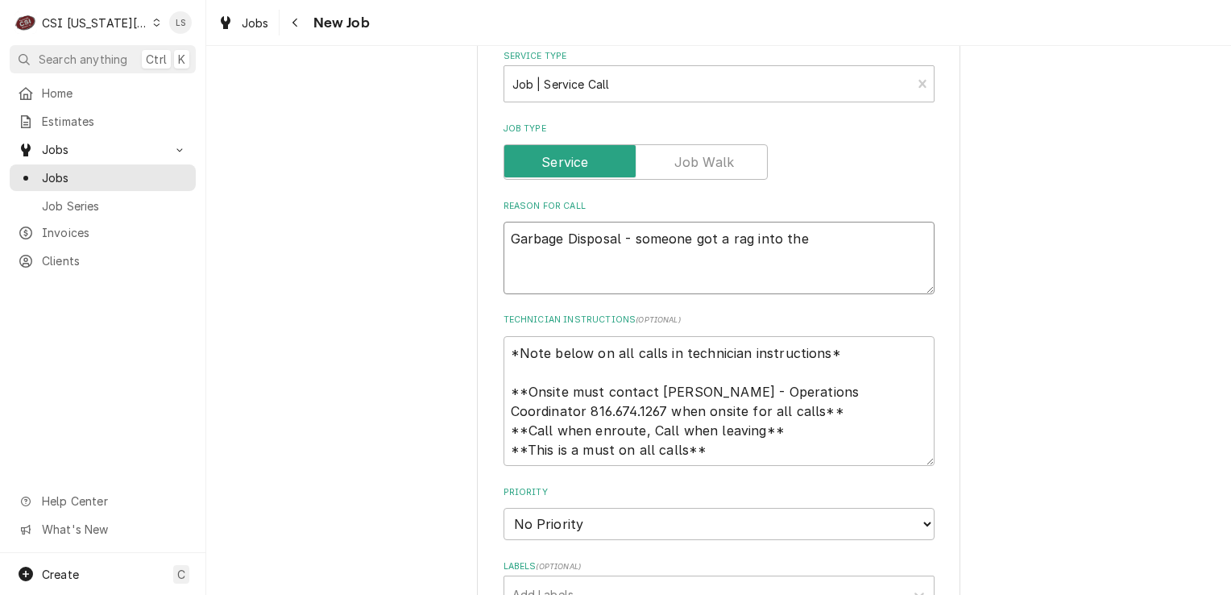
type textarea "x"
type textarea "Garbage Disposal - someone got a rag into the u"
type textarea "x"
type textarea "Garbage Disposal - someone got a rag into the un"
type textarea "x"
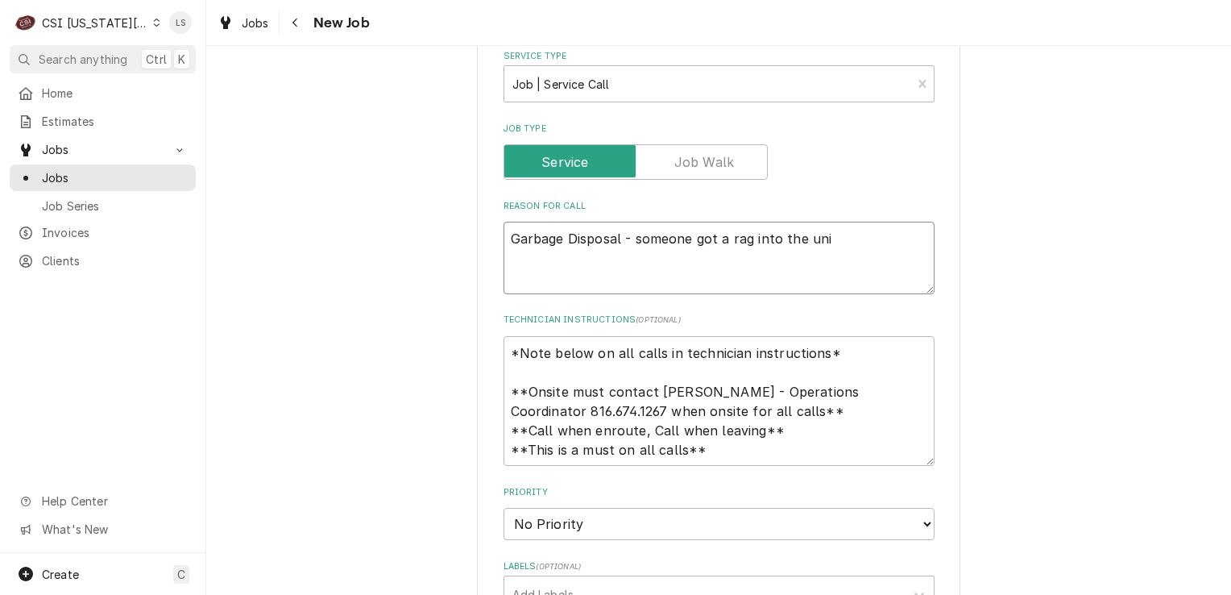
type textarea "Garbage Disposal - someone got a rag into the unit"
type textarea "x"
type textarea "Garbage Disposal - someone got a rag into the unit"
type textarea "x"
type textarea "Garbage Disposal - someone got a rag into the unit a"
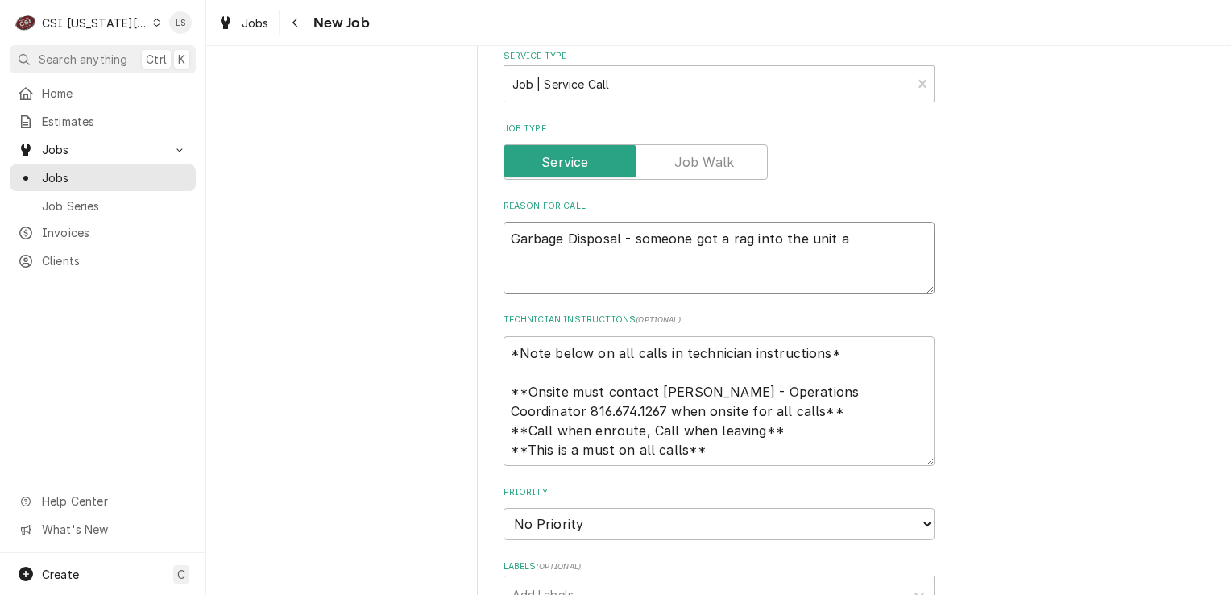
type textarea "x"
type textarea "Garbage Disposal - someone got a rag into the unit an"
type textarea "x"
type textarea "Garbage Disposal - someone got a rag into the unit and"
type textarea "x"
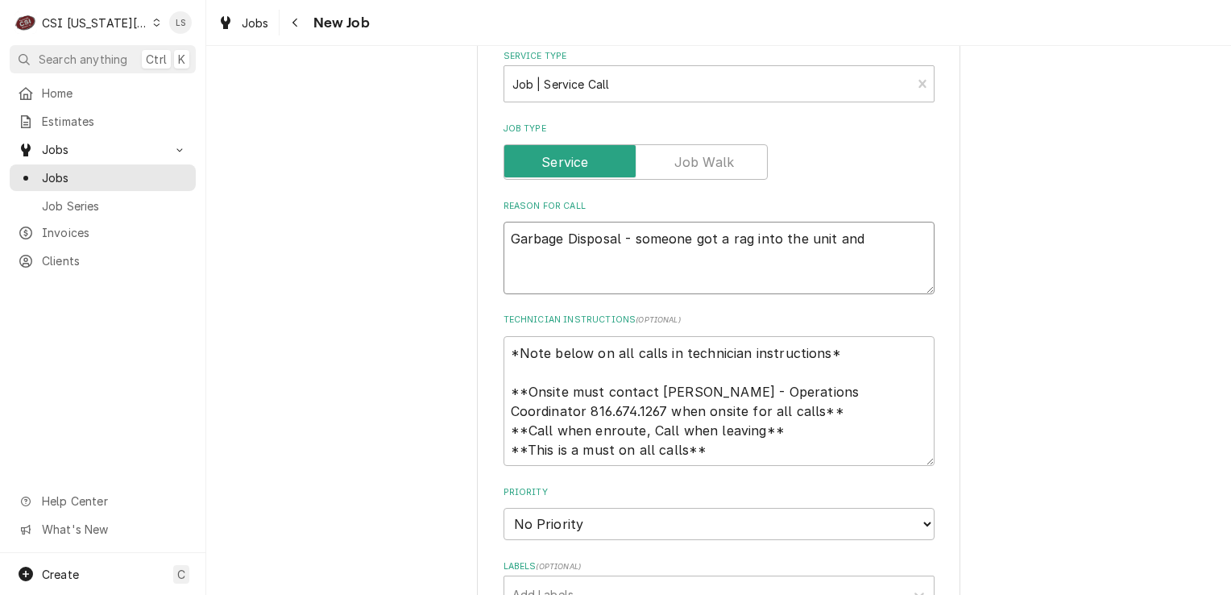
type textarea "Garbage Disposal - someone got a rag into the unit and"
type textarea "x"
type textarea "Garbage Disposal - someone got a rag into the unit and it"
type textarea "x"
type textarea "Garbage Disposal - someone got a rag into the unit and it'"
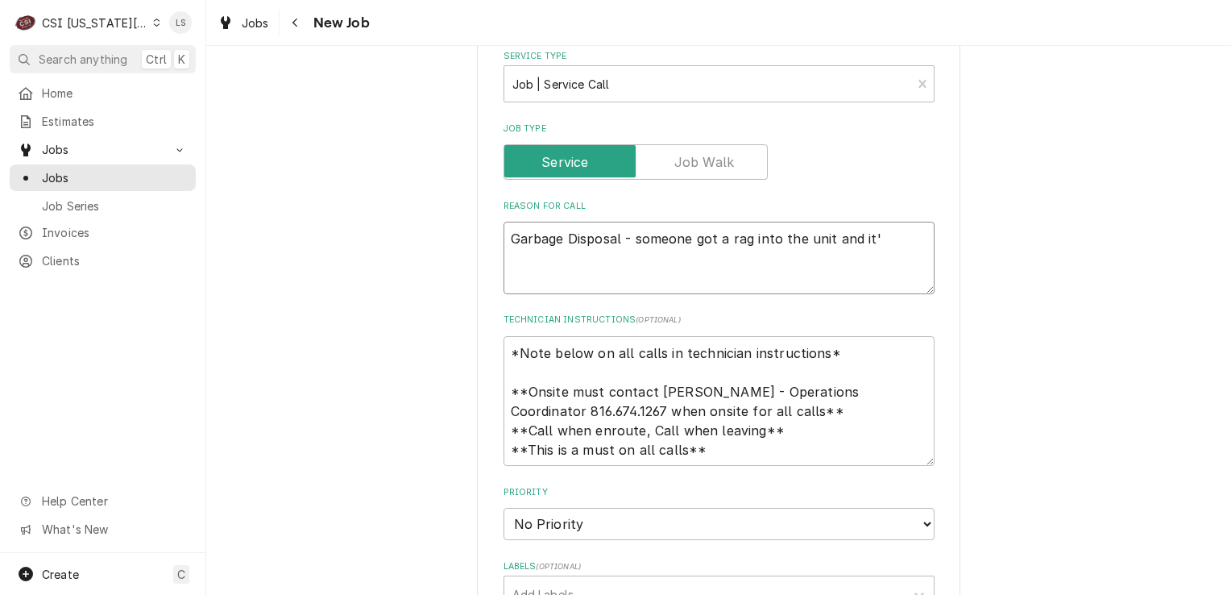
type textarea "x"
type textarea "Garbage Disposal - someone got a rag into the unit and it's"
type textarea "x"
type textarea "Garbage Disposal - someone got a rag into the unit and it's"
type textarea "x"
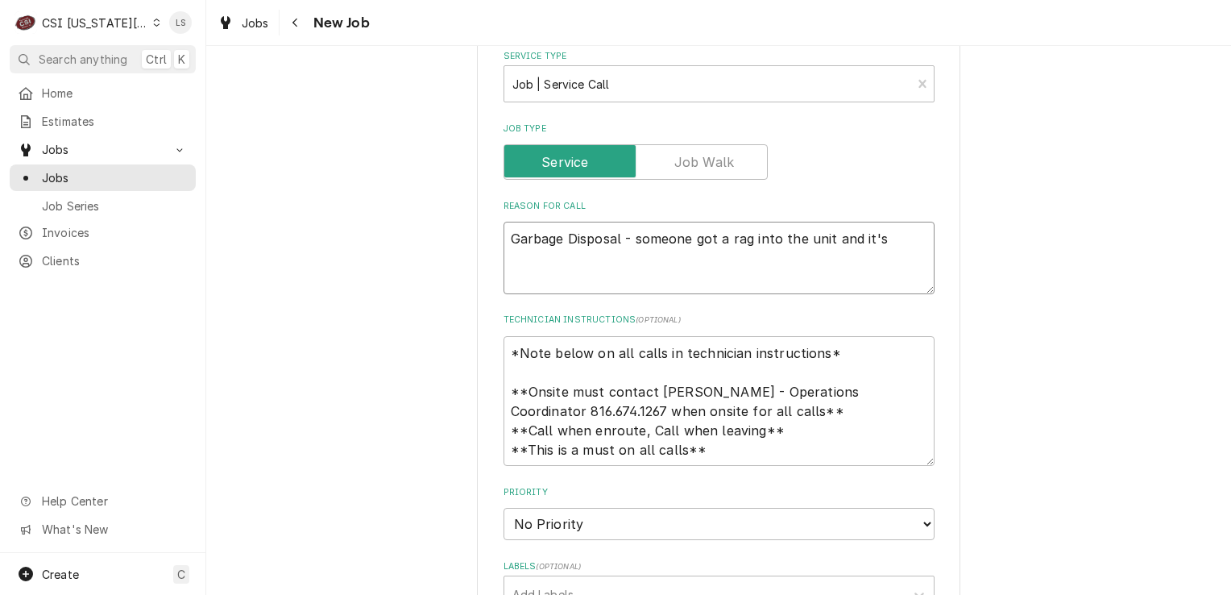
type textarea "Garbage Disposal - someone got a rag into the unit and it's s"
type textarea "x"
type textarea "Garbage Disposal - someone got a rag into the unit and it's stu"
type textarea "x"
type textarea "Garbage Disposal - someone got a rag into the unit and it's stuc"
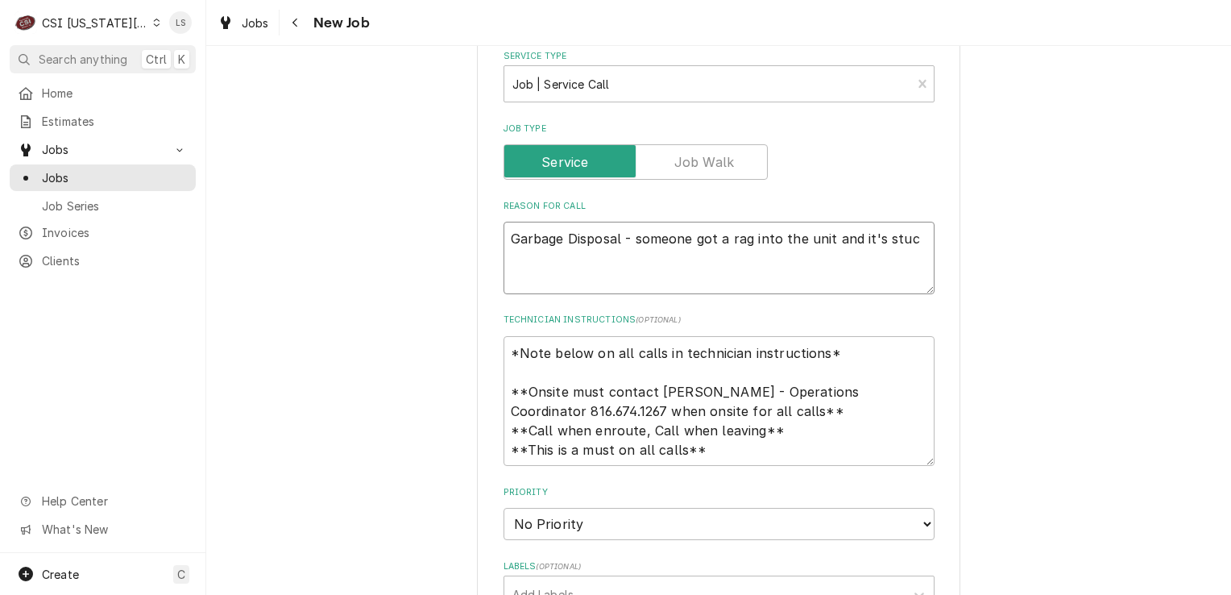
type textarea "x"
type textarea "Garbage Disposal - someone got a rag into the unit and it's stuck"
type textarea "x"
type textarea "Garbage Disposal - someone got a rag into the unit and it's stuck"
type textarea "x"
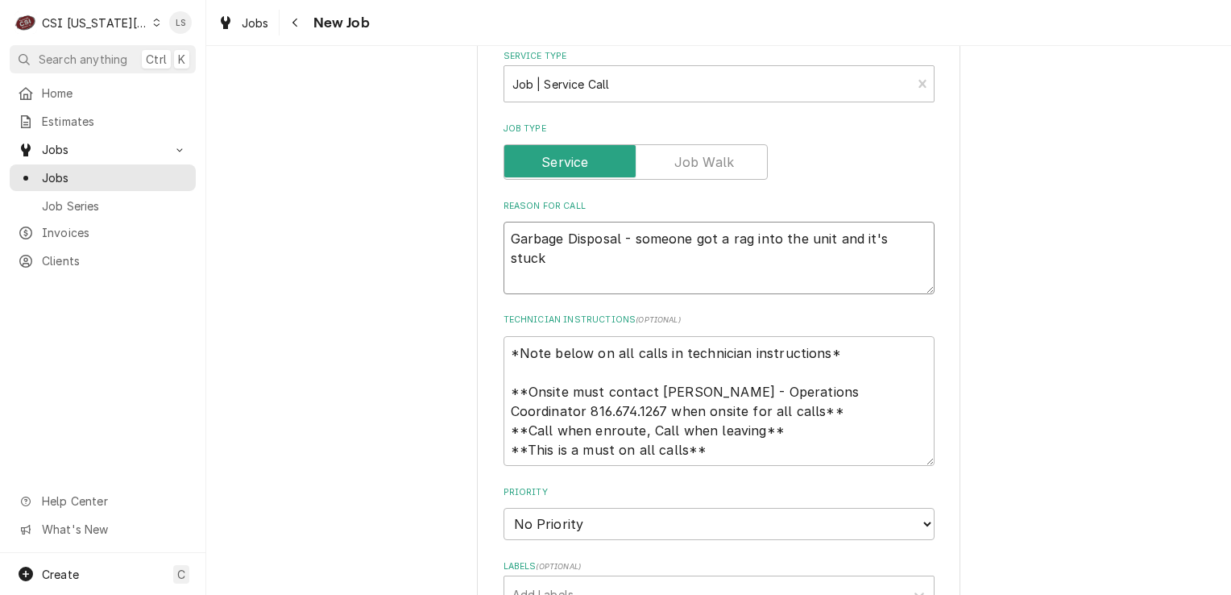
type textarea "Garbage Disposal - someone got a rag into the unit and it's stuck"
click at [730, 446] on textarea "*Note below on all calls in technician instructions* **Onsite must contact Kim …" at bounding box center [719, 401] width 431 height 131
type textarea "x"
type textarea "*Note below on all calls in technician instructions* **Onsite must contact Kim …"
type textarea "x"
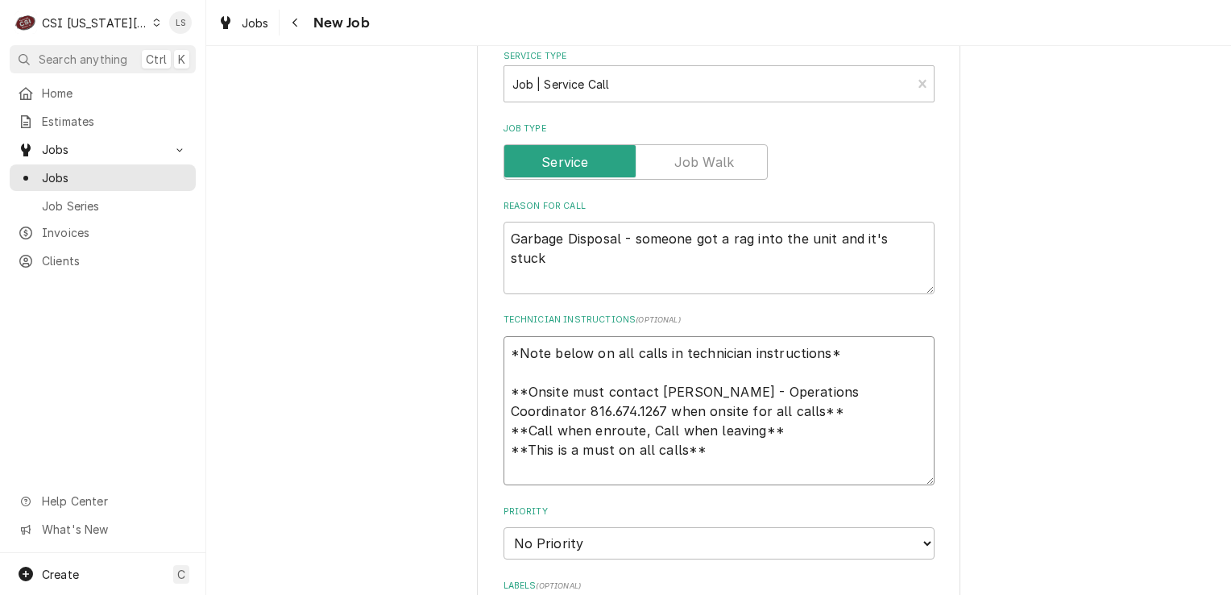
type textarea "*Note below on all calls in technician instructions* **Onsite must contact Kim …"
type textarea "x"
type textarea "*Note below on all calls in technician instructions* **Onsite must contact Kim …"
type textarea "x"
type textarea "*Note below on all calls in technician instructions* **Onsite must contact Kim …"
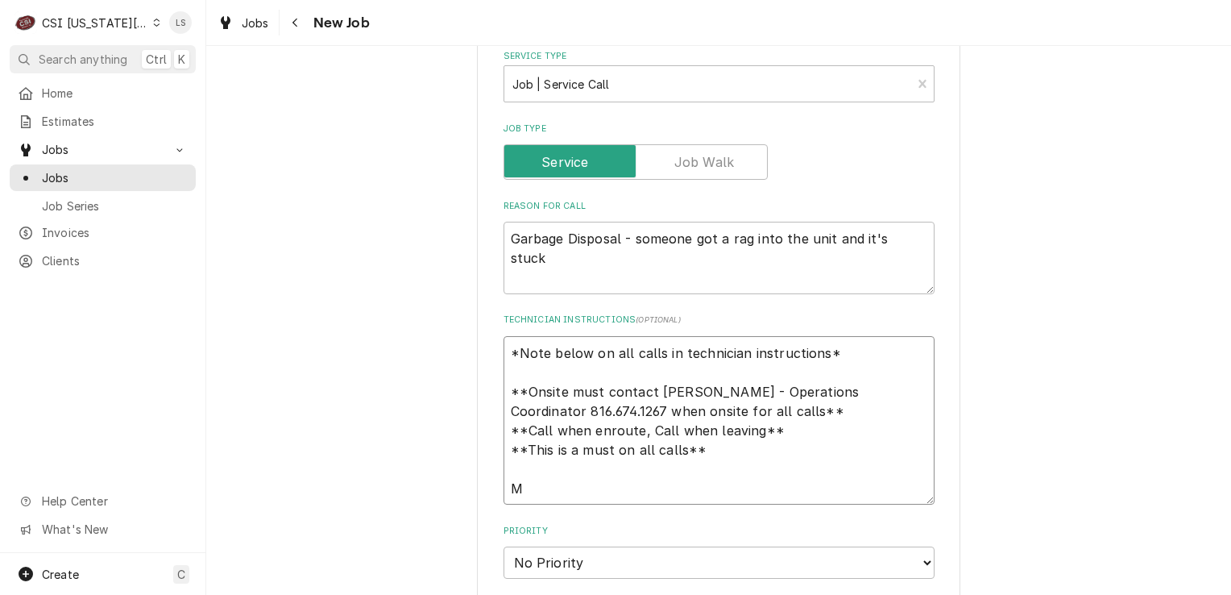
type textarea "x"
type textarea "*Note below on all calls in technician instructions* **Onsite must contact Kim …"
type textarea "x"
type textarea "*Note below on all calls in technician instructions* **Onsite must contact Kim …"
type textarea "x"
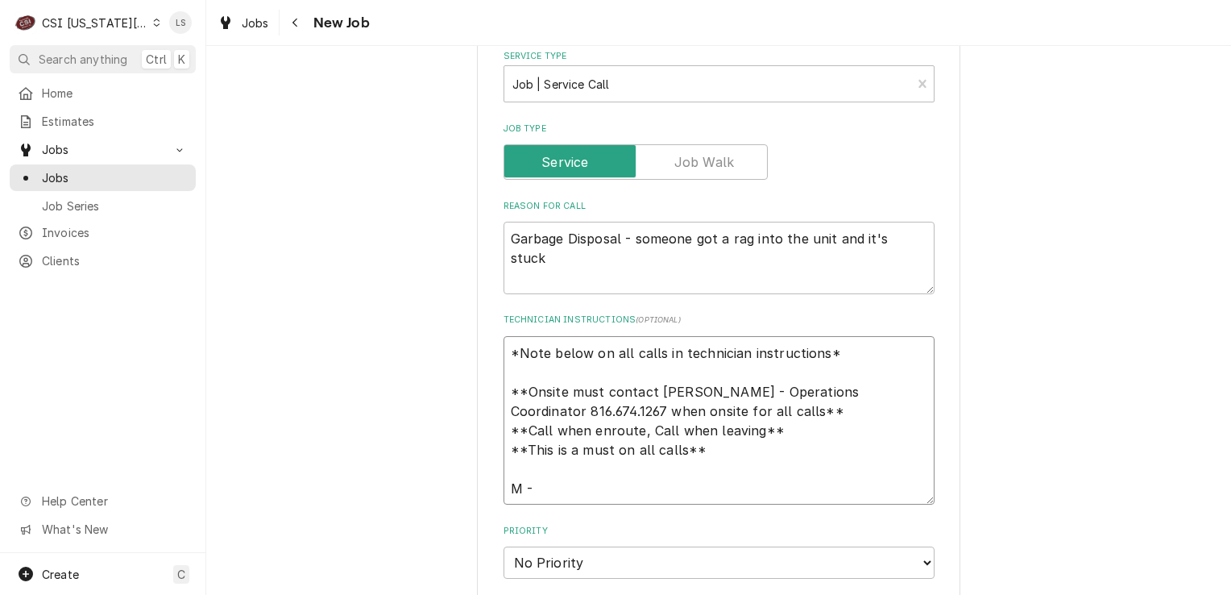
type textarea "*Note below on all calls in technician instructions* **Onsite must contact Kim …"
type textarea "x"
type textarea "*Note below on all calls in technician instructions* **Onsite must contact Kim …"
type textarea "x"
type textarea "*Note below on all calls in technician instructions* **Onsite must contact Kim …"
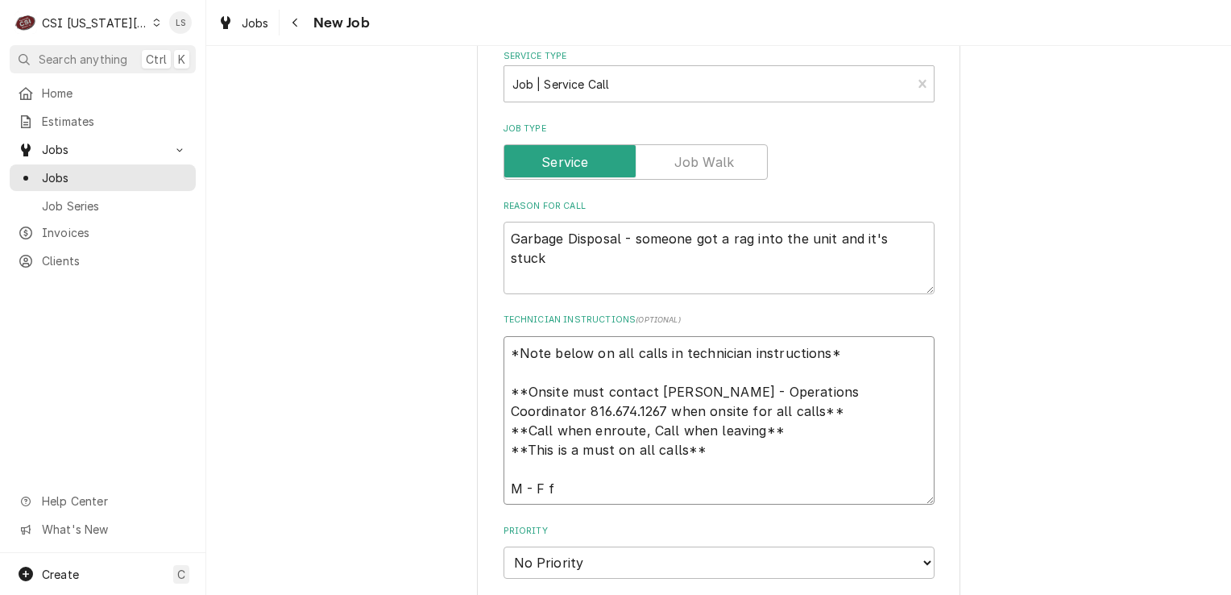
type textarea "x"
type textarea "*Note below on all calls in technician instructions* **Onsite must contact Kim …"
type textarea "x"
type textarea "*Note below on all calls in technician instructions* **Onsite must contact Kim …"
type textarea "x"
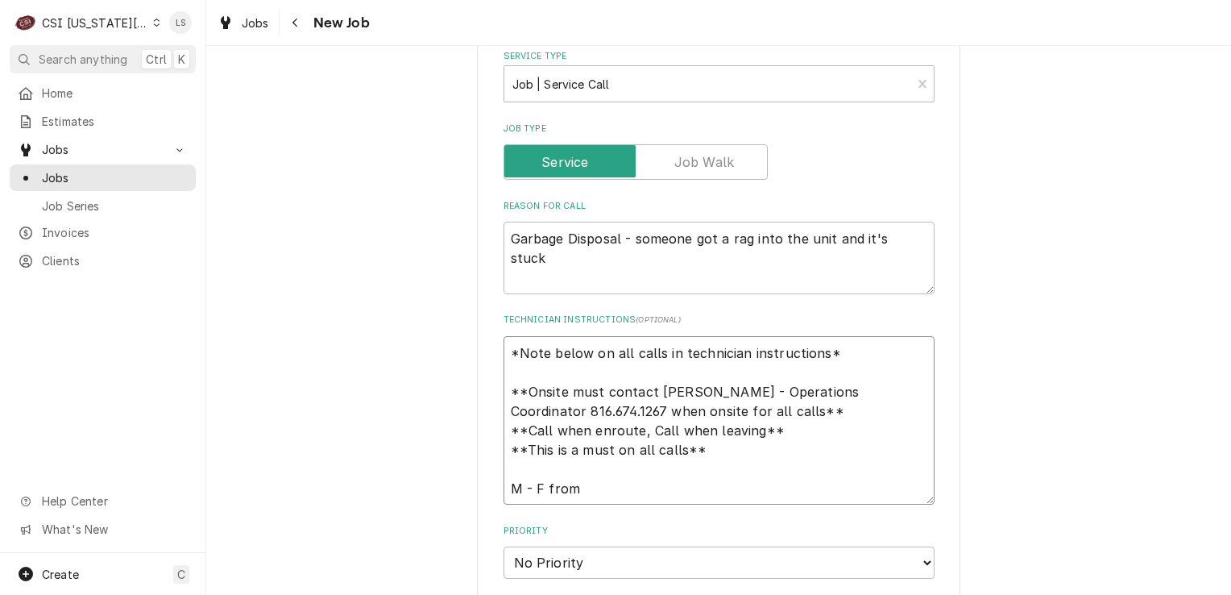
type textarea "*Note below on all calls in technician instructions* **Onsite must contact Kim …"
drag, startPoint x: 826, startPoint y: 338, endPoint x: 461, endPoint y: 343, distance: 365.1
click at [461, 343] on div "Please provide the following information to create a job: Client Details Client…" at bounding box center [718, 285] width 1025 height 2024
type textarea "x"
type textarea "**Onsite must contact Kim Branson - Operations Coordinator 816.674.1267 when on…"
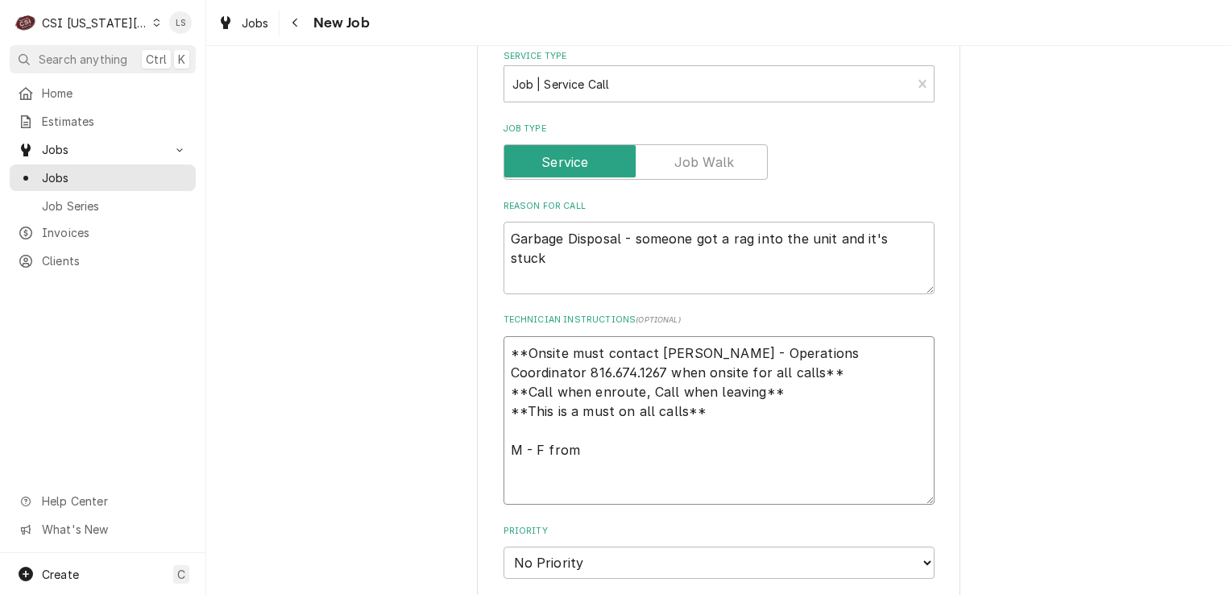
click at [504, 389] on textarea "**Onsite must contact Kim Branson - Operations Coordinator 816.674.1267 when on…" at bounding box center [719, 420] width 431 height 169
type textarea "x"
type textarea "**Onsite must contact Kim Branson - Operations Coordinator 816.674.1267 when on…"
type textarea "x"
type textarea "**Onsite must contact Kim Branson - Operations Coordinator 816.674.1267 when on…"
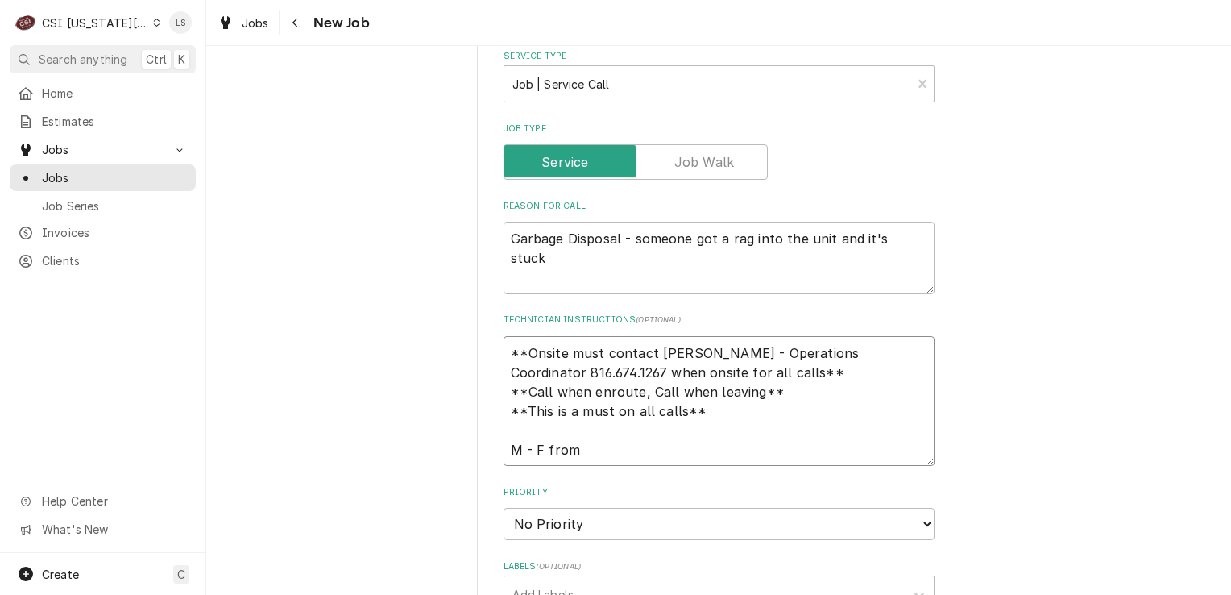
type textarea "x"
type textarea "**Onsite must contact Kim Branson - Operations Coordinator 816.674.1267 when on…"
type textarea "x"
type textarea "**Onsite must contact Kim Branson - Operations Coordinator 816.674.1267 when on…"
type textarea "x"
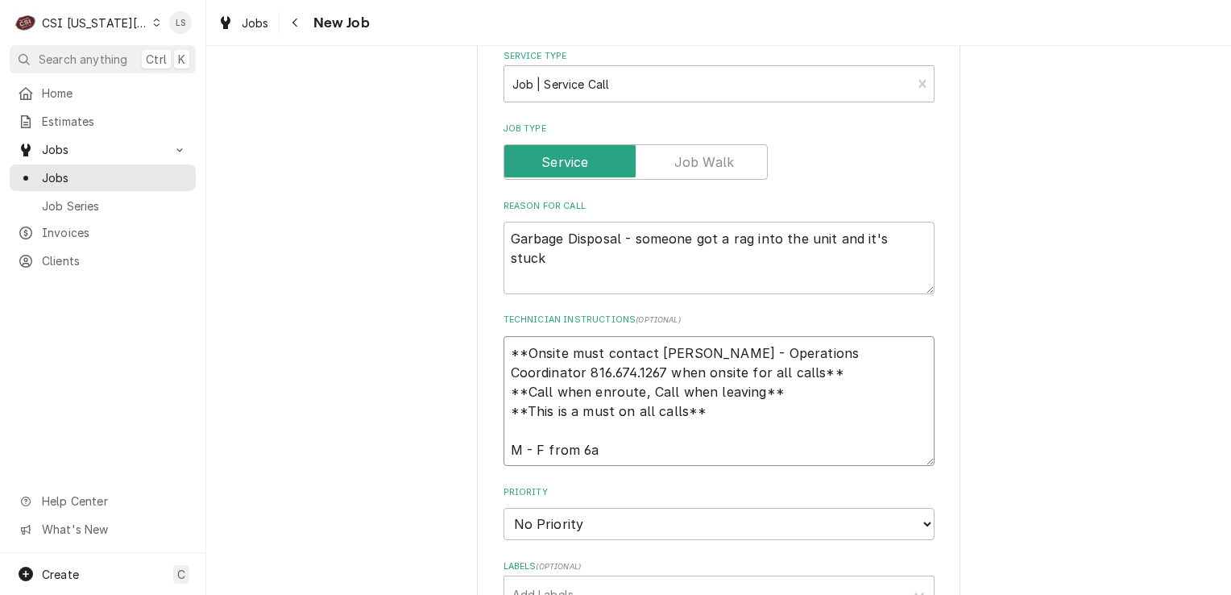
type textarea "**Onsite must contact Kim Branson - Operations Coordinator 816.674.1267 when on…"
type textarea "x"
type textarea "**Onsite must contact Kim Branson - Operations Coordinator 816.674.1267 when on…"
type textarea "x"
type textarea "**Onsite must contact Kim Branson - Operations Coordinator 816.674.1267 when on…"
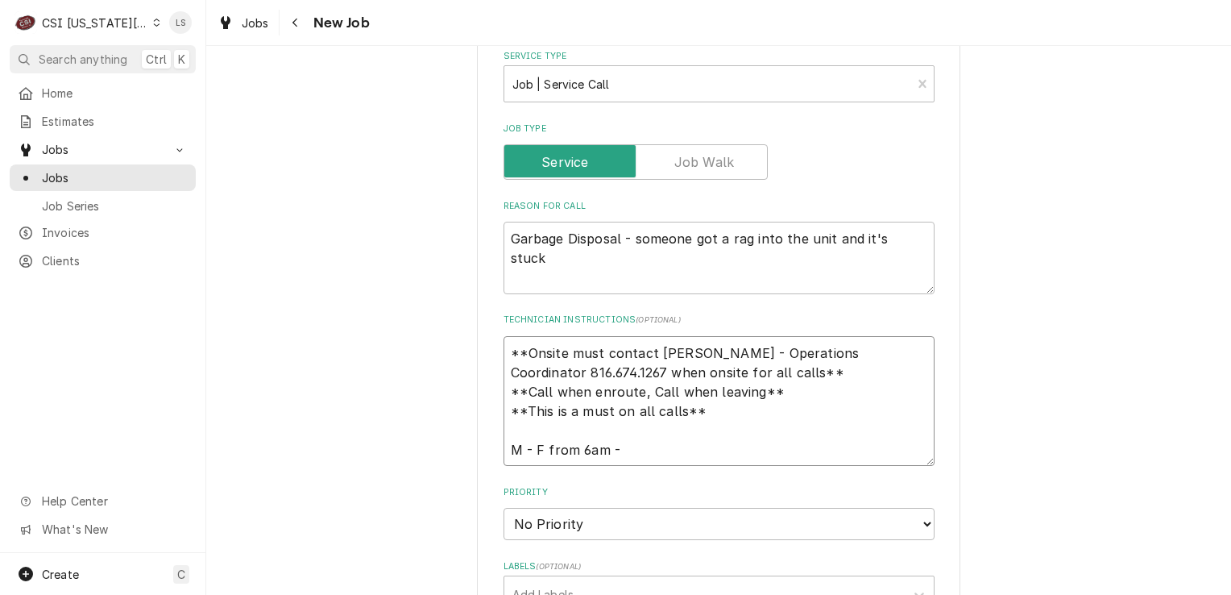
type textarea "x"
type textarea "**Onsite must contact Kim Branson - Operations Coordinator 816.674.1267 when on…"
type textarea "x"
type textarea "**Onsite must contact Kim Branson - Operations Coordinator 816.674.1267 when on…"
type textarea "x"
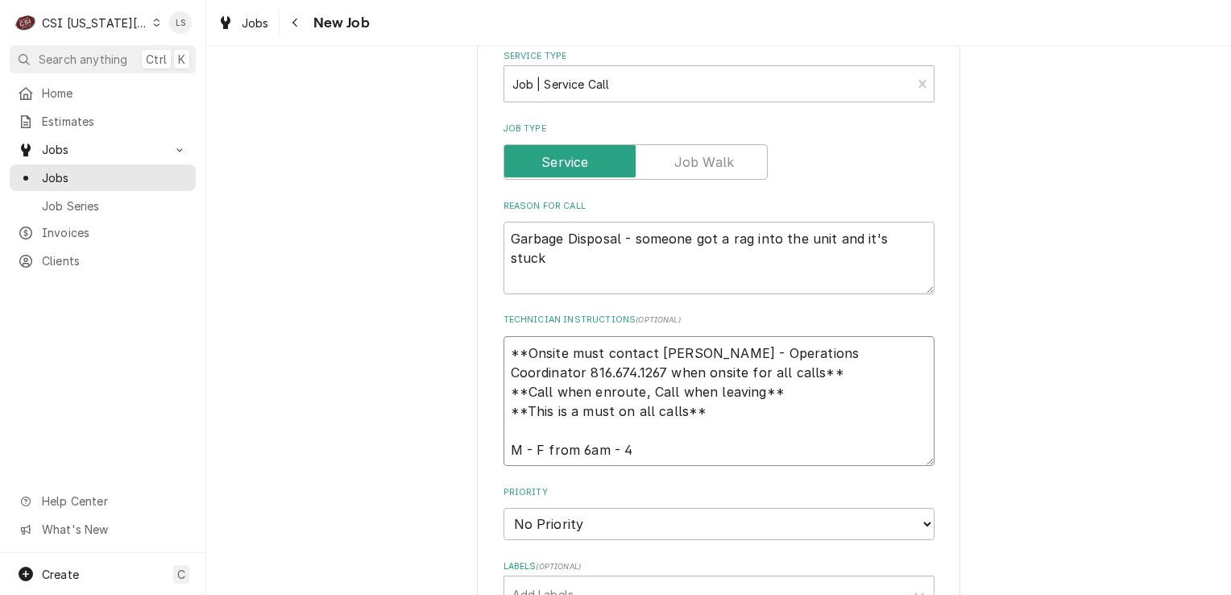
type textarea "**Onsite must contact Kim Branson - Operations Coordinator 816.674.1267 when on…"
type textarea "x"
type textarea "**Onsite must contact Kim Branson - Operations Coordinator 816.674.1267 when on…"
type textarea "x"
type textarea "**Onsite must contact Kim Branson - Operations Coordinator 816.674.1267 when on…"
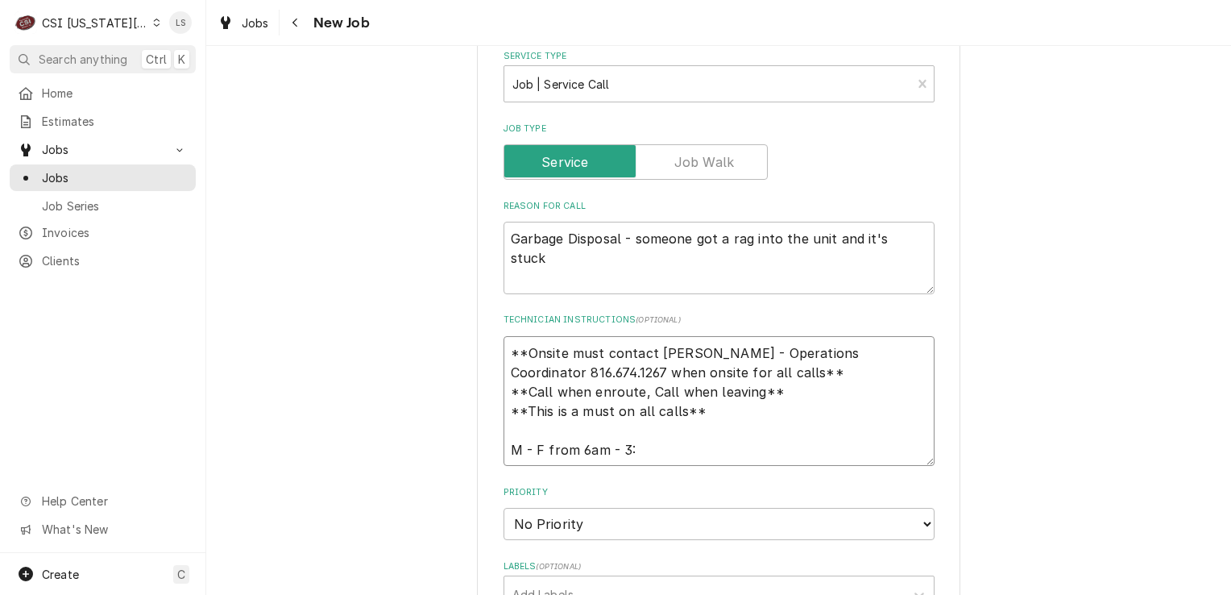
type textarea "x"
type textarea "**Onsite must contact Kim Branson - Operations Coordinator 816.674.1267 when on…"
type textarea "x"
type textarea "**Onsite must contact Kim Branson - Operations Coordinator 816.674.1267 when on…"
type textarea "x"
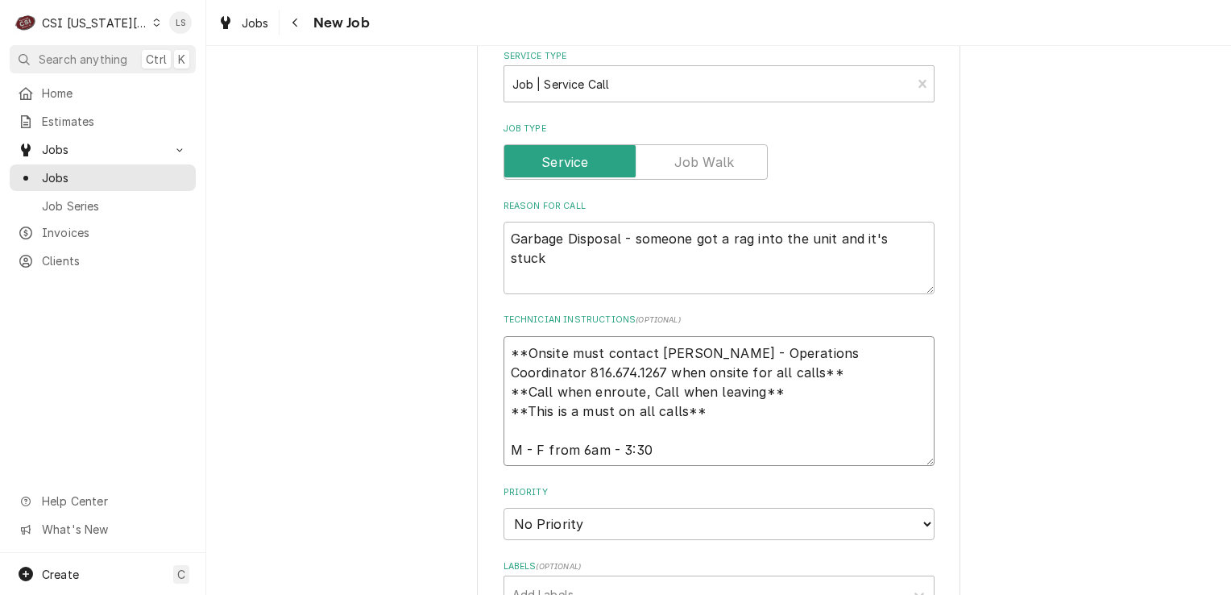
type textarea "**Onsite must contact Kim Branson - Operations Coordinator 816.674.1267 when on…"
type textarea "x"
type textarea "**Onsite must contact Kim Branson - Operations Coordinator 816.674.1267 when on…"
type textarea "x"
type textarea "**Onsite must contact Kim Branson - Operations Coordinator 816.674.1267 when on…"
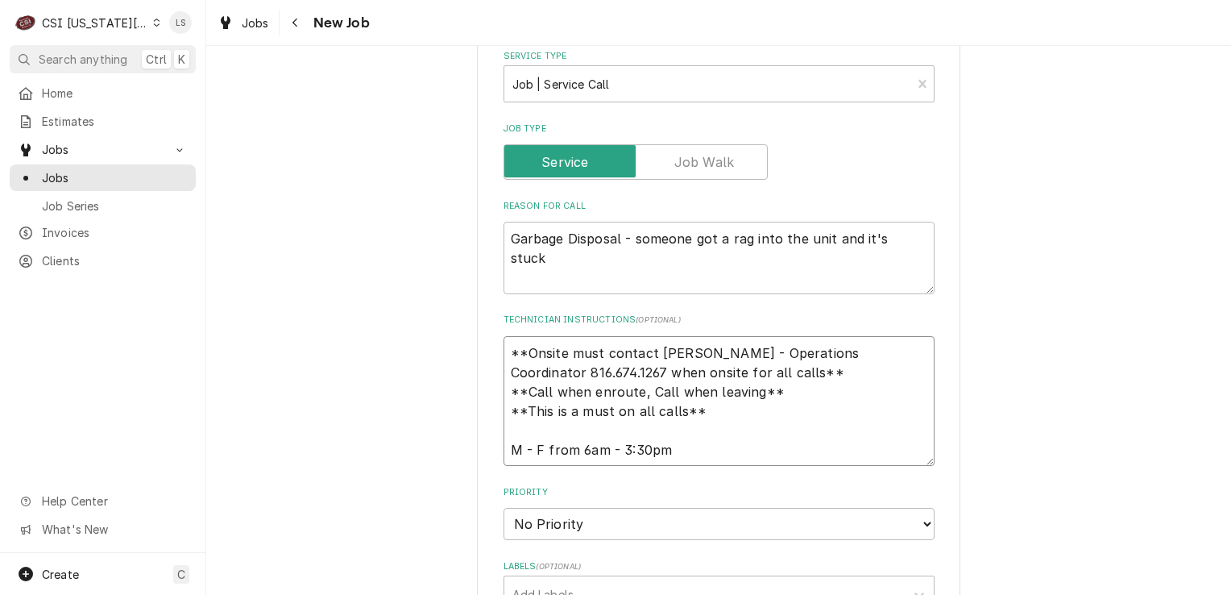
type textarea "x"
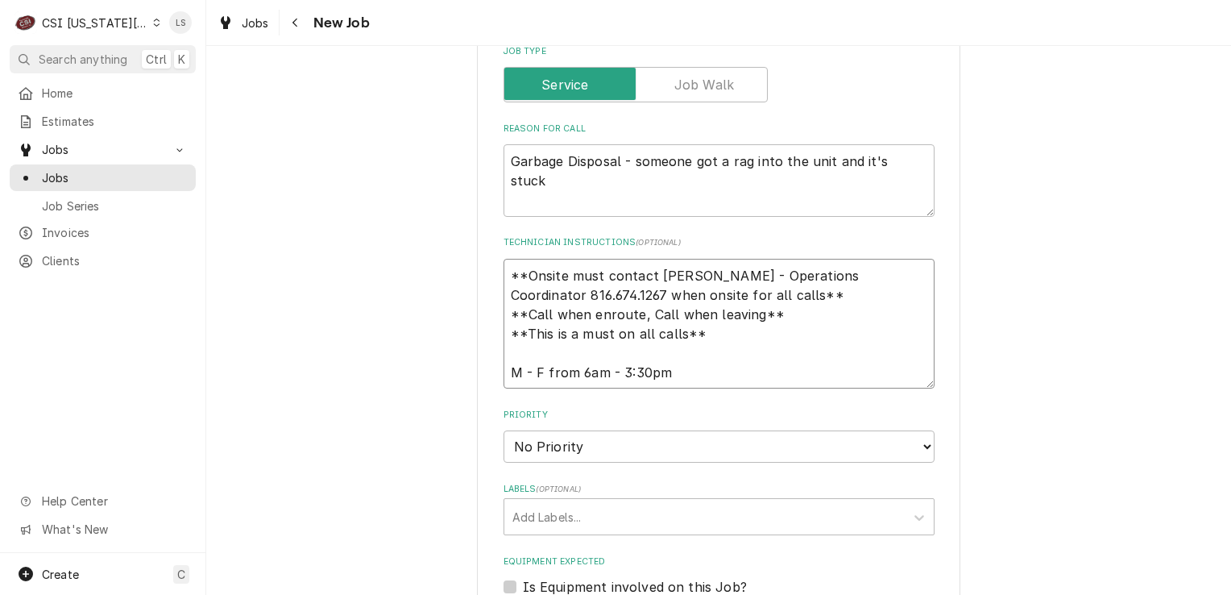
scroll to position [1032, 0]
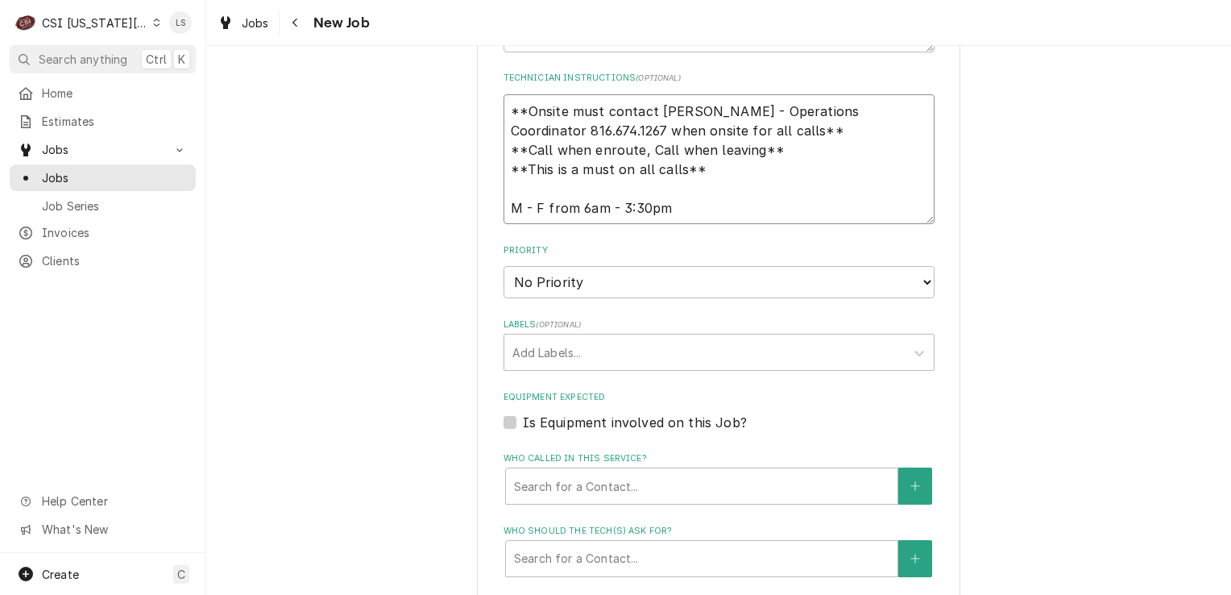
type textarea "**Onsite must contact Kim Branson - Operations Coordinator 816.674.1267 when on…"
click at [577, 274] on select "No Priority Urgent High Medium Low" at bounding box center [719, 282] width 431 height 32
select select "2"
click at [504, 266] on select "No Priority Urgent High Medium Low" at bounding box center [719, 282] width 431 height 32
click at [558, 347] on div "Labels" at bounding box center [705, 352] width 384 height 29
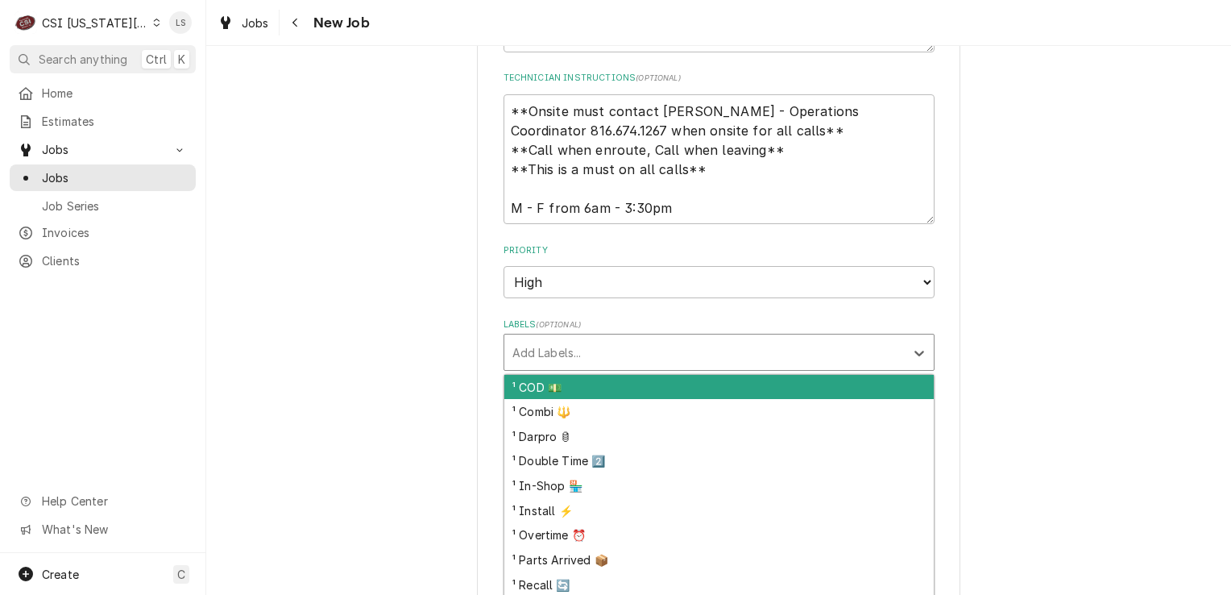
type textarea "x"
type input "dis"
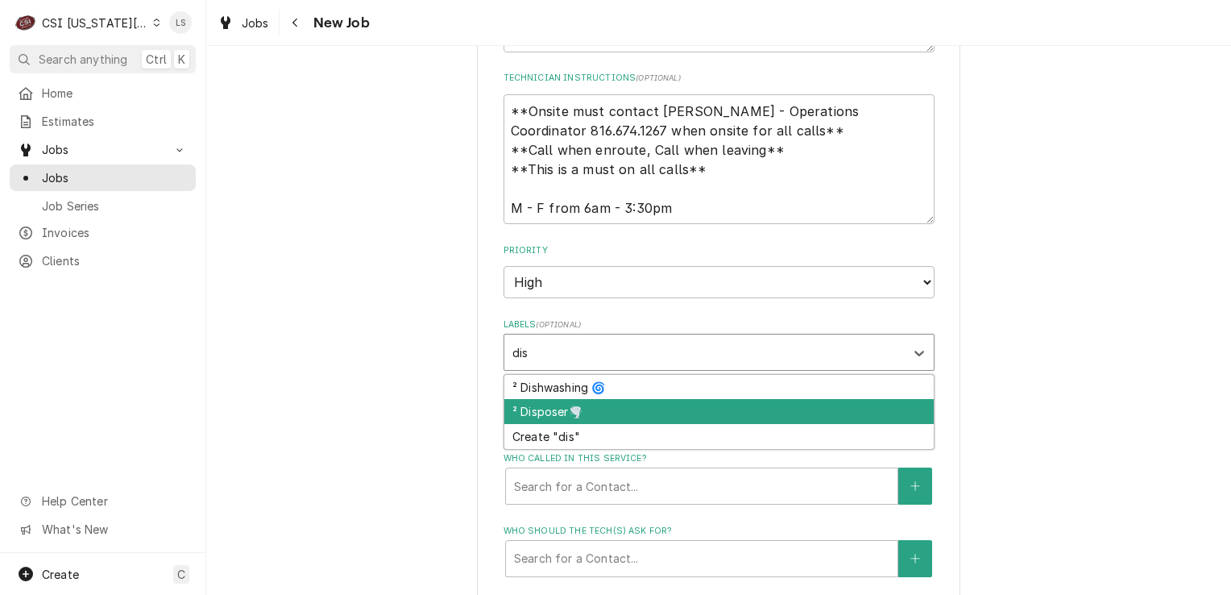
click at [554, 401] on div "² Disposer🌪️" at bounding box center [719, 411] width 430 height 25
type textarea "x"
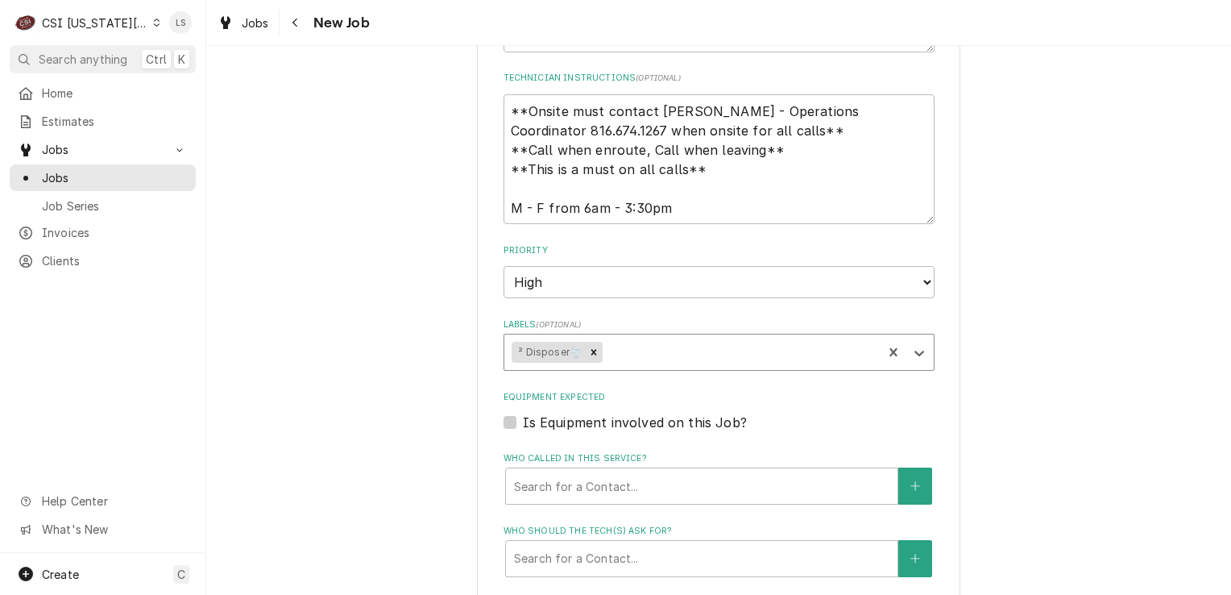
scroll to position [1193, 0]
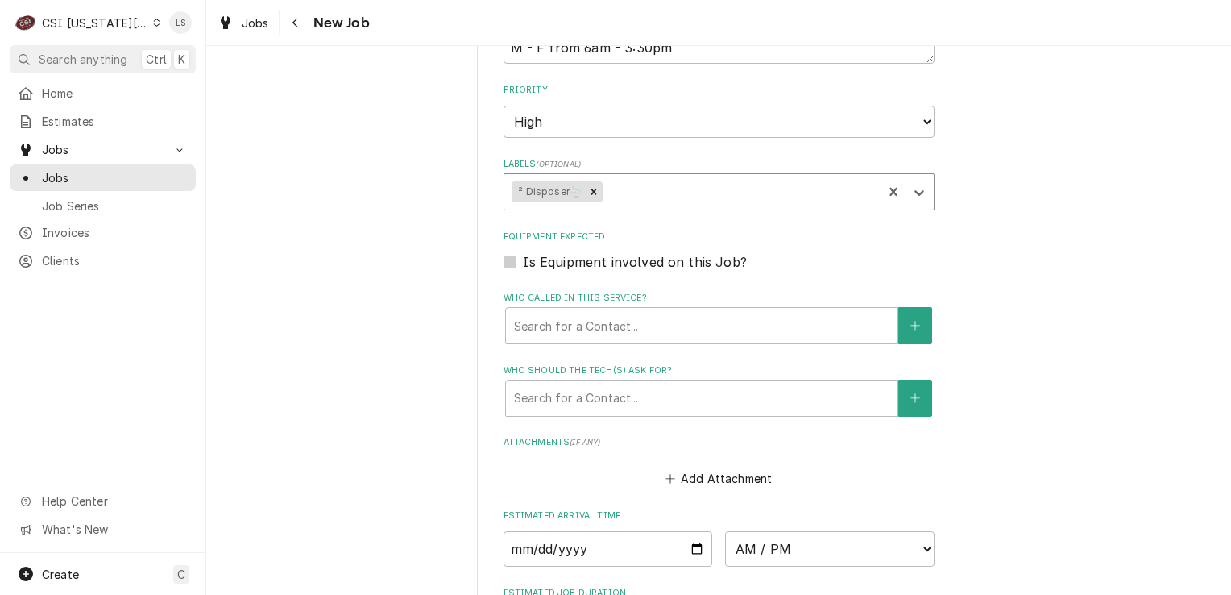
type textarea "x"
click at [523, 259] on label "Is Equipment involved on this Job?" at bounding box center [635, 260] width 224 height 19
click at [523, 259] on input "Equipment Expected" at bounding box center [738, 268] width 431 height 35
checkbox input "true"
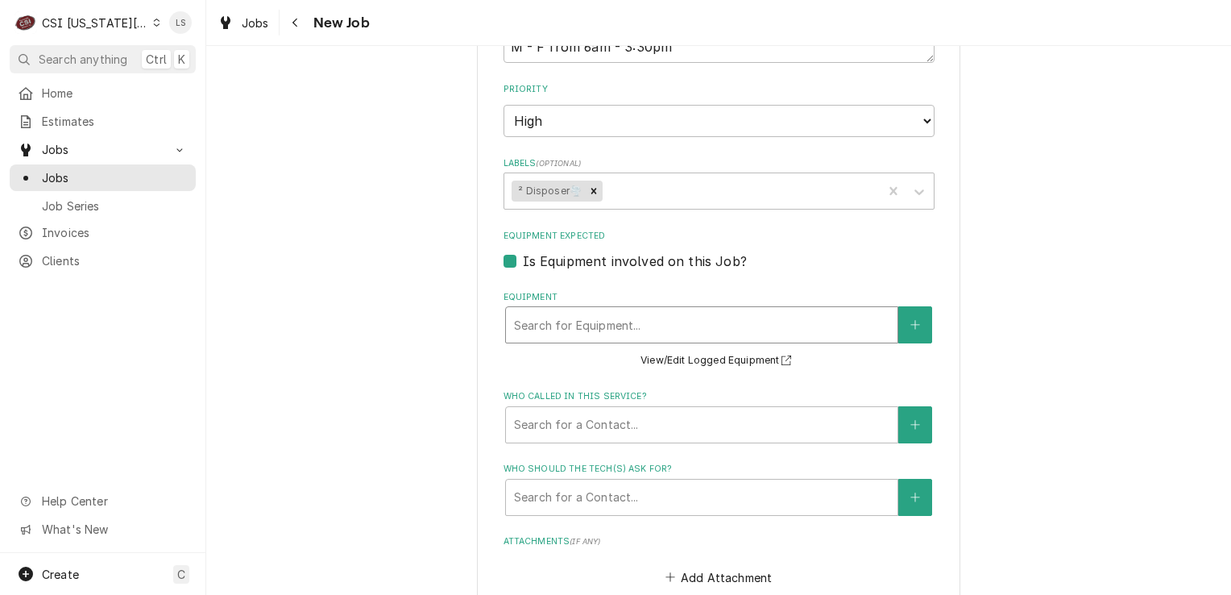
click at [538, 316] on div "Equipment" at bounding box center [702, 324] width 376 height 29
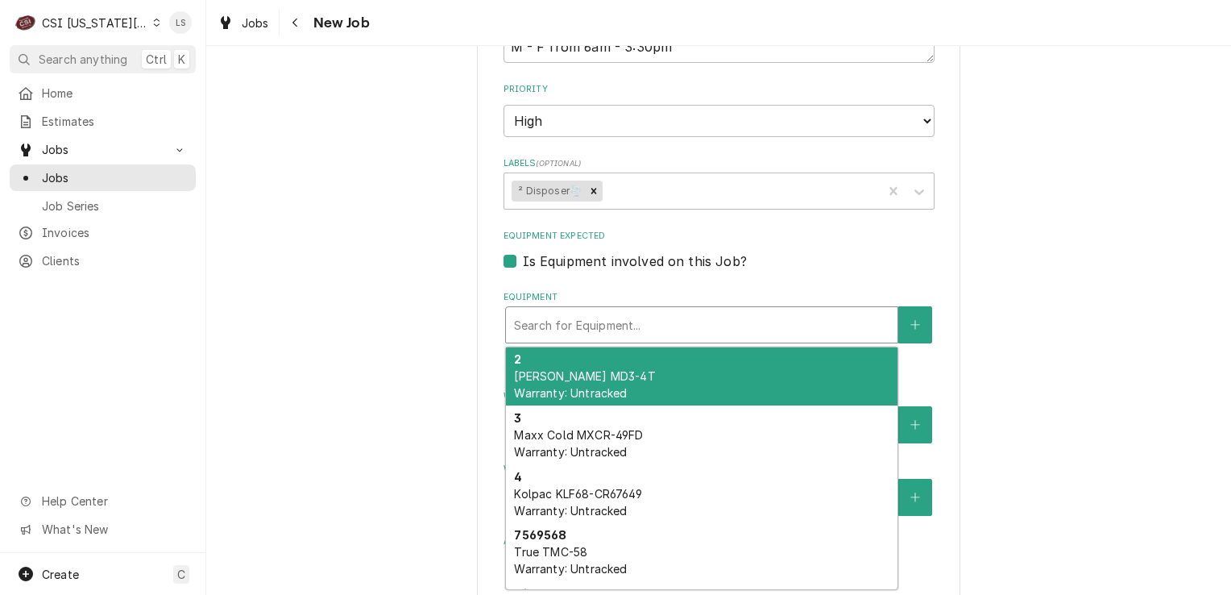
type textarea "x"
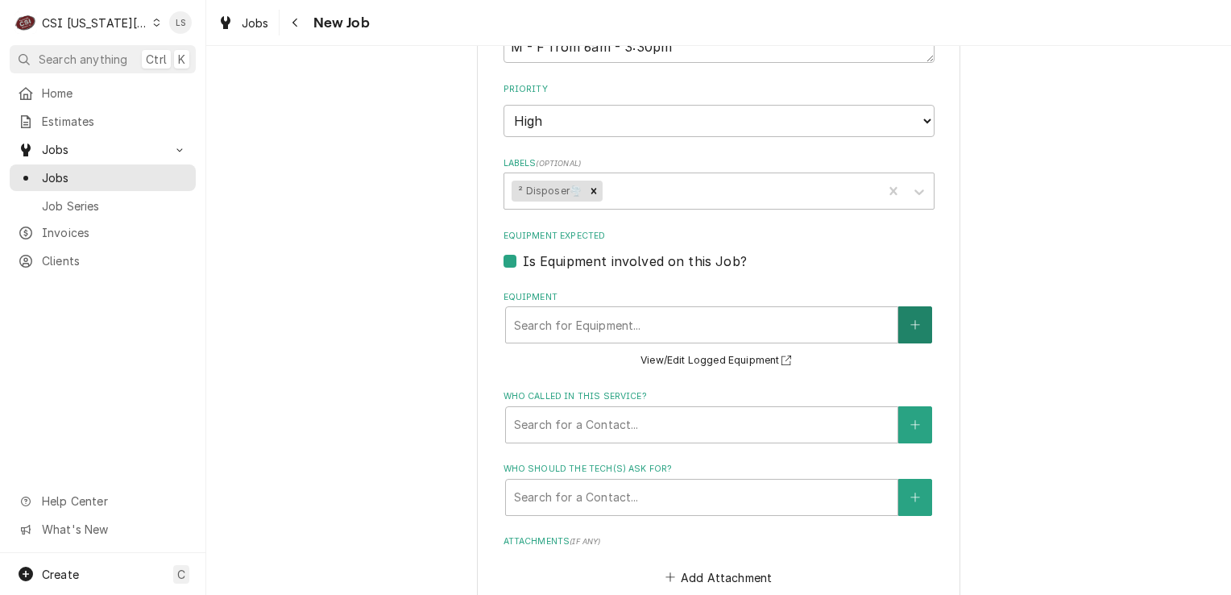
click at [916, 322] on button "Equipment" at bounding box center [916, 324] width 34 height 37
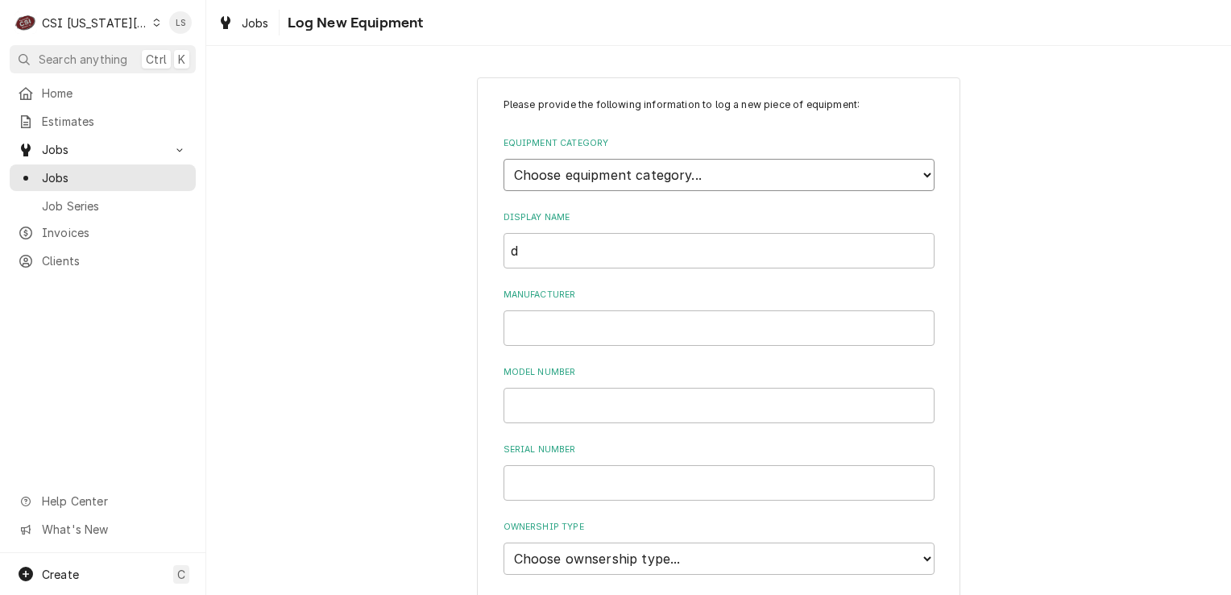
click at [612, 172] on select "Choose equipment category... Cooking Equipment Fryers Ice Machines Ovens and Ra…" at bounding box center [719, 175] width 431 height 32
click at [504, 159] on select "Choose equipment category... Cooking Equipment Fryers Ice Machines Ovens and Ra…" at bounding box center [719, 175] width 431 height 32
click at [541, 251] on input "d" at bounding box center [719, 250] width 431 height 35
click at [513, 180] on select "Choose equipment category... Cooking Equipment Fryers Ice Machines Ovens and Ra…" at bounding box center [719, 175] width 431 height 32
click at [504, 159] on select "Choose equipment category... Cooking Equipment Fryers Ice Machines Ovens and Ra…" at bounding box center [719, 175] width 431 height 32
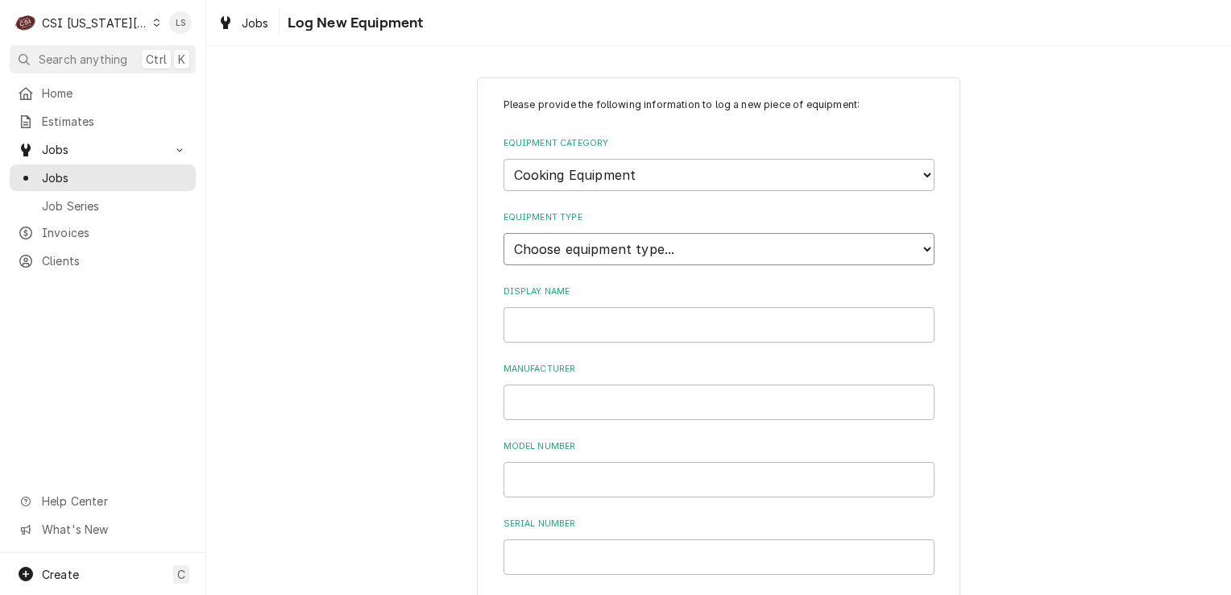
click at [555, 253] on select "Choose equipment type... Broiler Charbroiler Commercial Microwave Commercial To…" at bounding box center [719, 249] width 431 height 32
drag, startPoint x: 529, startPoint y: 253, endPoint x: 533, endPoint y: 210, distance: 42.9
click at [530, 253] on select "Choose equipment type... Broiler Charbroiler Commercial Microwave Commercial To…" at bounding box center [719, 249] width 431 height 32
click at [530, 173] on select "Choose equipment category... Cooking Equipment Fryers Ice Machines Ovens and Ra…" at bounding box center [719, 175] width 431 height 32
click at [504, 159] on select "Choose equipment category... Cooking Equipment Fryers Ice Machines Ovens and Ra…" at bounding box center [719, 175] width 431 height 32
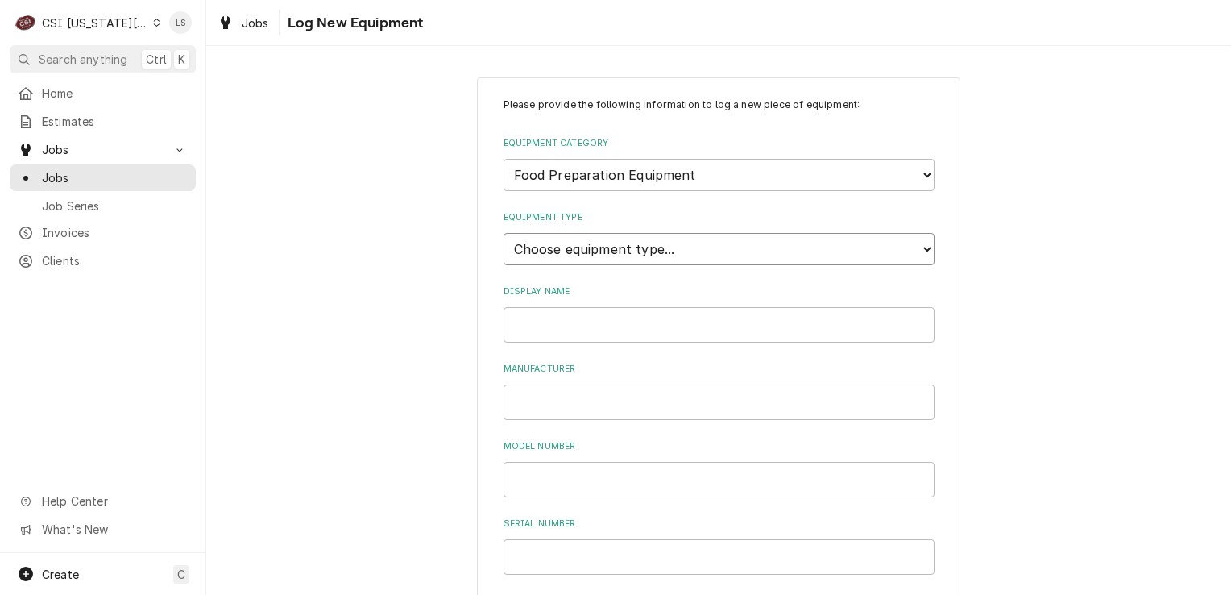
click at [542, 247] on select "Choose equipment type... Blender Commercial Can Openers Dicer, Cutter, and Chop…" at bounding box center [719, 249] width 431 height 32
click at [541, 256] on select "Choose equipment type... Blender Commercial Can Openers Dicer, Cutter, and Chop…" at bounding box center [719, 249] width 431 height 32
click at [517, 189] on select "Choose equipment category... Cooking Equipment Fryers Ice Machines Ovens and Ra…" at bounding box center [719, 175] width 431 height 32
click at [504, 159] on select "Choose equipment category... Cooking Equipment Fryers Ice Machines Ovens and Ra…" at bounding box center [719, 175] width 431 height 32
click at [532, 251] on select "Choose equipment type... Burnisher Dishtable Dishwasher Garbage Disposer Glass …" at bounding box center [719, 249] width 431 height 32
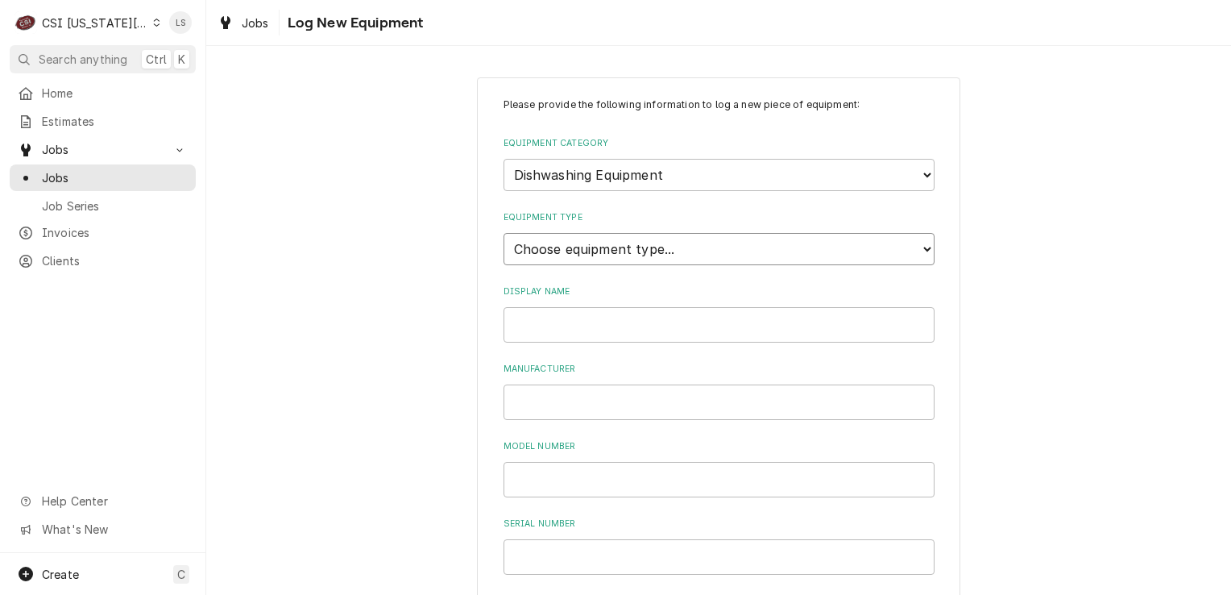
click at [532, 251] on select "Choose equipment type... Burnisher Dishtable Dishwasher Garbage Disposer Glass …" at bounding box center [719, 249] width 431 height 32
click at [560, 330] on input "Display Name" at bounding box center [719, 324] width 431 height 35
click at [555, 401] on input "Manufacturer" at bounding box center [719, 401] width 431 height 35
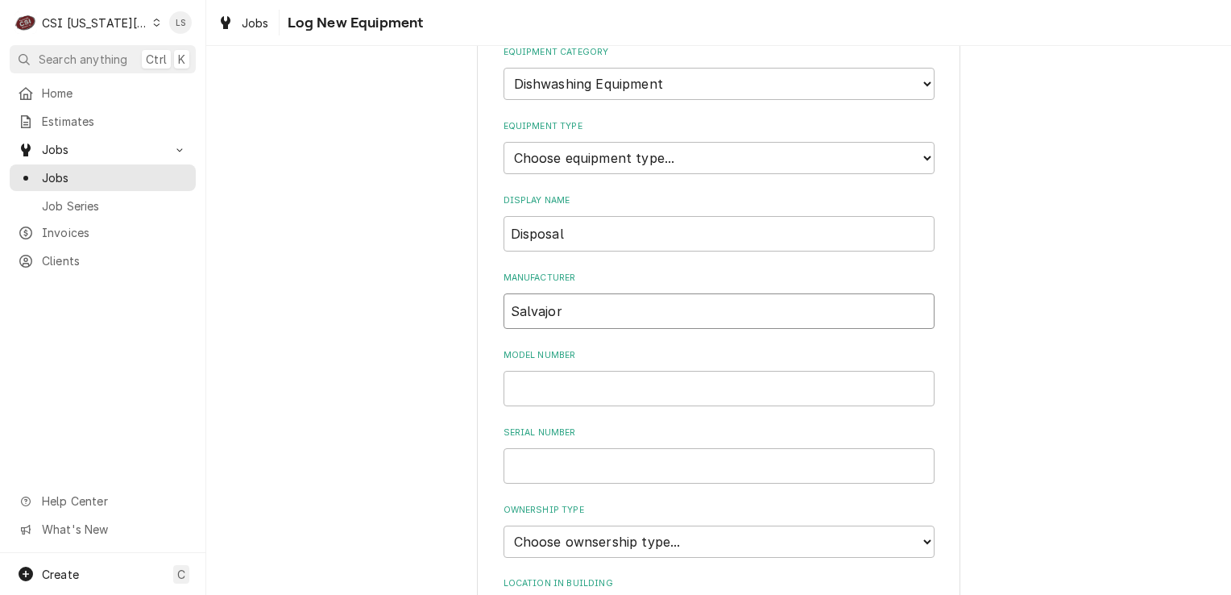
scroll to position [161, 0]
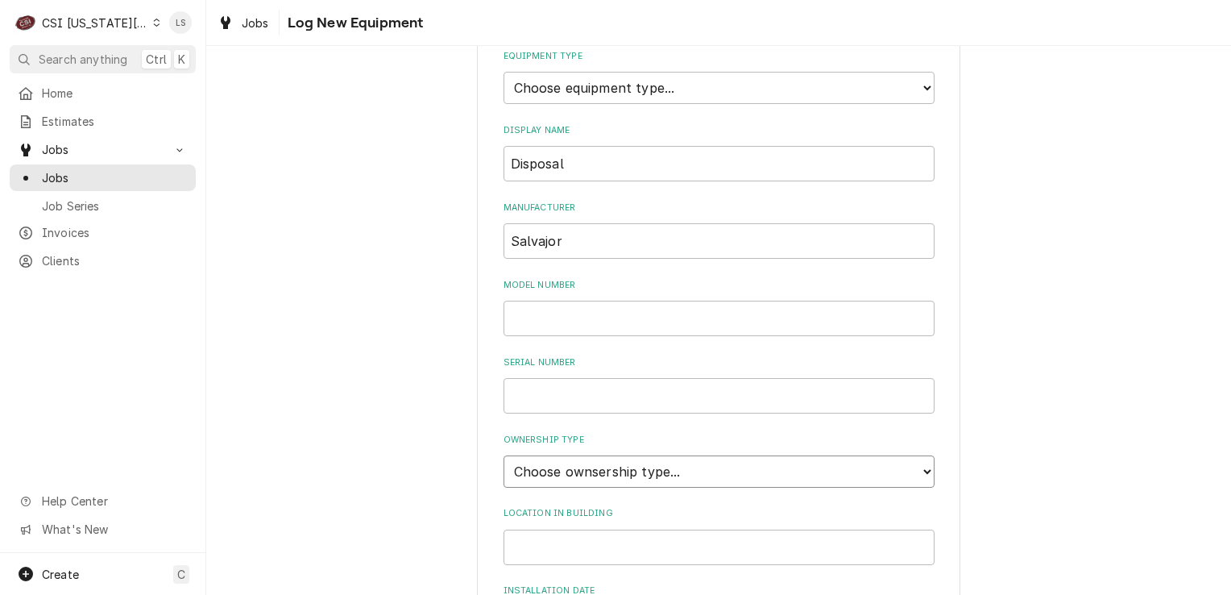
click at [523, 456] on select "Choose ownsership type... Unknown Owned Leased Rented" at bounding box center [719, 471] width 431 height 32
click at [504, 455] on select "Choose ownsership type... Unknown Owned Leased Rented" at bounding box center [719, 471] width 431 height 32
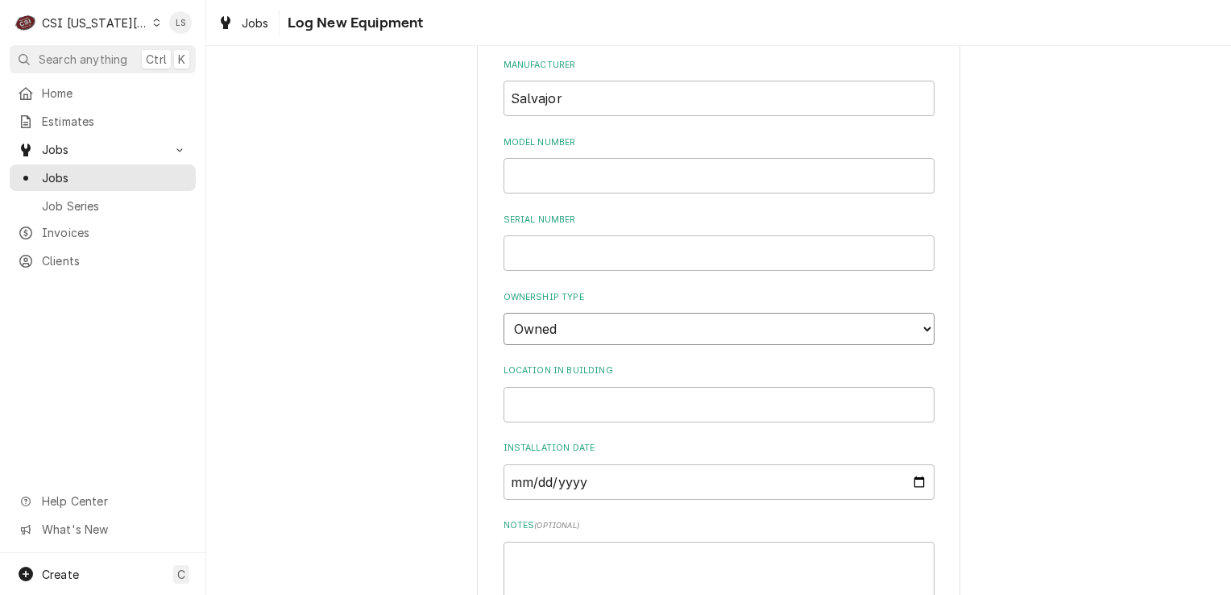
scroll to position [488, 0]
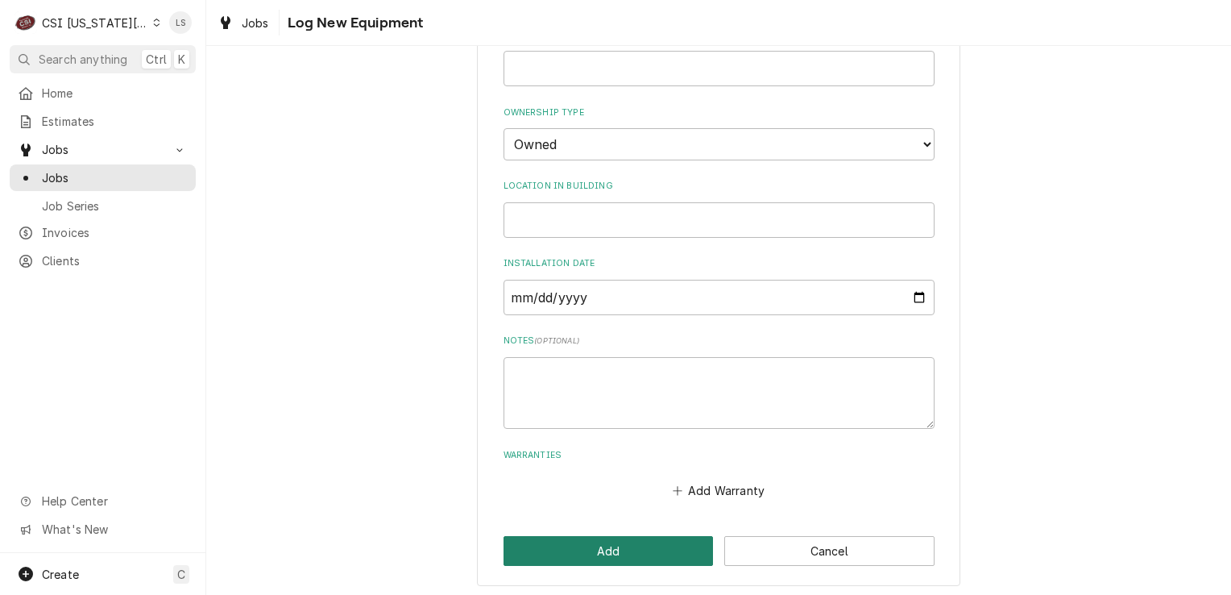
click at [577, 555] on button "Add" at bounding box center [609, 551] width 210 height 30
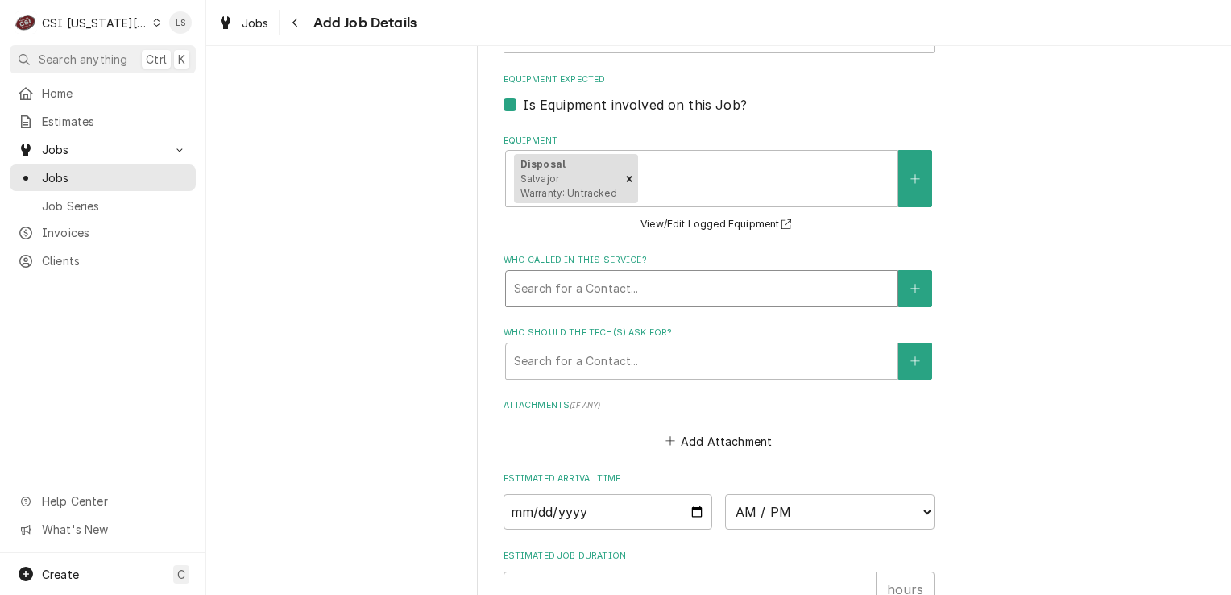
scroll to position [1354, 0]
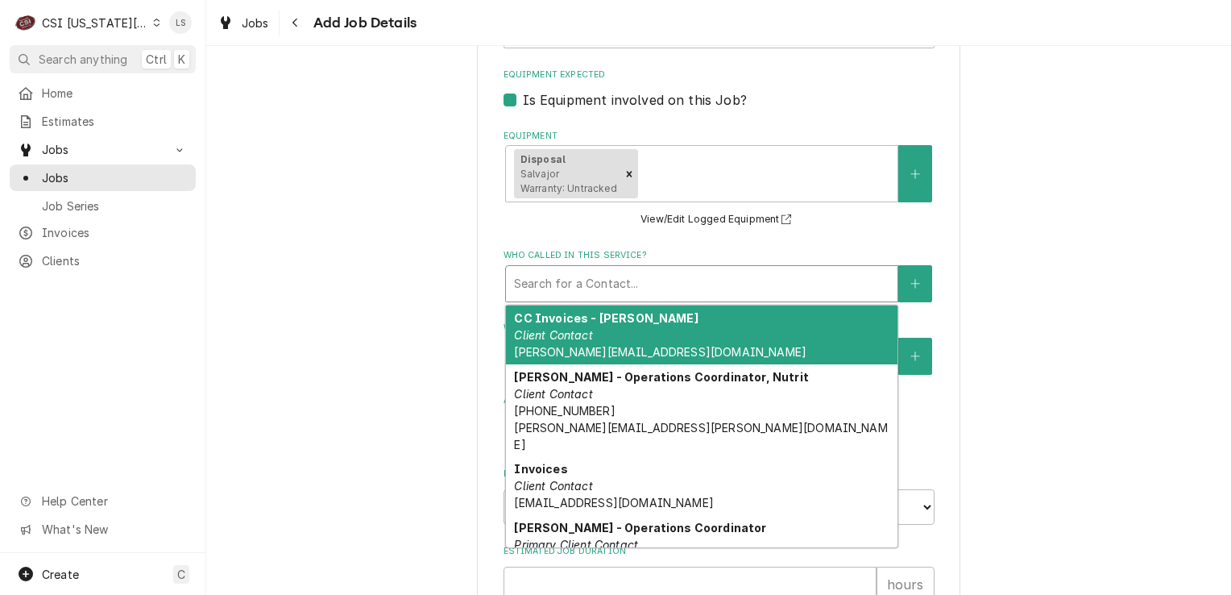
click at [564, 274] on div "Who called in this service?" at bounding box center [702, 283] width 376 height 29
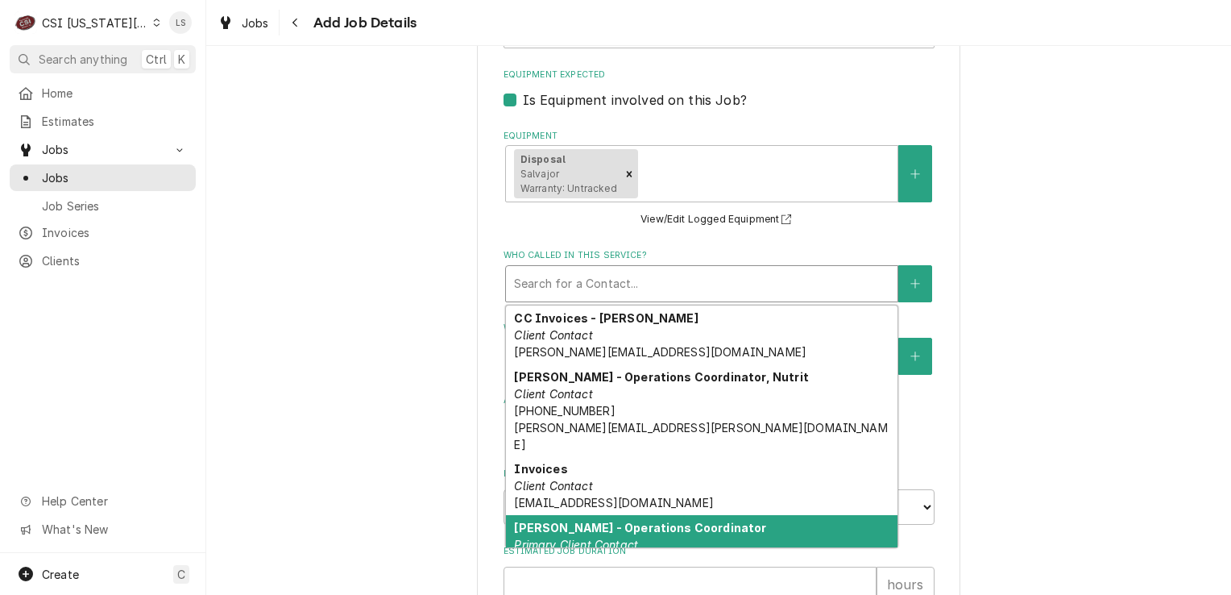
click at [608, 538] on em "Primary Client Contact" at bounding box center [576, 545] width 124 height 14
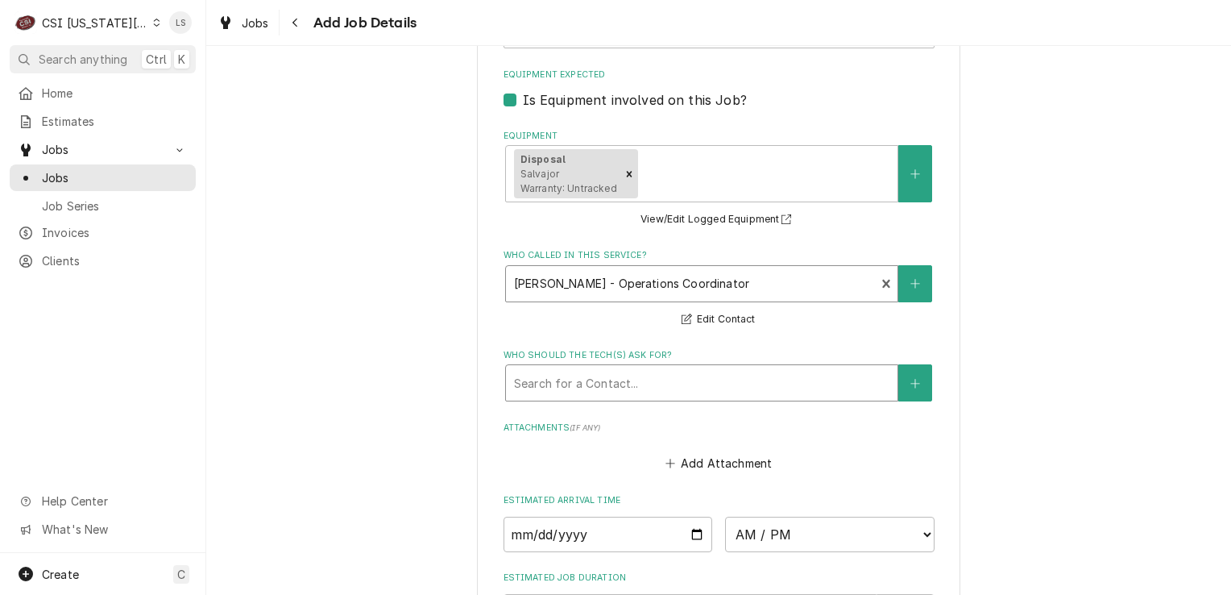
click at [577, 391] on div "Who should the tech(s) ask for?" at bounding box center [702, 382] width 376 height 29
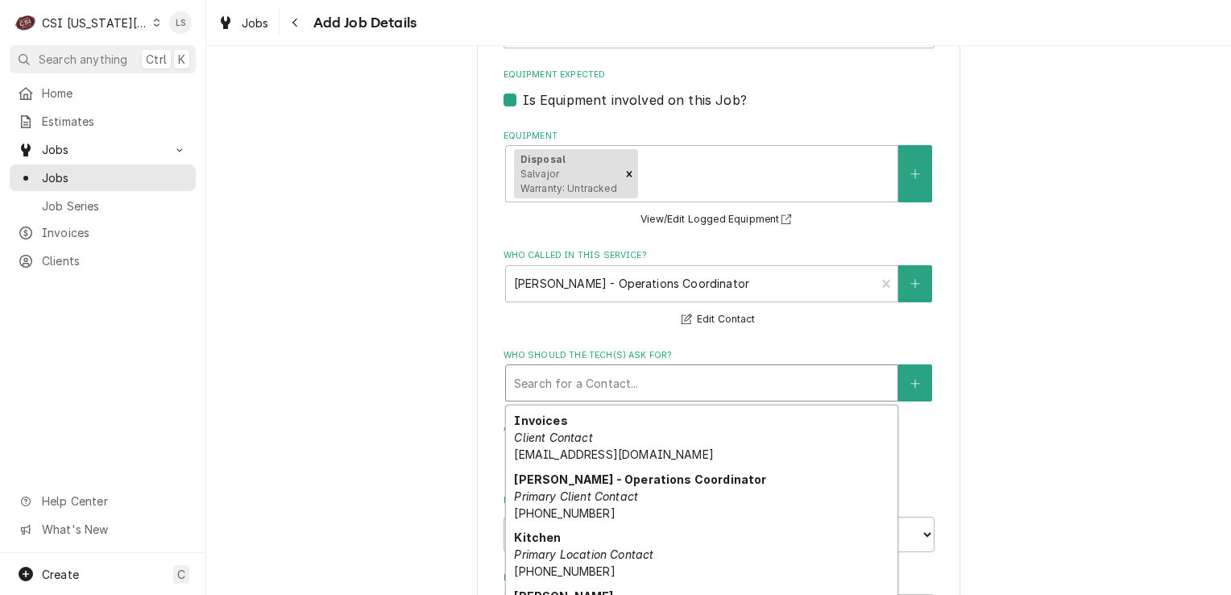
scroll to position [161, 0]
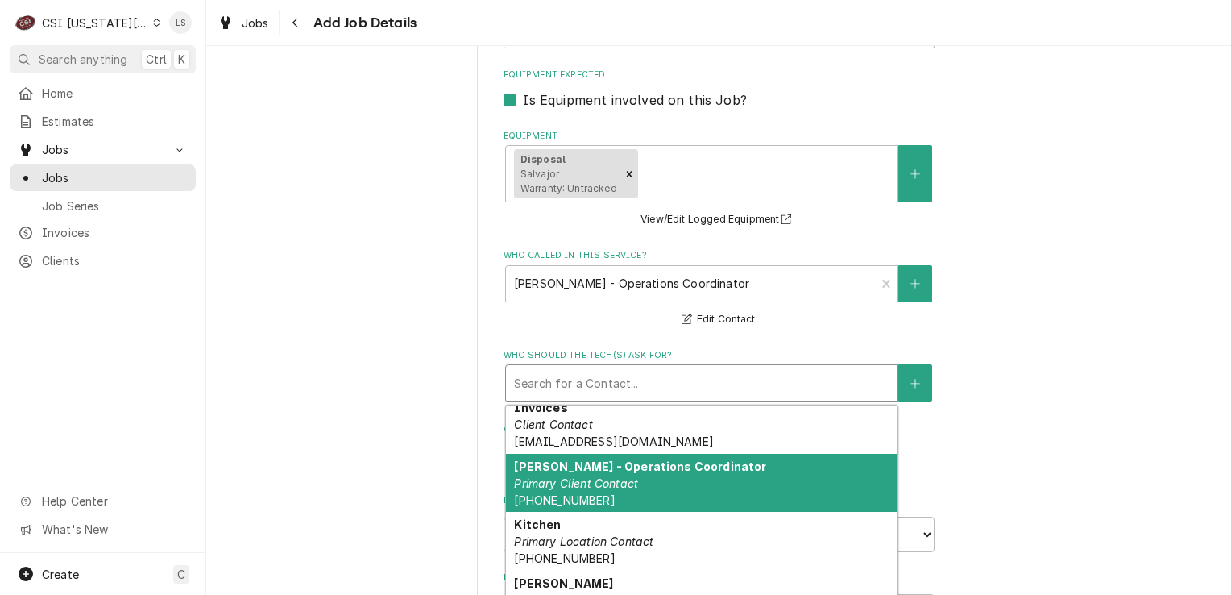
click at [580, 493] on span "(816) 674-1267" at bounding box center [564, 500] width 101 height 14
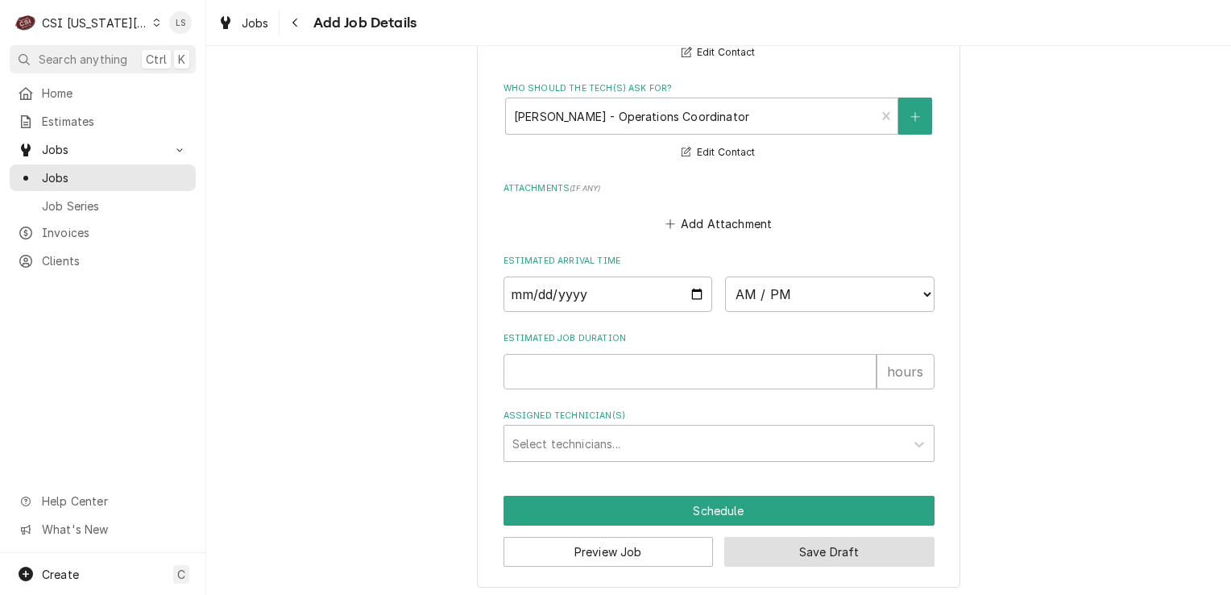
click at [813, 548] on button "Save Draft" at bounding box center [829, 552] width 210 height 30
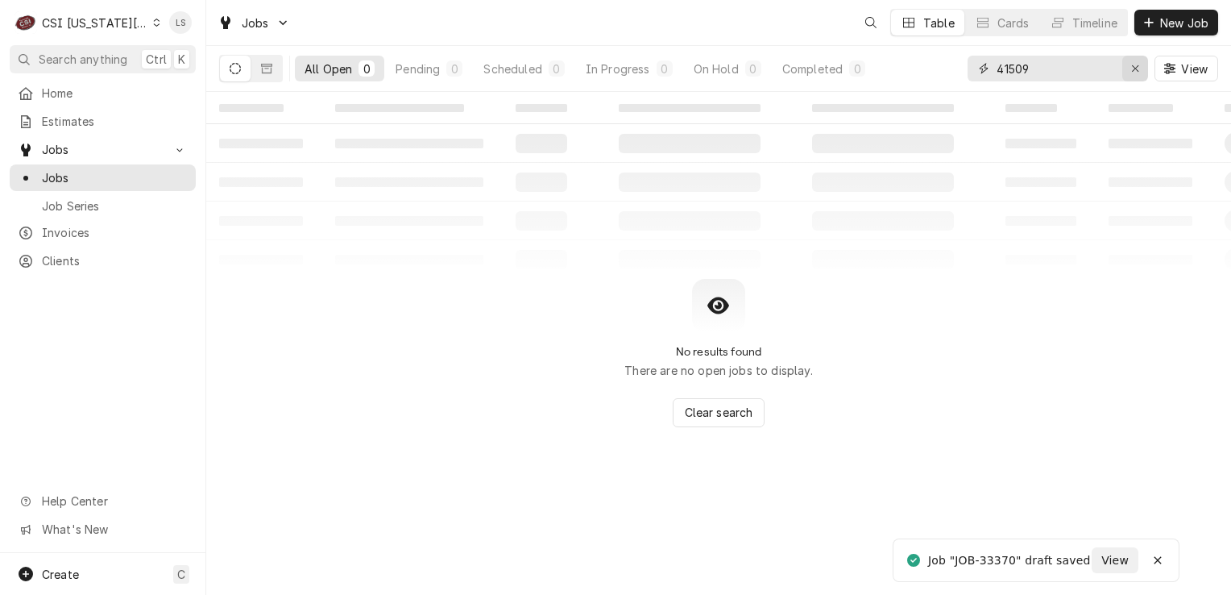
click at [1130, 74] on div "Erase input" at bounding box center [1135, 68] width 16 height 16
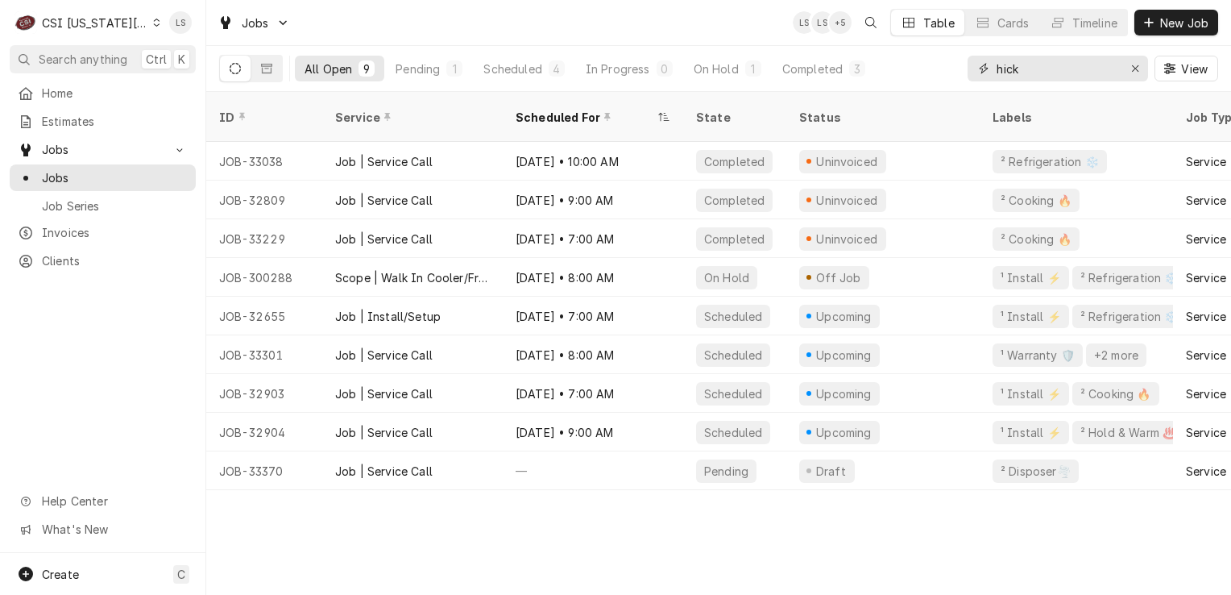
type input "hick"
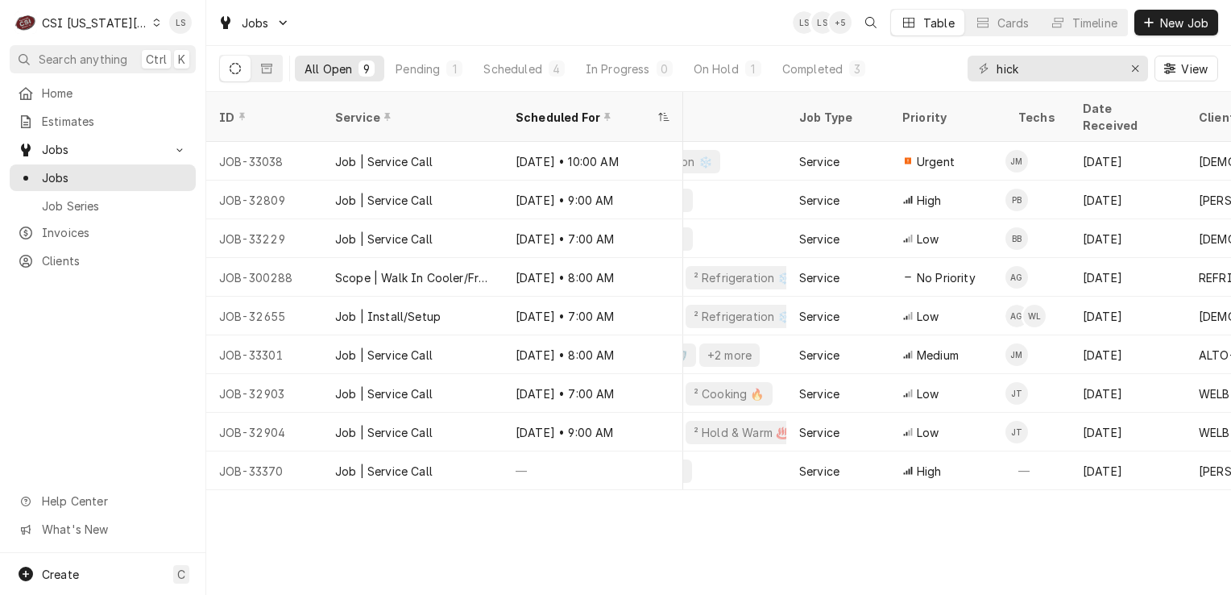
scroll to position [0, 519]
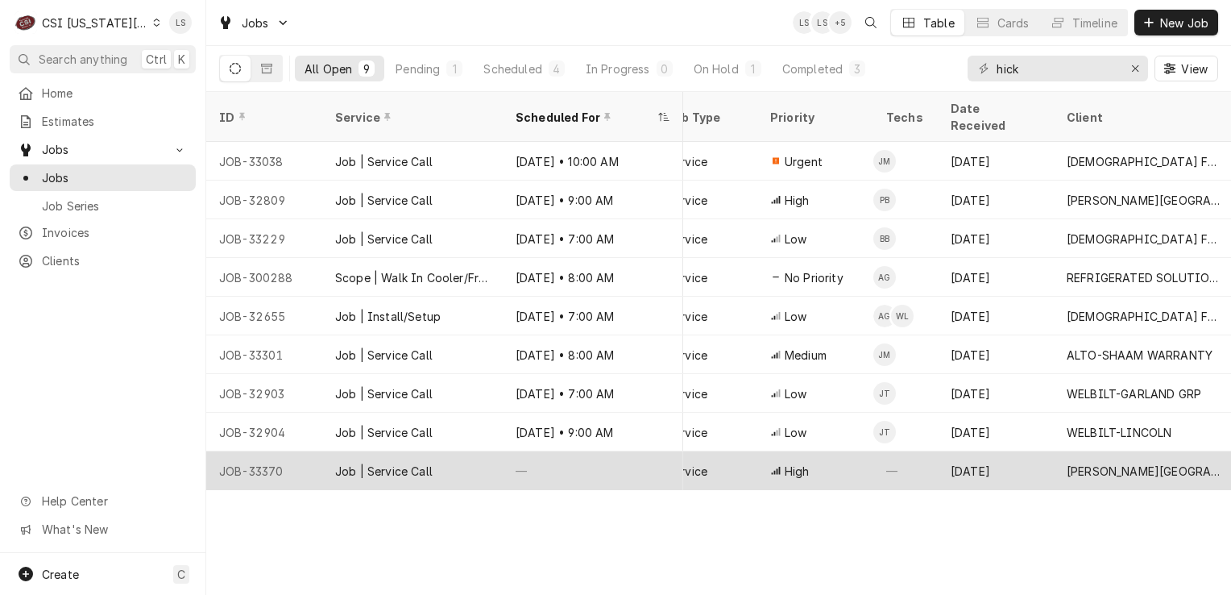
click at [251, 452] on div "JOB-33370" at bounding box center [264, 470] width 116 height 39
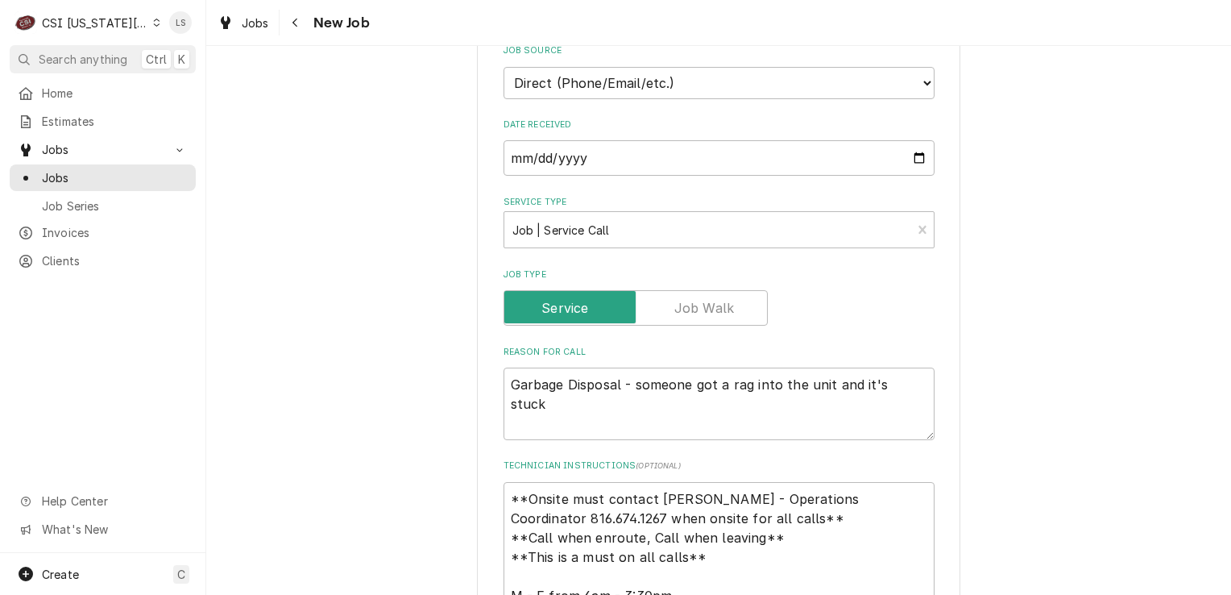
scroll to position [645, 0]
click at [722, 379] on textarea "Garbage Disposal - someone got a rag into the unit and it's stuck" at bounding box center [719, 403] width 431 height 73
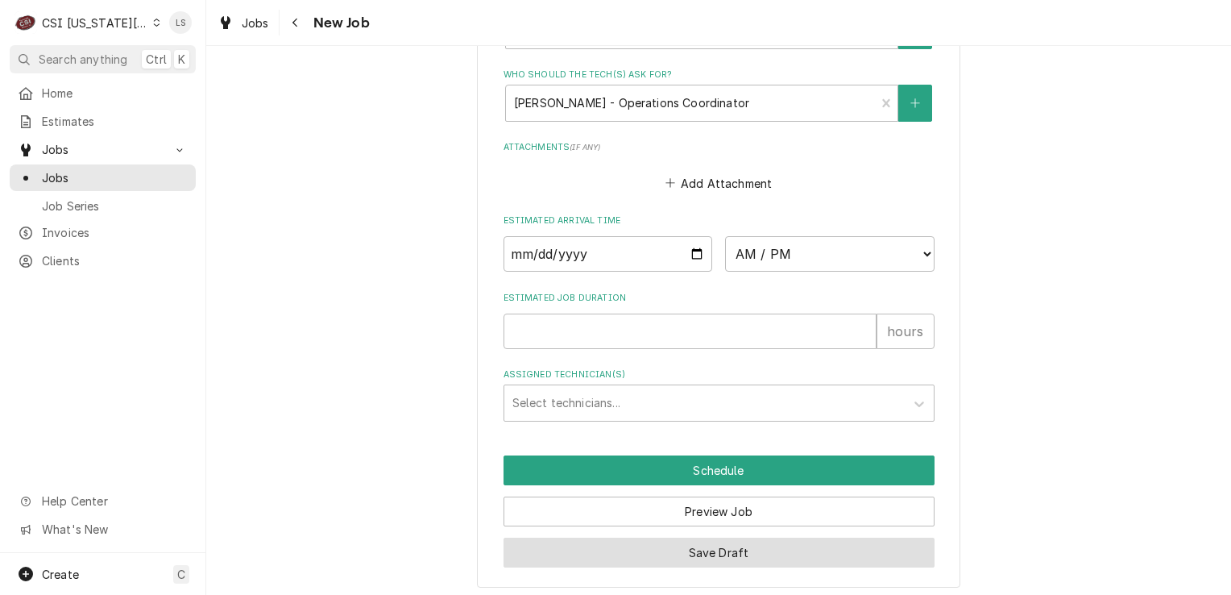
click at [693, 550] on button "Save Draft" at bounding box center [719, 553] width 431 height 30
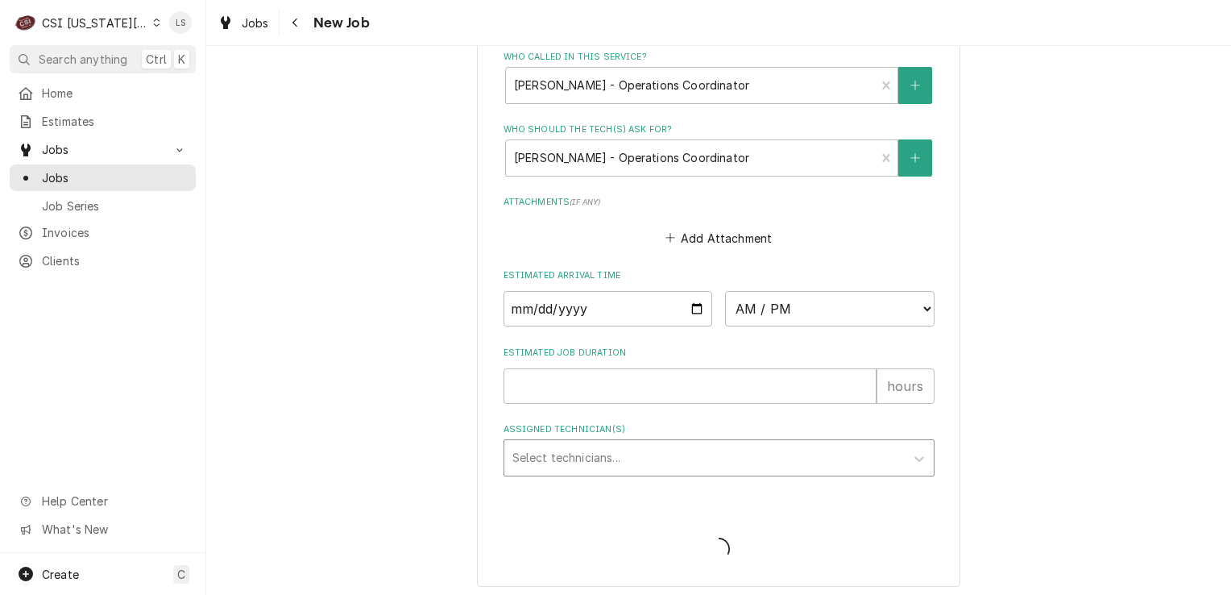
type textarea "x"
